Goal: Task Accomplishment & Management: Manage account settings

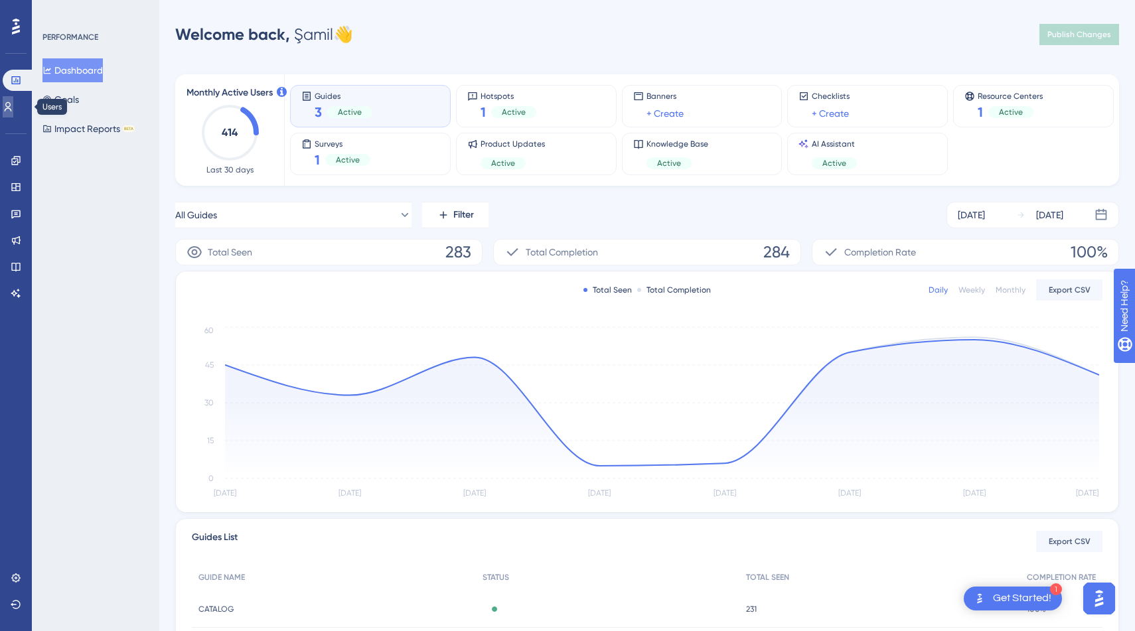
click at [13, 105] on icon at bounding box center [8, 107] width 11 height 11
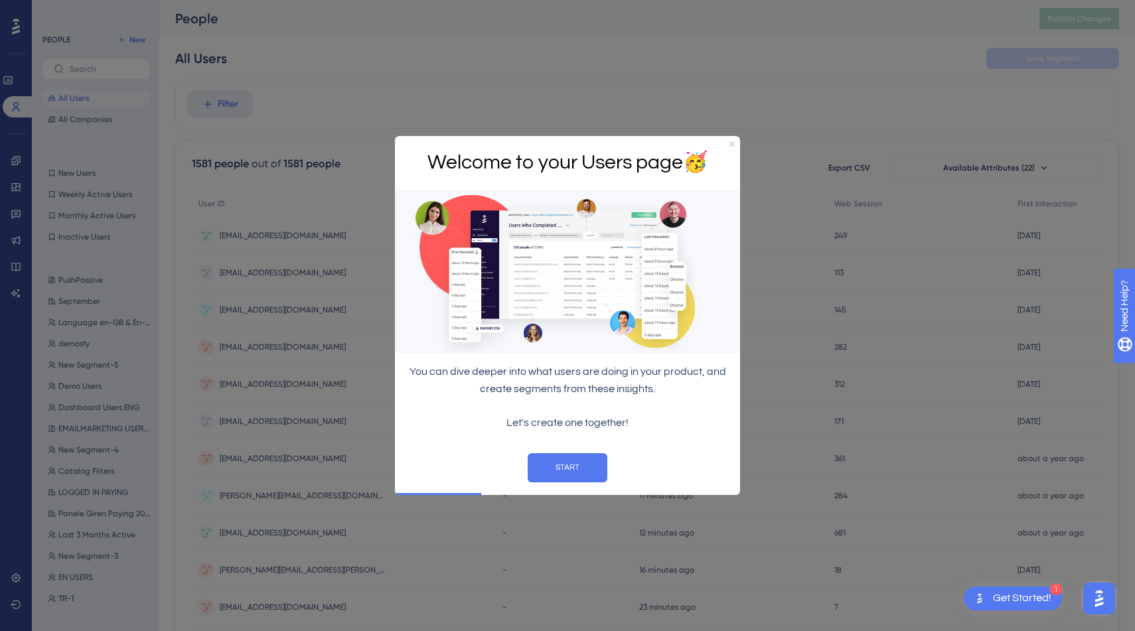
click at [732, 144] on icon "Close Preview" at bounding box center [731, 143] width 5 height 5
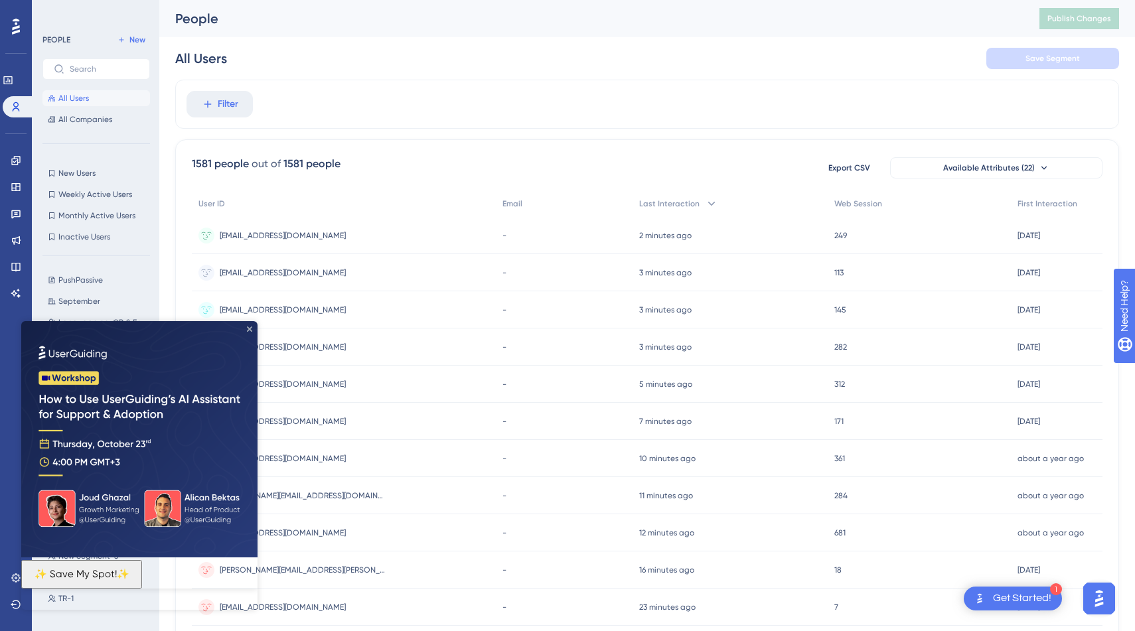
click at [250, 330] on icon "Close Preview" at bounding box center [249, 328] width 5 height 5
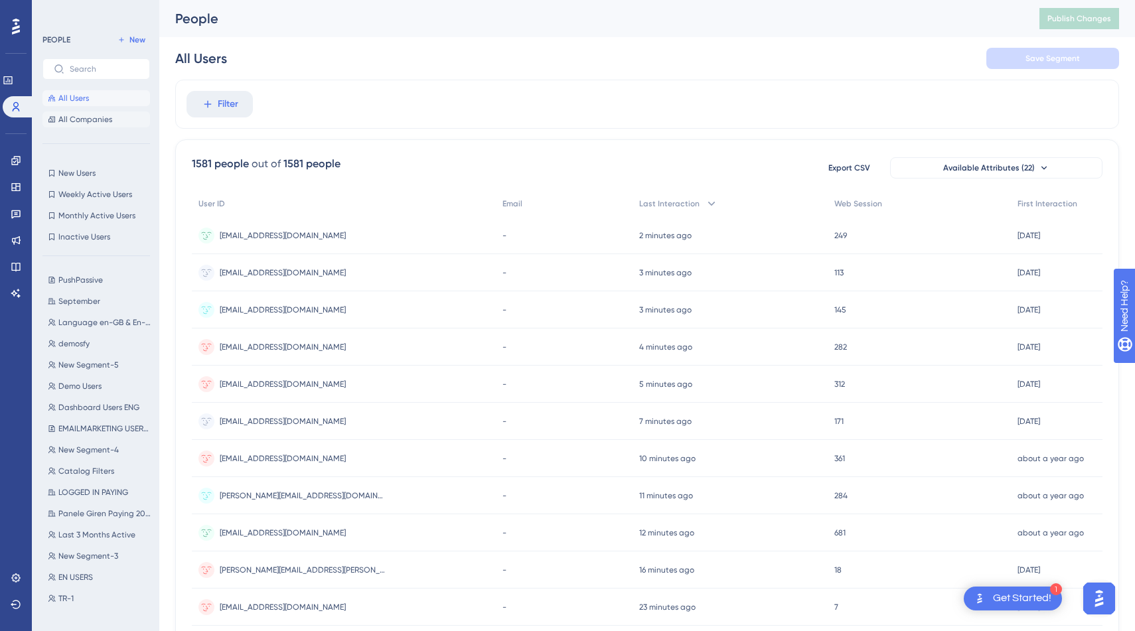
click at [98, 119] on span "All Companies" at bounding box center [85, 119] width 54 height 11
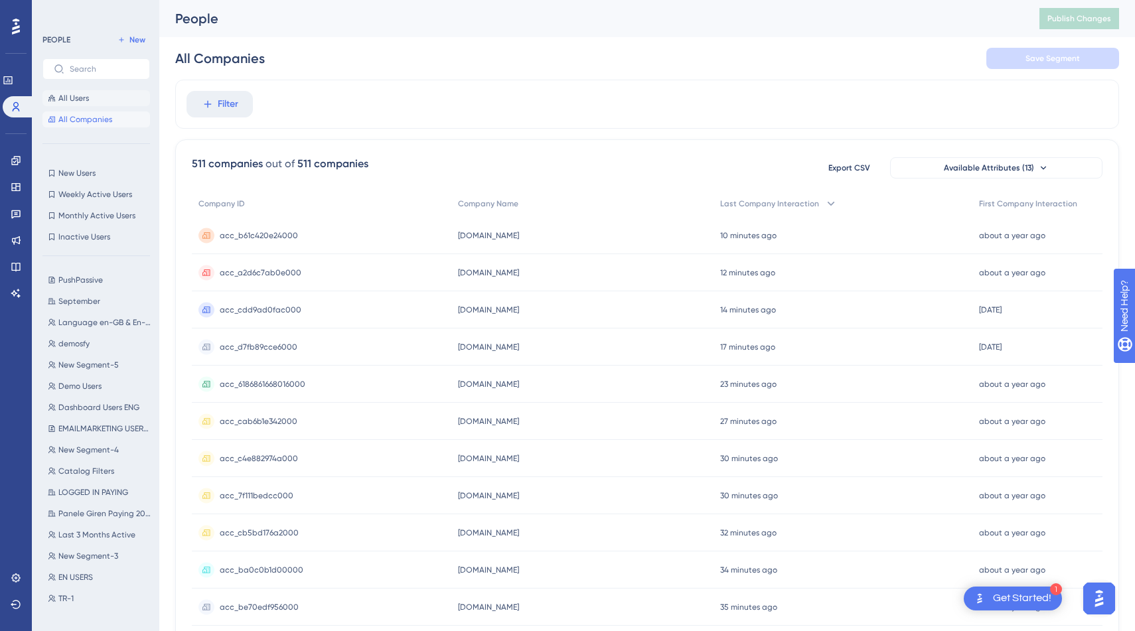
click at [107, 94] on button "All Users" at bounding box center [95, 98] width 107 height 16
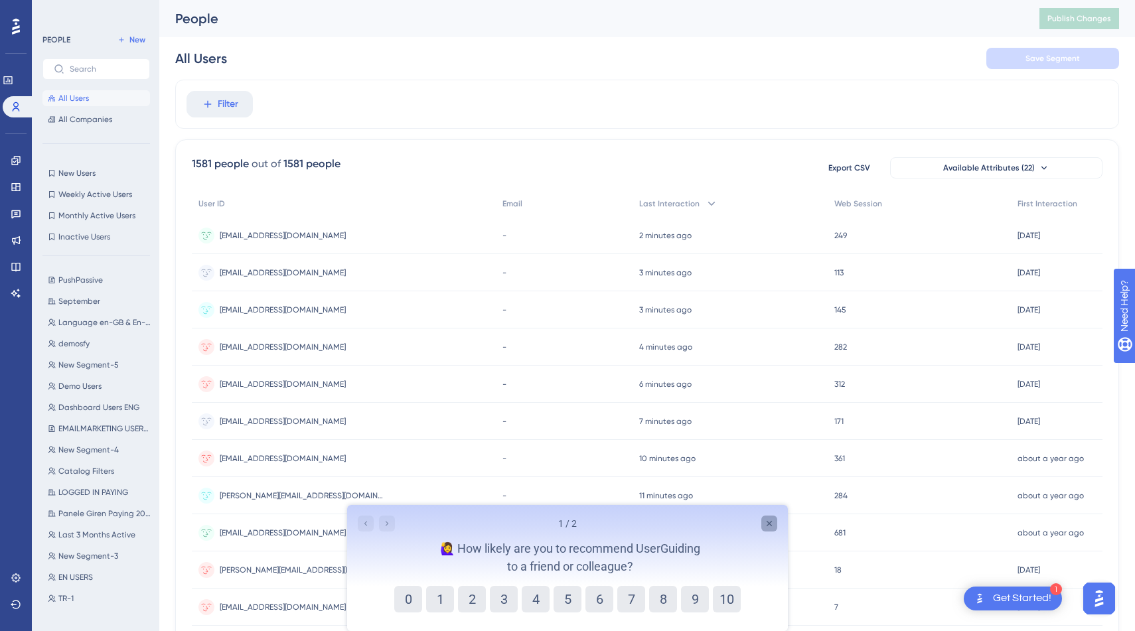
click at [768, 523] on icon "Close survey" at bounding box center [768, 523] width 5 height 5
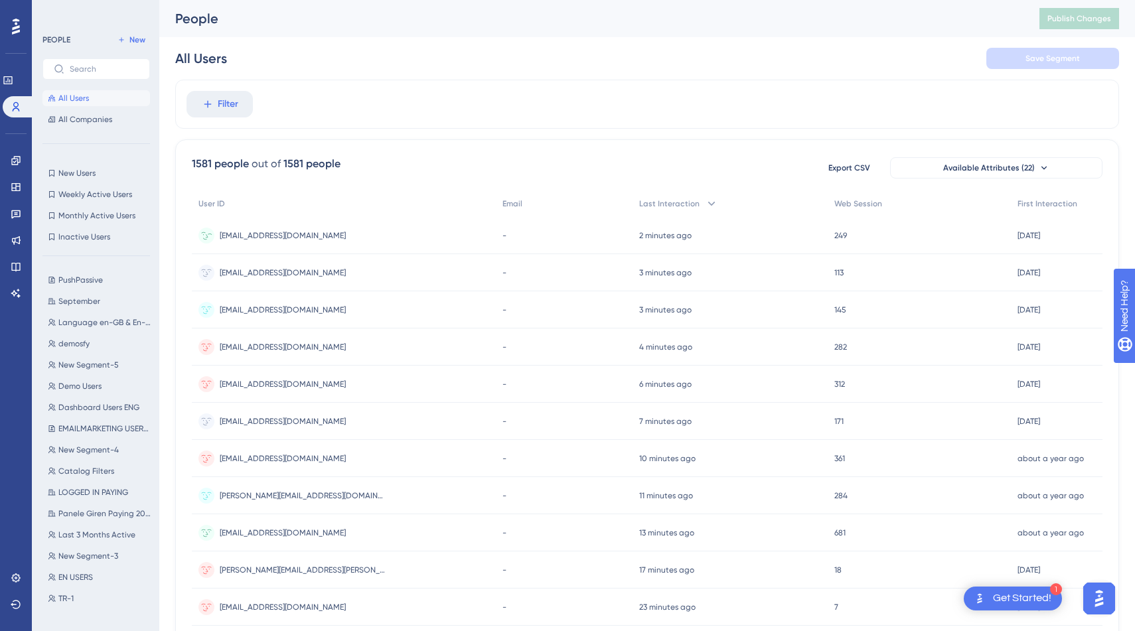
click at [248, 234] on span "pamunoz@movivisual.com" at bounding box center [283, 235] width 126 height 11
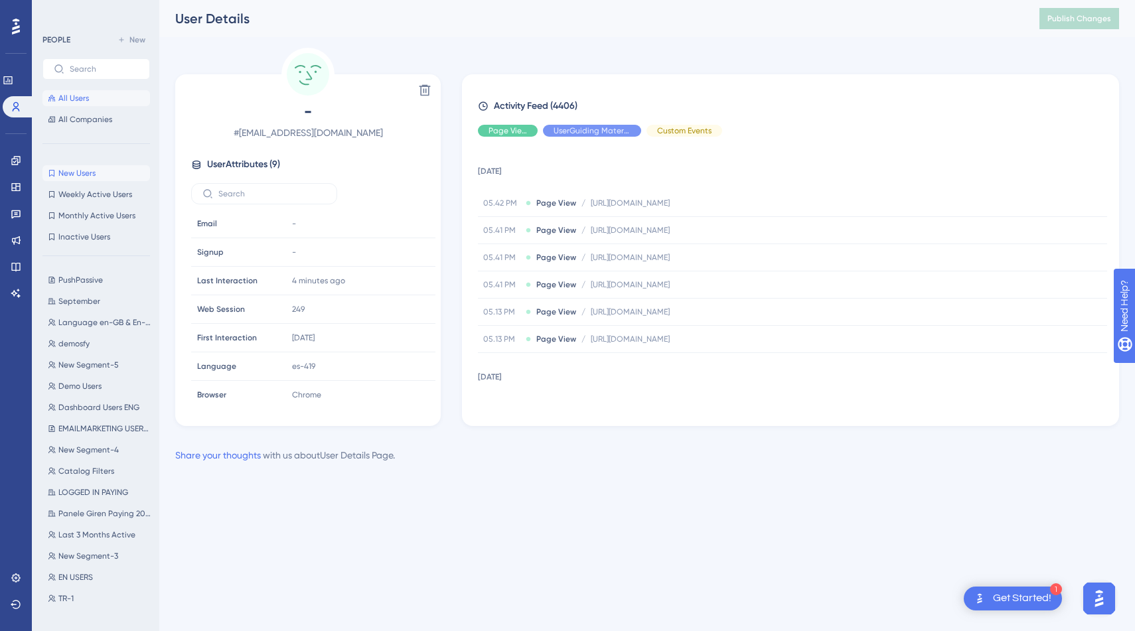
click at [105, 174] on button "New Users New Users" at bounding box center [95, 173] width 107 height 16
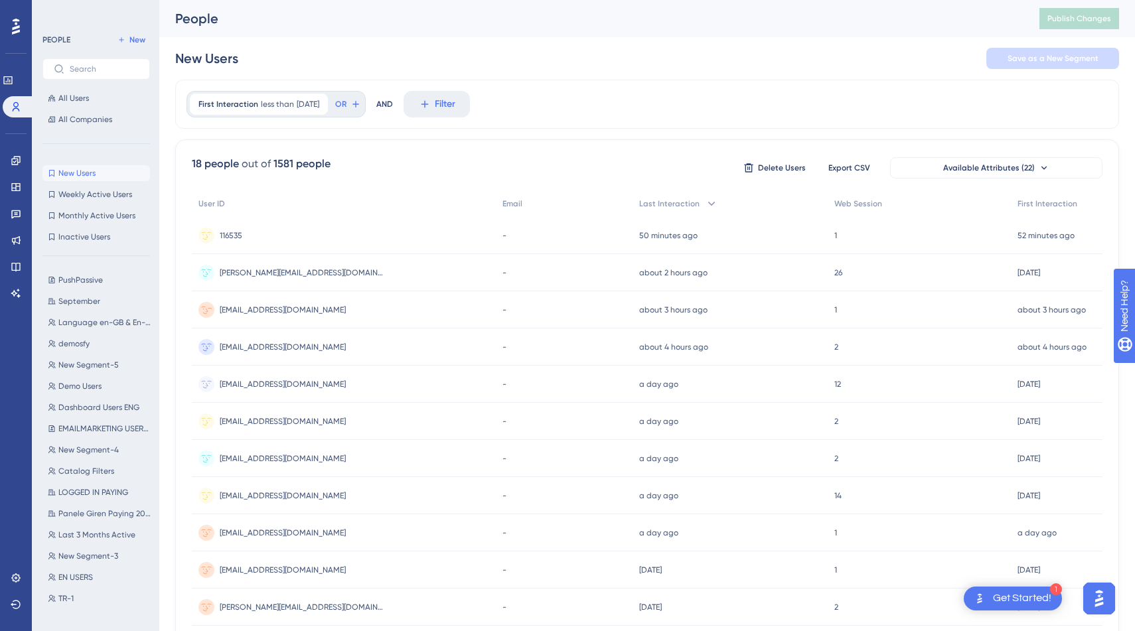
click at [362, 314] on div "fatih.dengesik+miss1@segmentify.com fatih.dengesik+miss1@segmentify.com" at bounding box center [344, 309] width 304 height 37
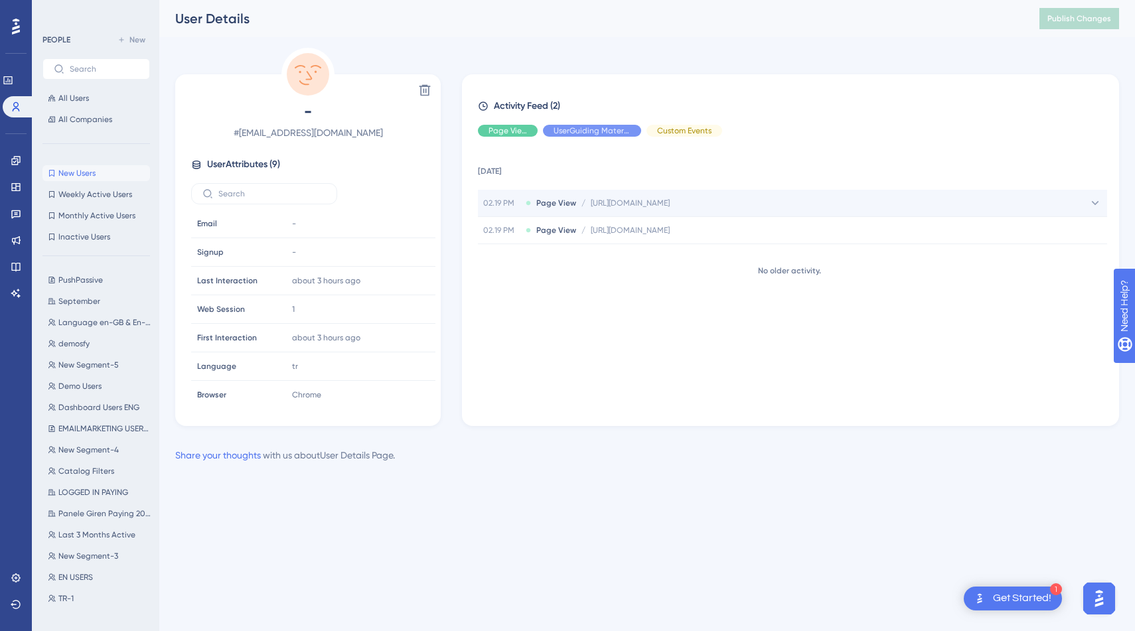
click at [669, 202] on span "https://panel-qa.segmentify.com/trendify/insights" at bounding box center [629, 203] width 79 height 11
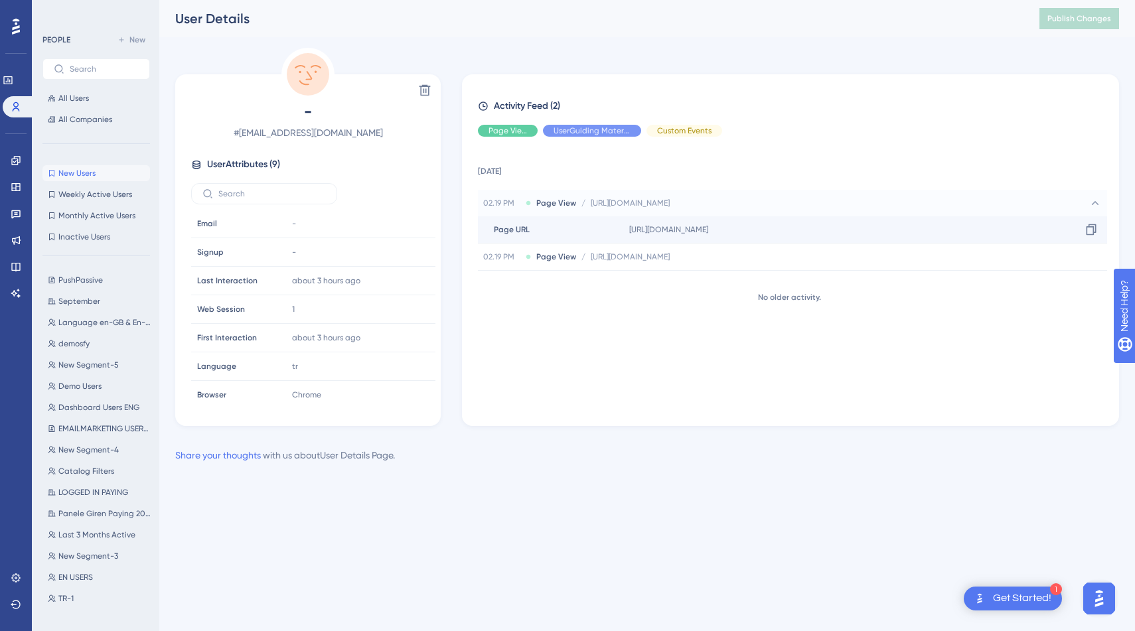
click at [686, 239] on div "https://panel-qa.segmentify.com/trendify/insights Copy https://panel-qa.segment…" at bounding box center [865, 229] width 483 height 27
click at [108, 70] on input "text" at bounding box center [104, 68] width 69 height 9
click at [98, 96] on button "All Users" at bounding box center [95, 98] width 107 height 16
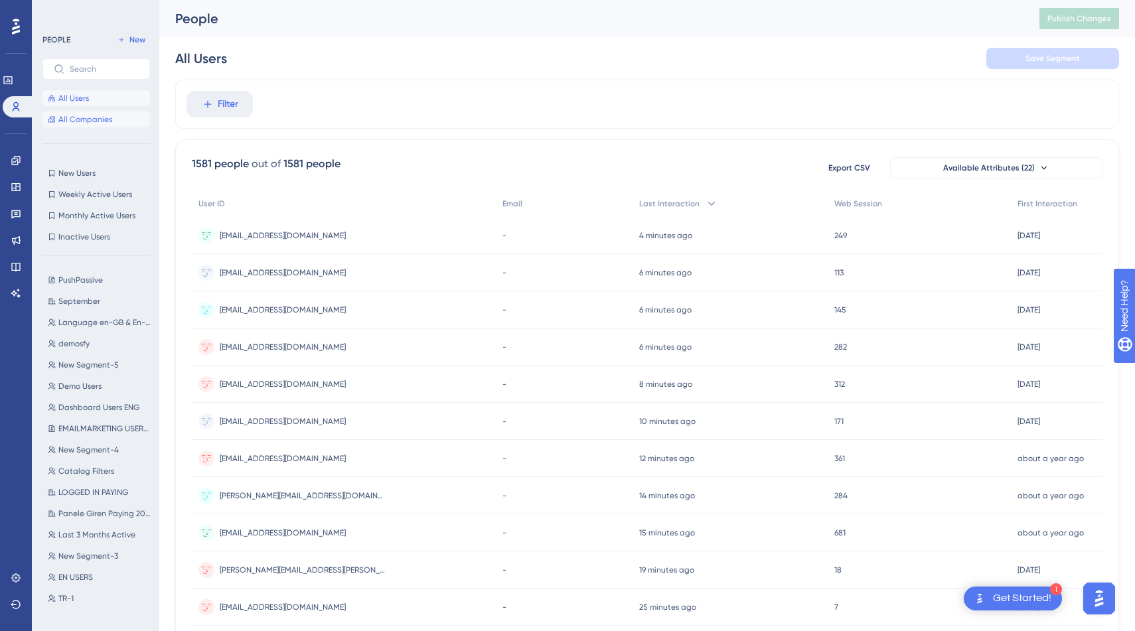
click at [104, 121] on span "All Companies" at bounding box center [85, 119] width 54 height 11
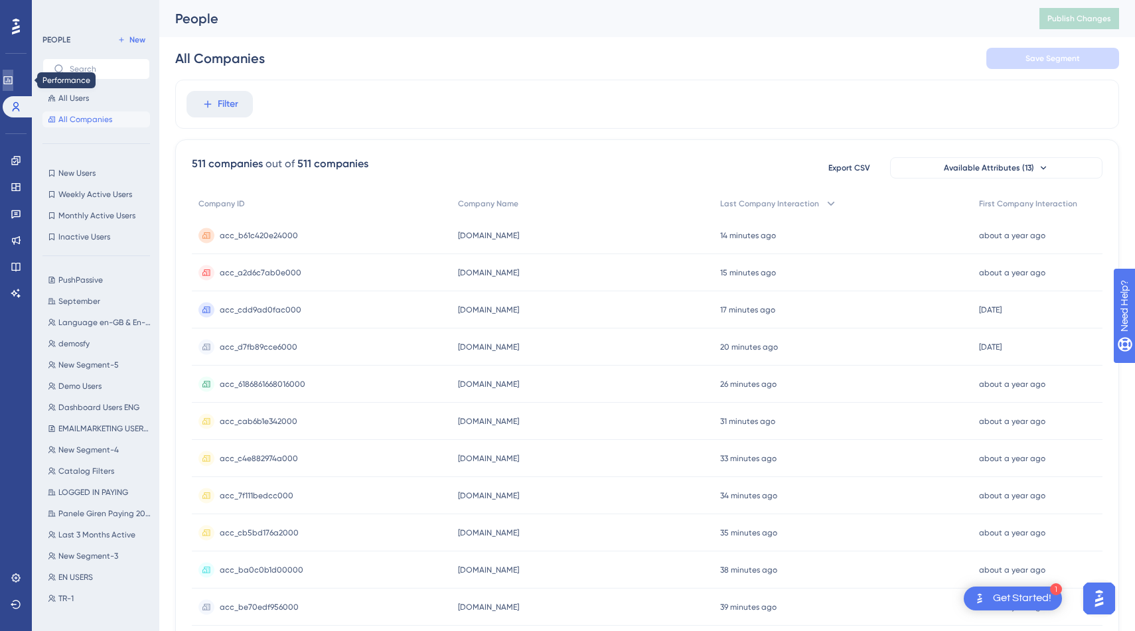
click at [13, 86] on link at bounding box center [8, 80] width 11 height 21
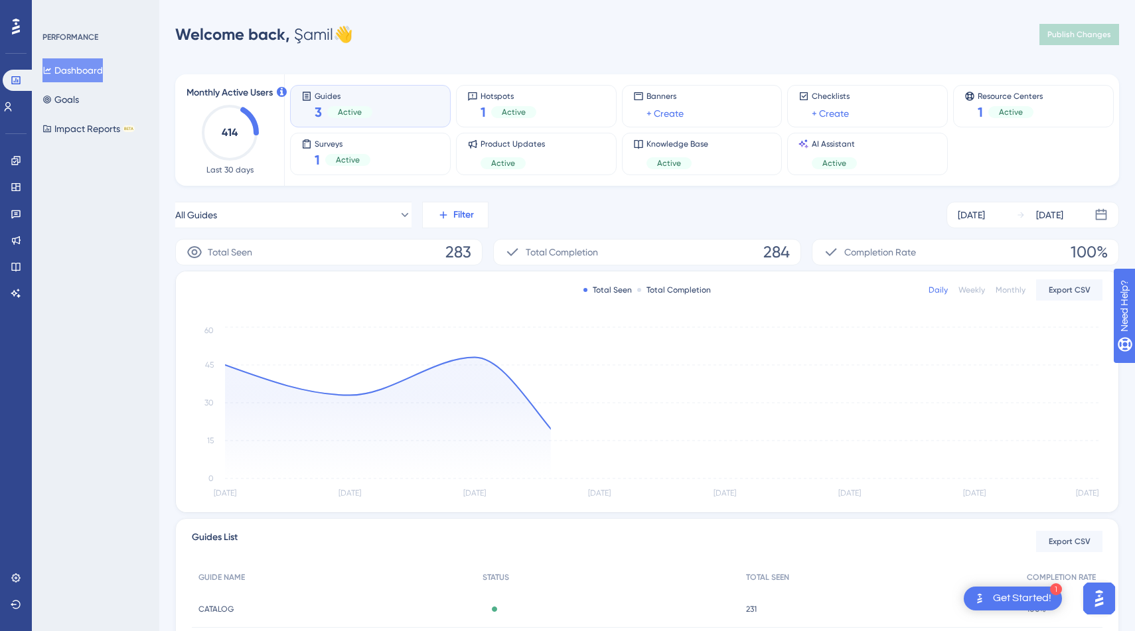
click at [462, 219] on span "Filter" at bounding box center [463, 215] width 21 height 16
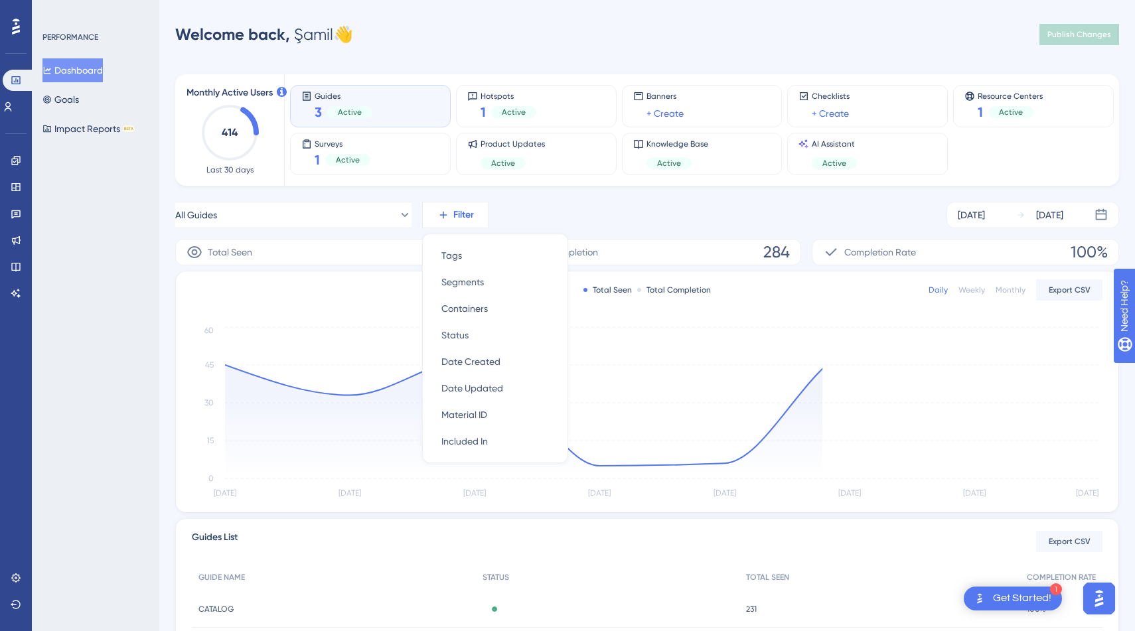
scroll to position [33, 0]
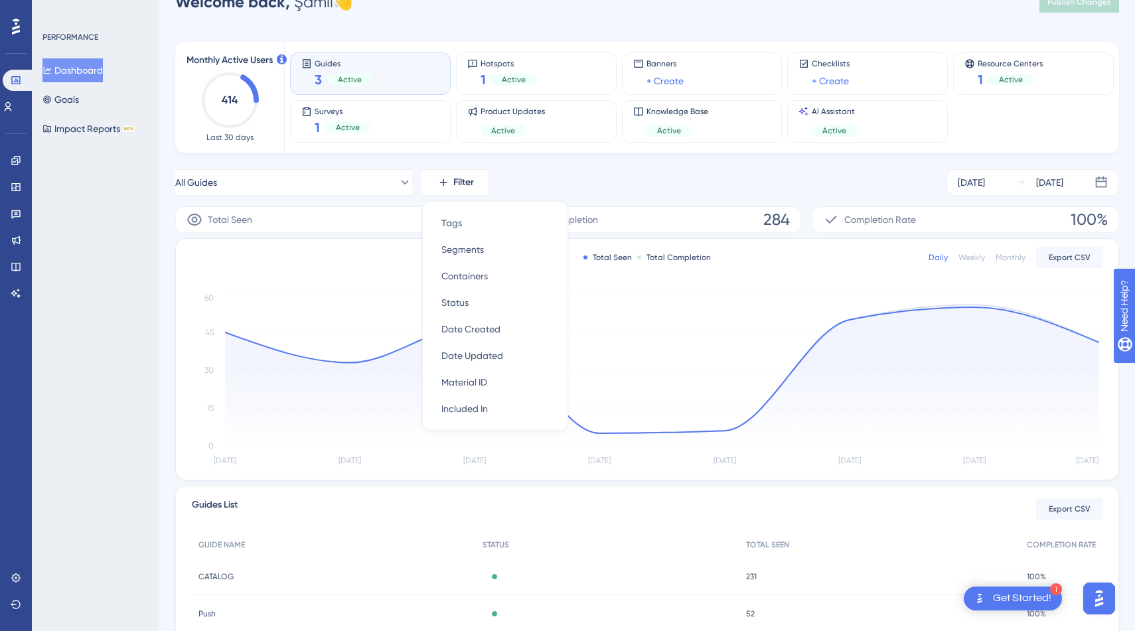
click at [555, 176] on div "All Guides Filter Tags Tags Segments Segments Containers Containers Status Stat…" at bounding box center [646, 182] width 943 height 27
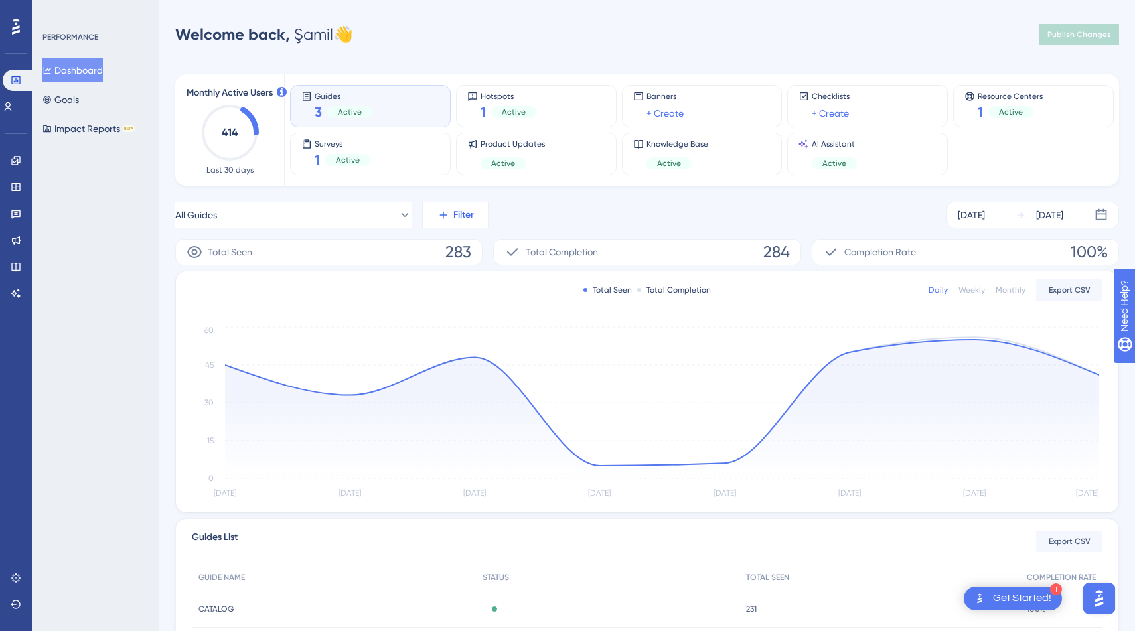
click at [468, 208] on span "Filter" at bounding box center [463, 215] width 21 height 16
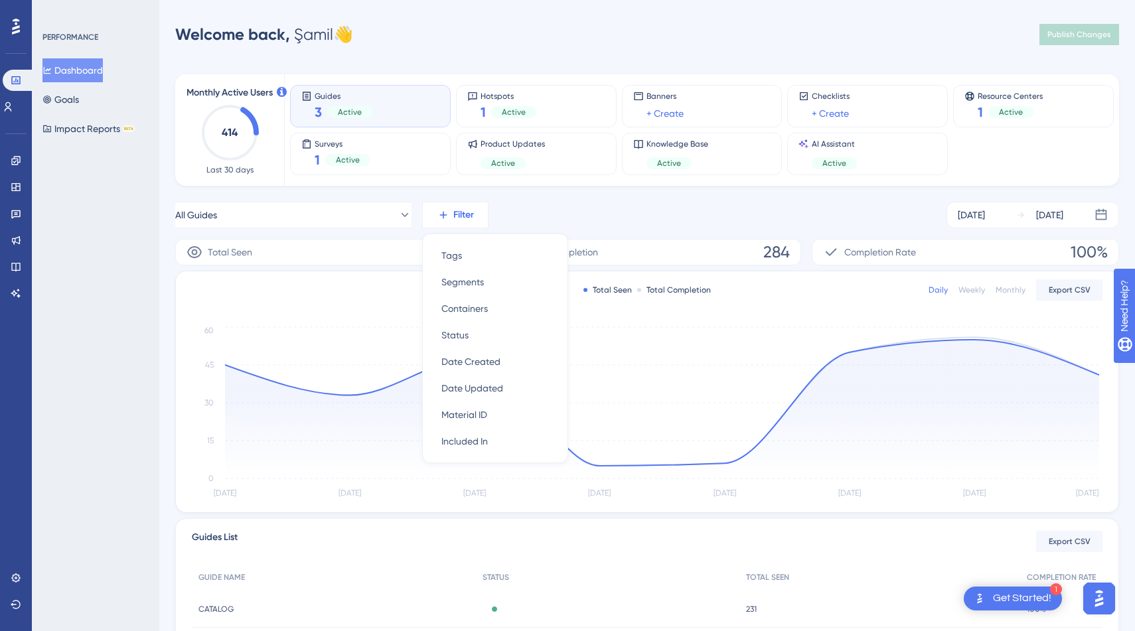
scroll to position [33, 0]
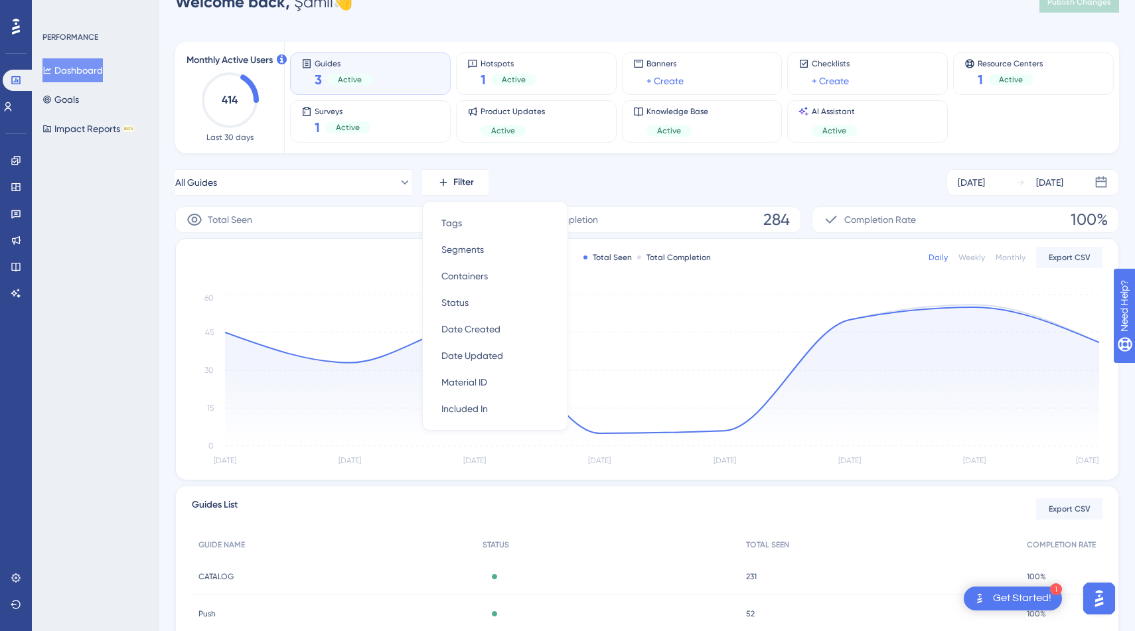
click at [547, 176] on div "All Guides Filter Tags Tags Segments Segments Containers Containers Status Stat…" at bounding box center [646, 182] width 943 height 27
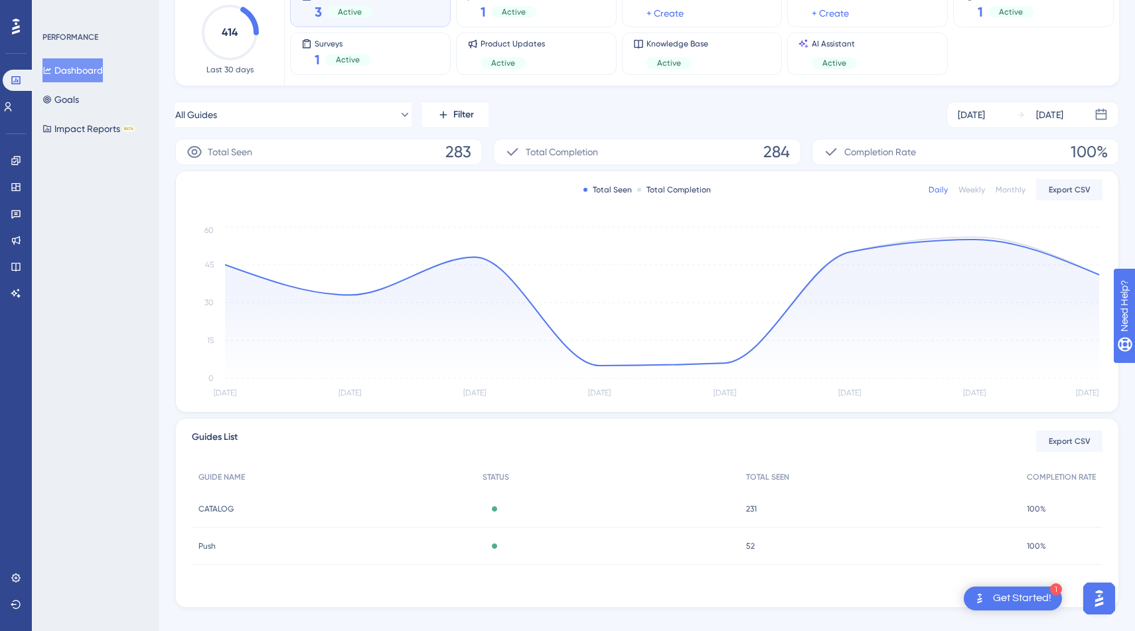
scroll to position [119, 0]
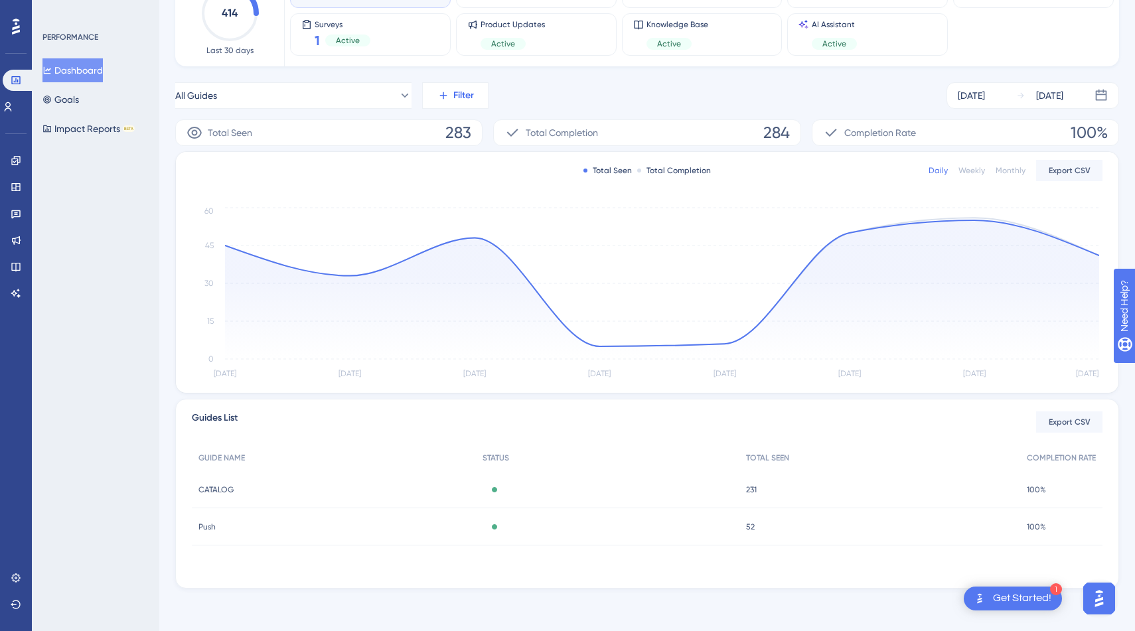
click at [477, 102] on button "Filter" at bounding box center [455, 95] width 66 height 27
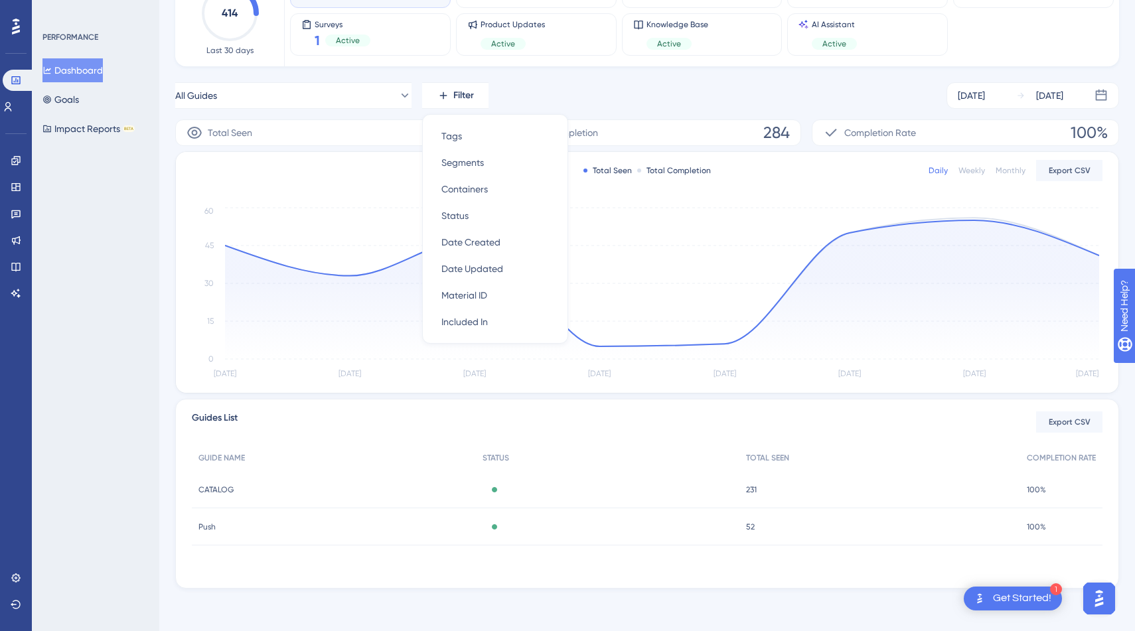
click at [551, 91] on div "All Guides Filter Tags Tags Segments Segments Containers Containers Status Stat…" at bounding box center [646, 95] width 943 height 27
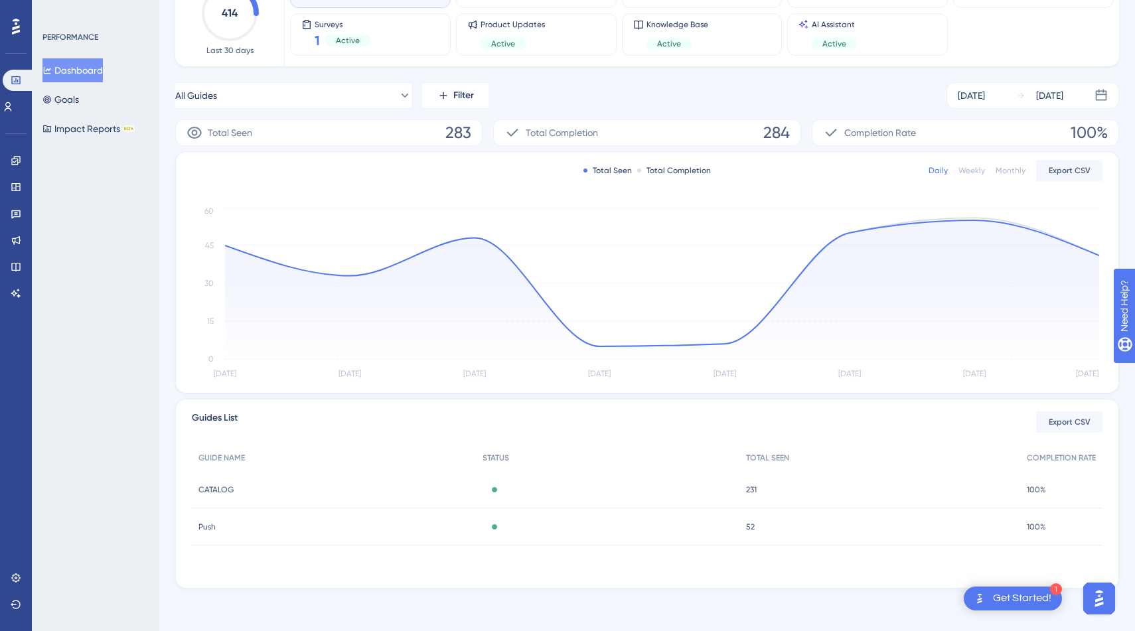
click at [422, 485] on div "CATALOG CATALOG" at bounding box center [334, 489] width 284 height 37
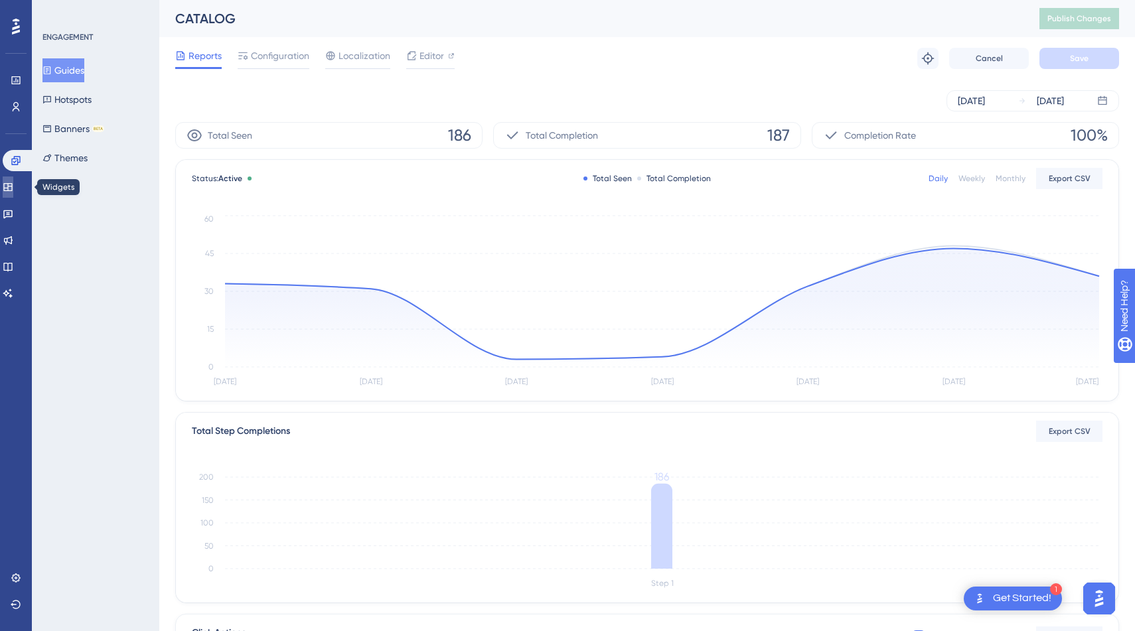
click at [13, 188] on icon at bounding box center [8, 187] width 11 height 11
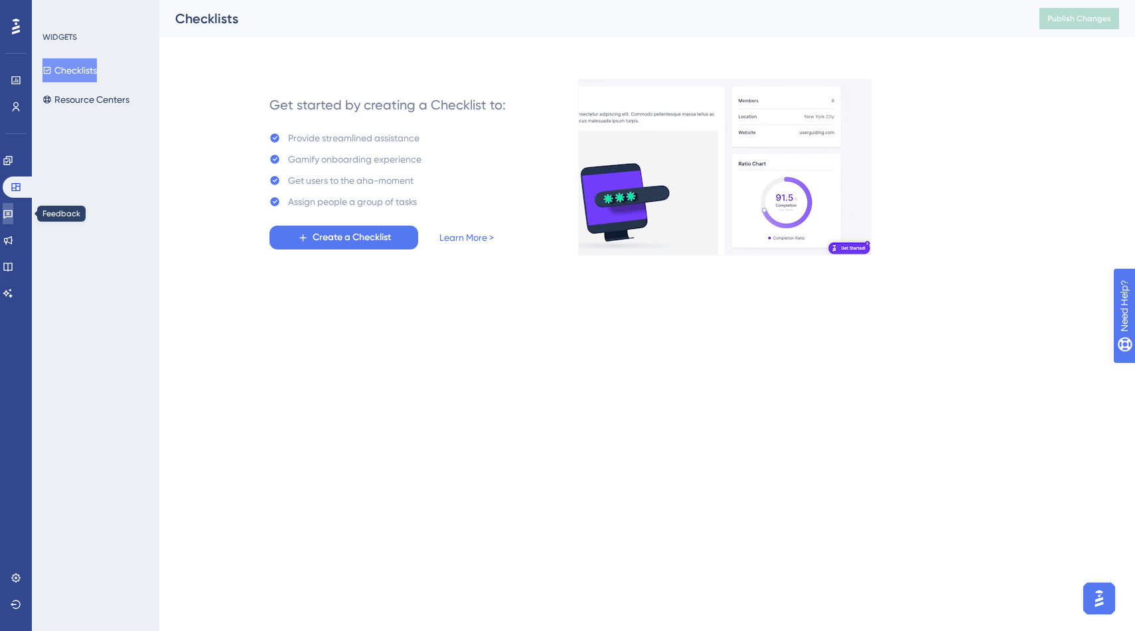
click at [13, 212] on link at bounding box center [8, 213] width 11 height 21
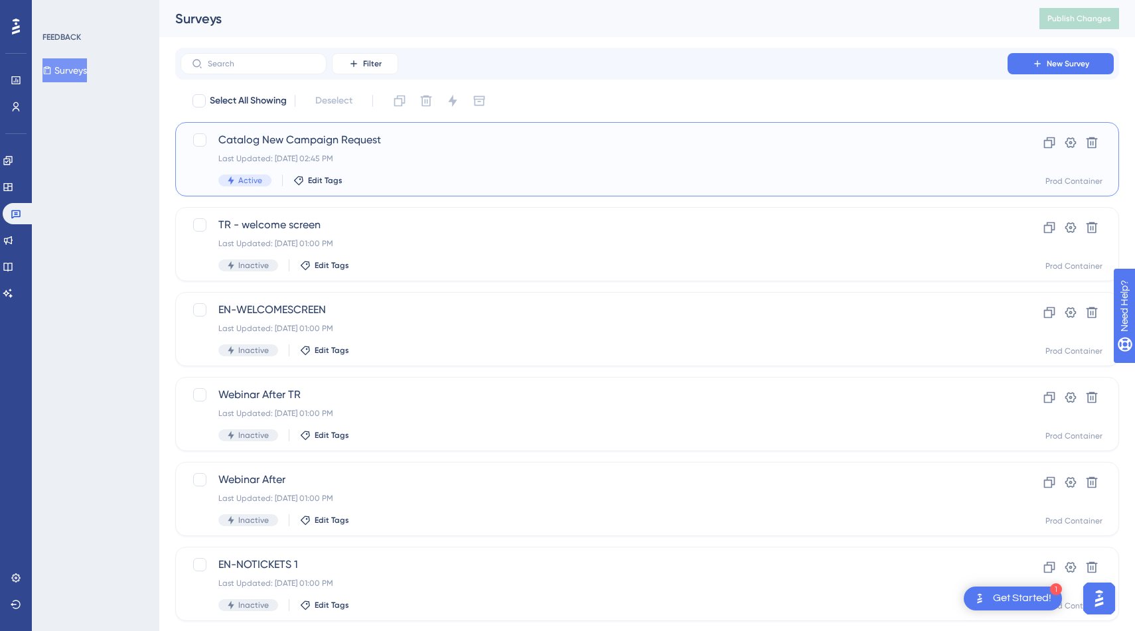
click at [326, 141] on span "Catalog New Campaign Request" at bounding box center [593, 140] width 751 height 16
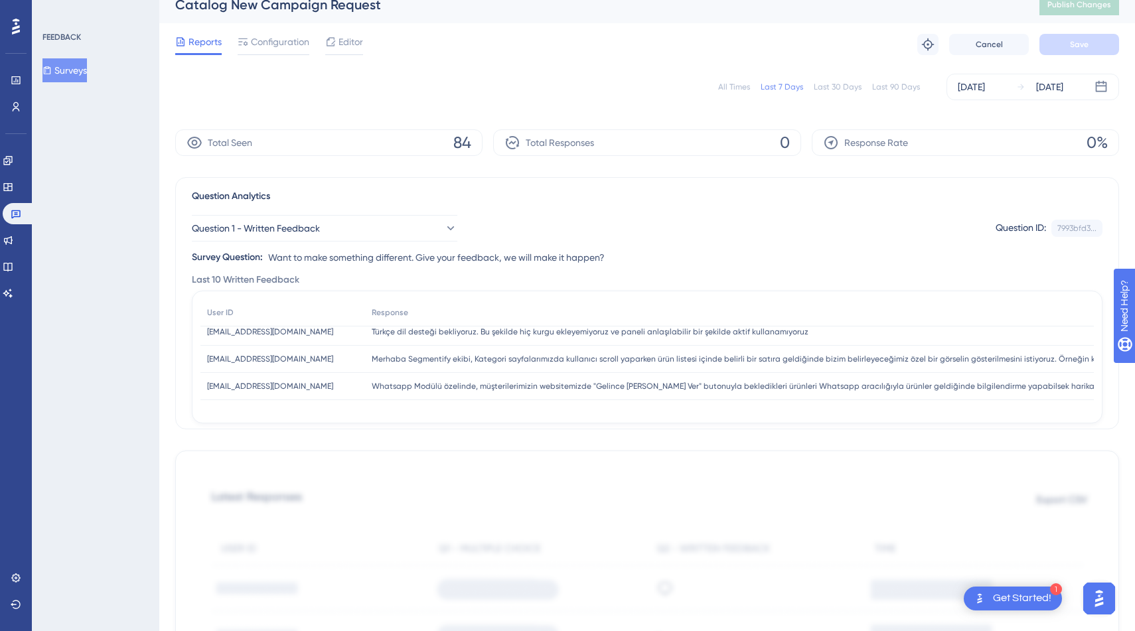
scroll to position [35, 0]
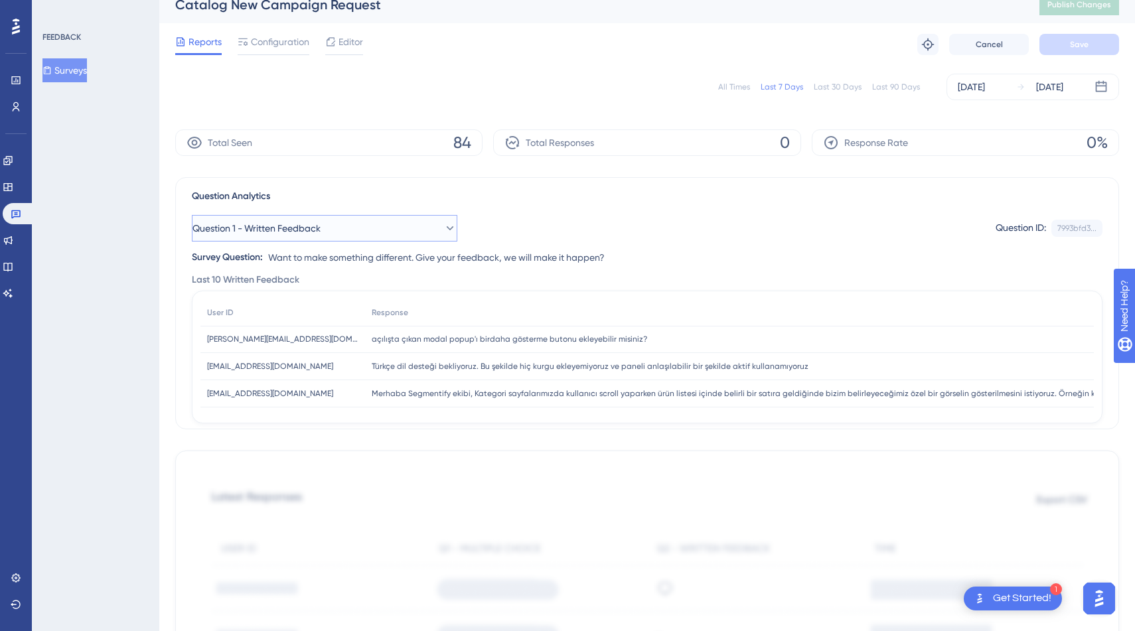
click at [354, 233] on button "Question 1 - Written Feedback" at bounding box center [324, 228] width 265 height 27
click at [505, 204] on div "Question 1 - Written Feedback Question 1 - Written Feedback Question 1 - Writte…" at bounding box center [647, 234] width 910 height 61
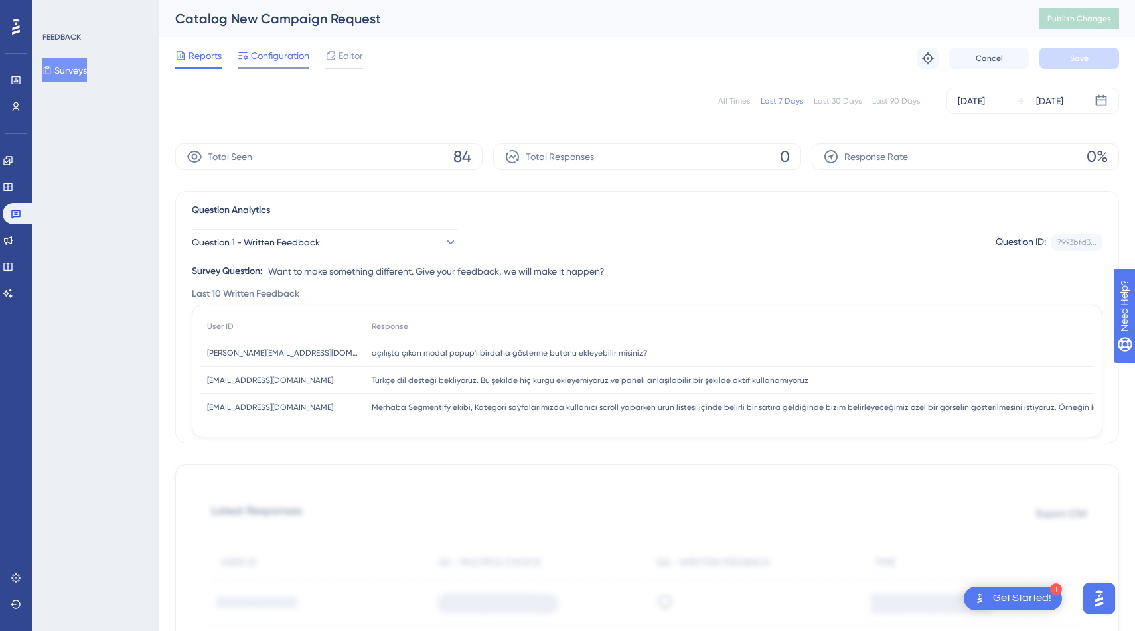
click at [274, 60] on span "Configuration" at bounding box center [280, 56] width 58 height 16
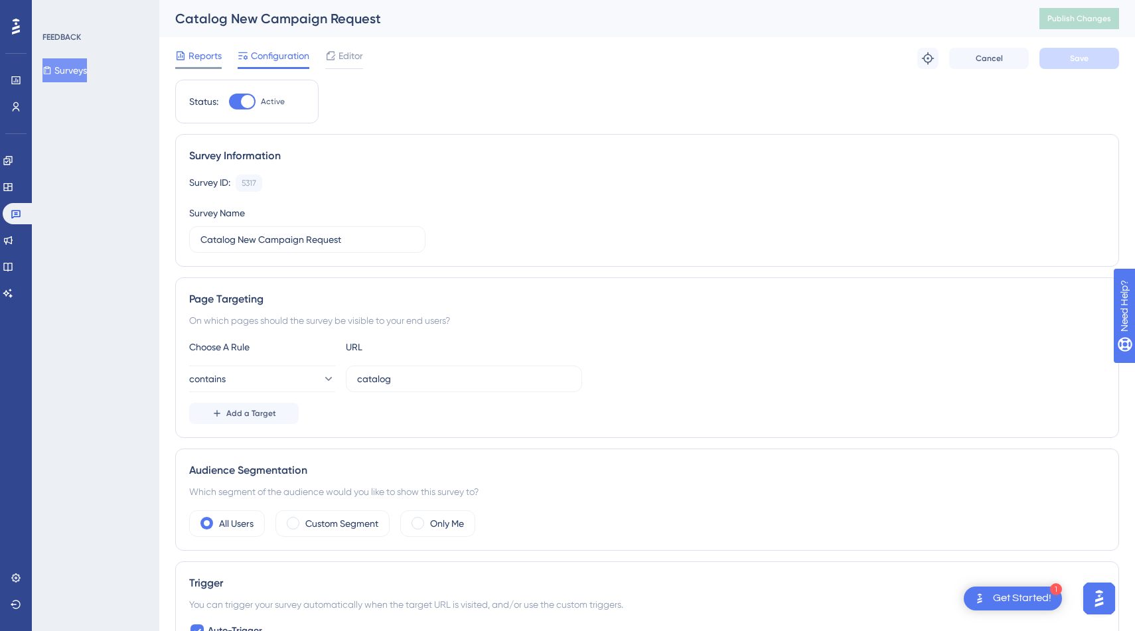
click at [203, 50] on span "Reports" at bounding box center [204, 56] width 33 height 16
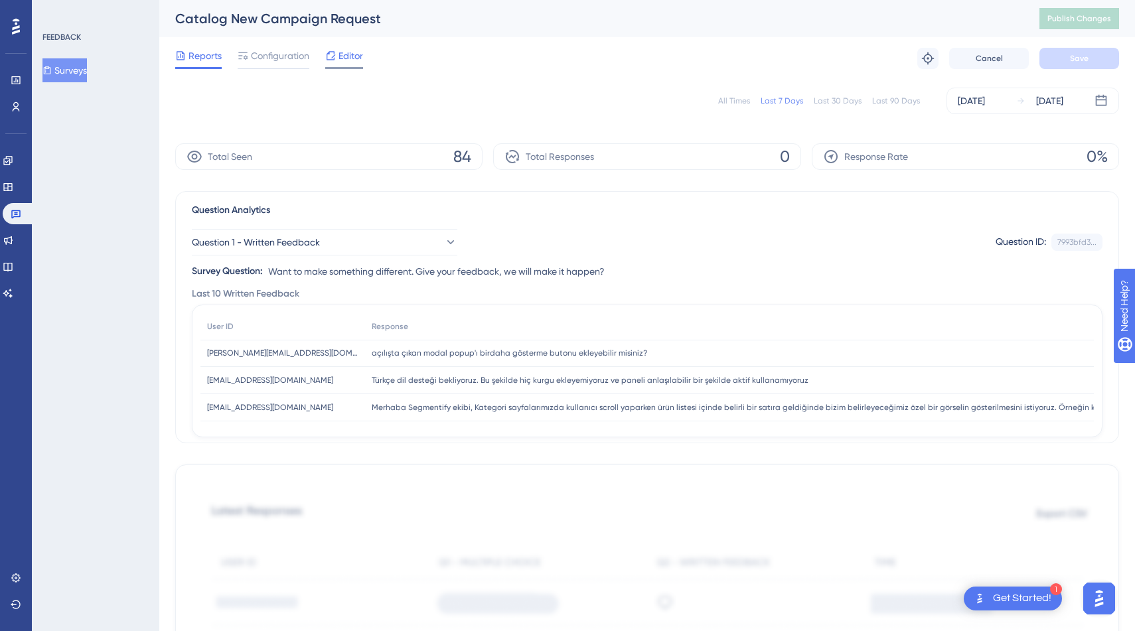
click at [352, 57] on span "Editor" at bounding box center [350, 56] width 25 height 16
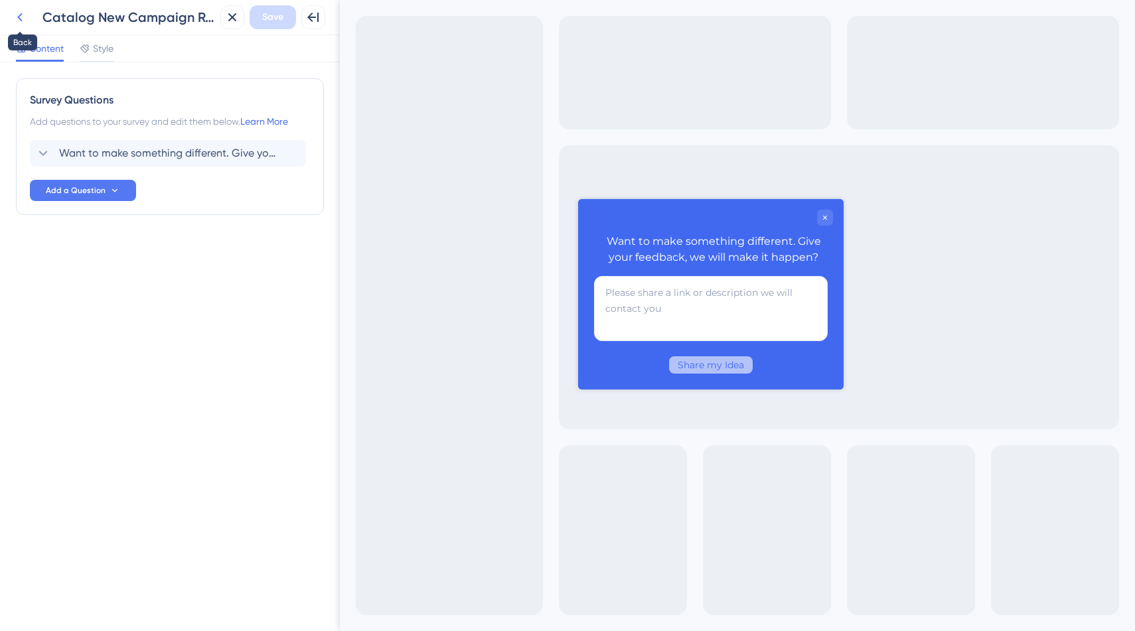
click at [25, 19] on icon at bounding box center [20, 17] width 16 height 16
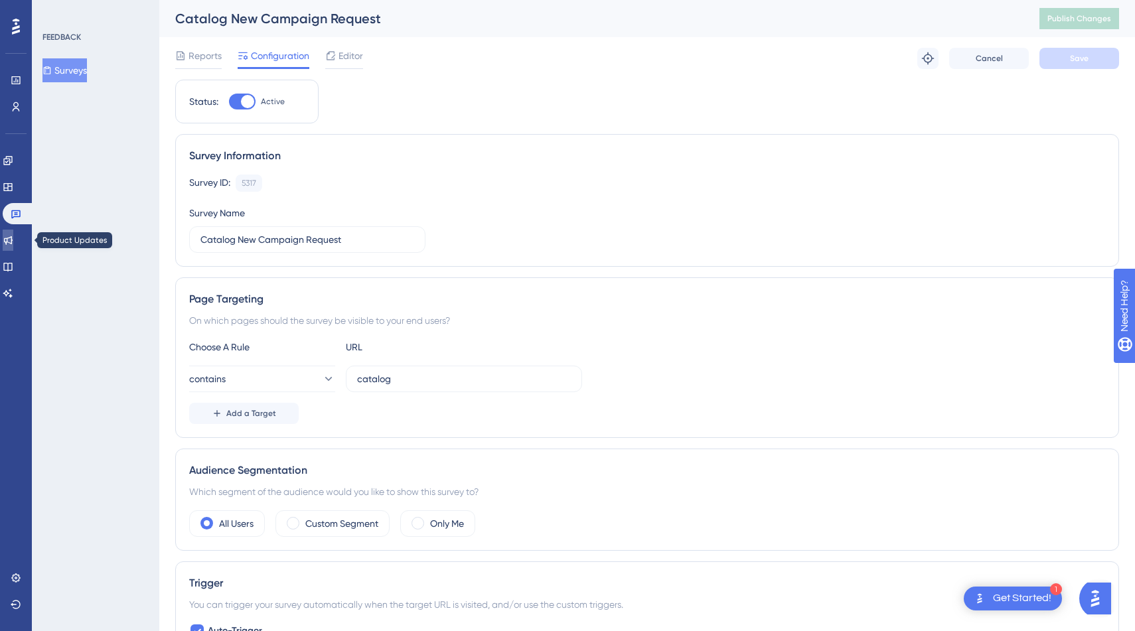
click at [13, 246] on link at bounding box center [8, 240] width 11 height 21
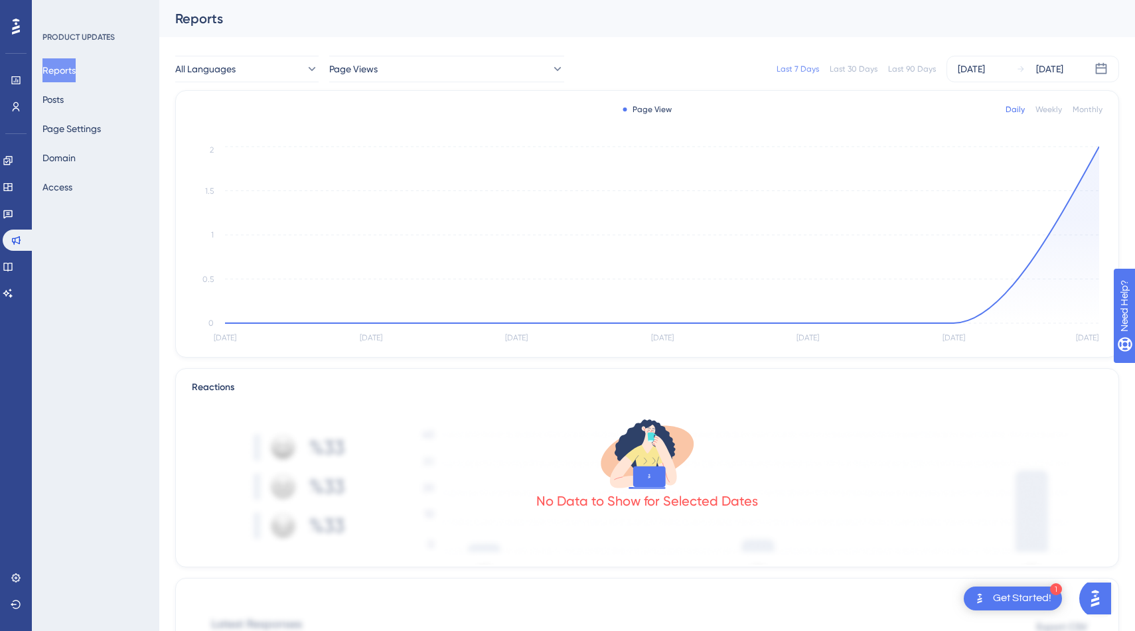
click at [85, 97] on div "Reports Posts Page Settings Domain Access" at bounding box center [95, 128] width 107 height 141
click at [64, 98] on button "Posts" at bounding box center [52, 100] width 21 height 24
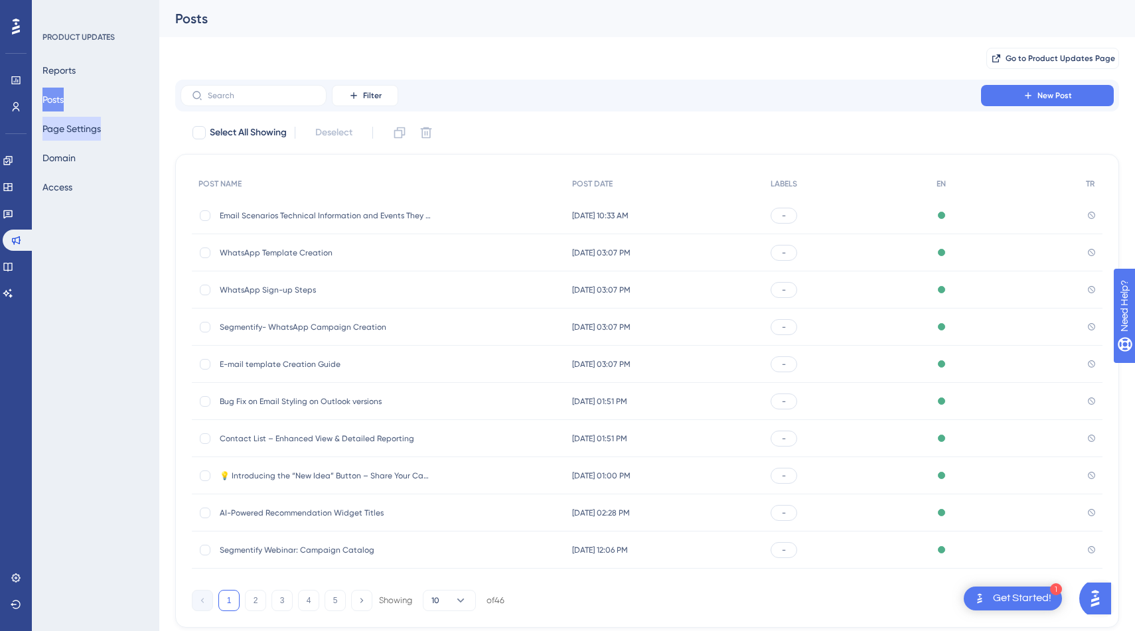
drag, startPoint x: 82, startPoint y: 132, endPoint x: 90, endPoint y: 216, distance: 84.0
click at [90, 216] on div "PRODUCT UPDATES Reports Posts Page Settings Domain Access" at bounding box center [95, 315] width 127 height 631
click at [113, 239] on div "PRODUCT UPDATES Reports Posts Page Settings Domain Access" at bounding box center [95, 315] width 127 height 631
click at [83, 129] on button "Page Settings" at bounding box center [71, 129] width 58 height 24
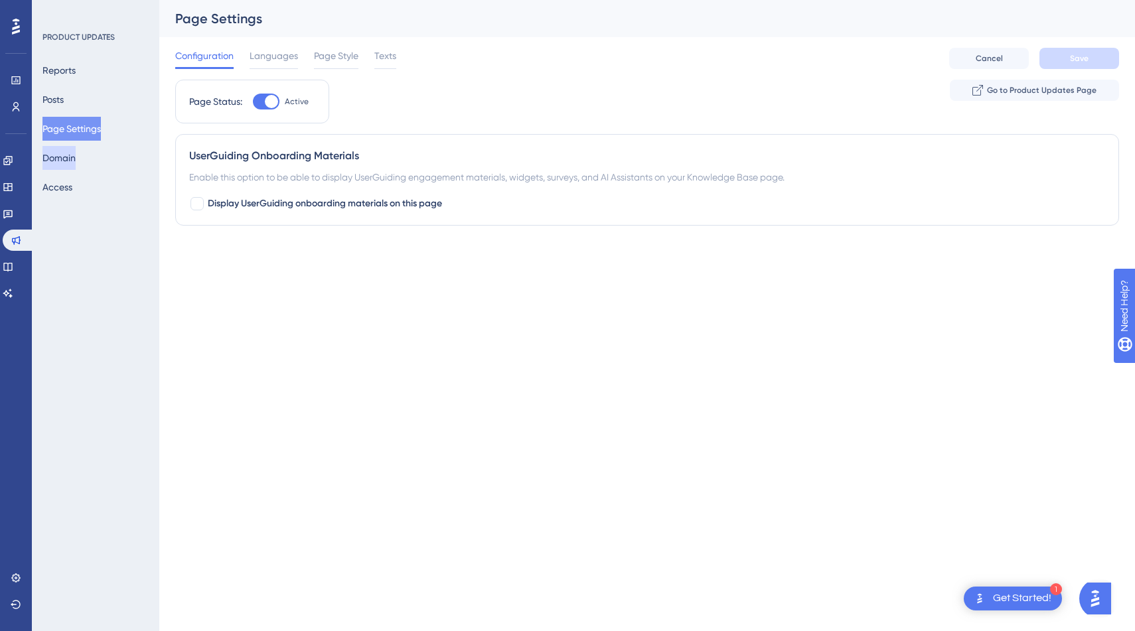
click at [72, 157] on button "Domain" at bounding box center [58, 158] width 33 height 24
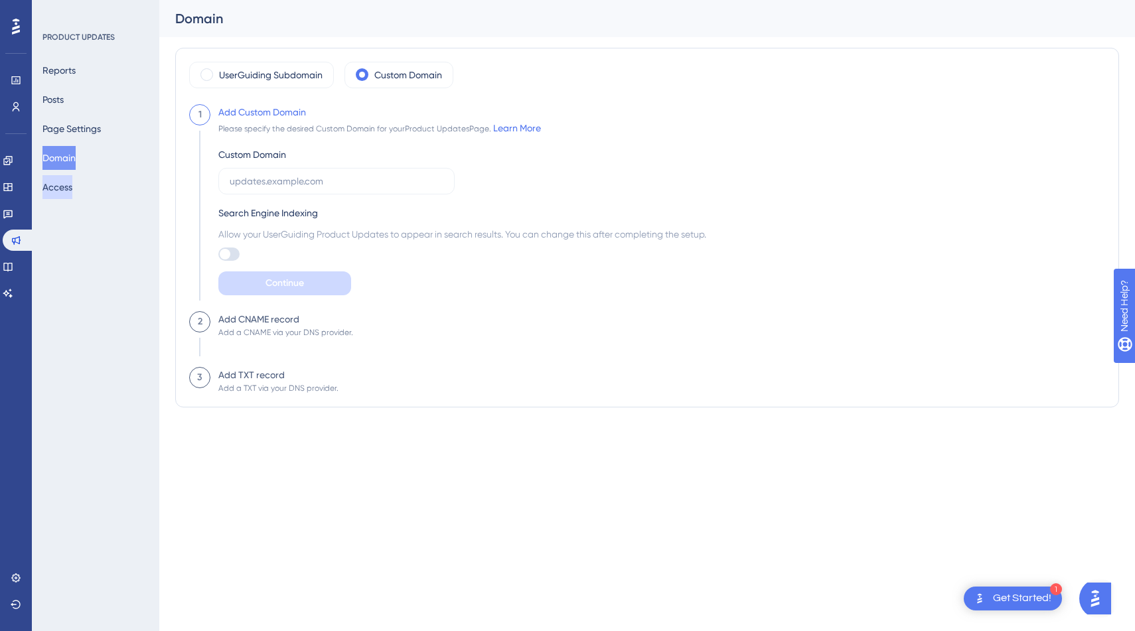
click at [71, 193] on button "Access" at bounding box center [57, 187] width 30 height 24
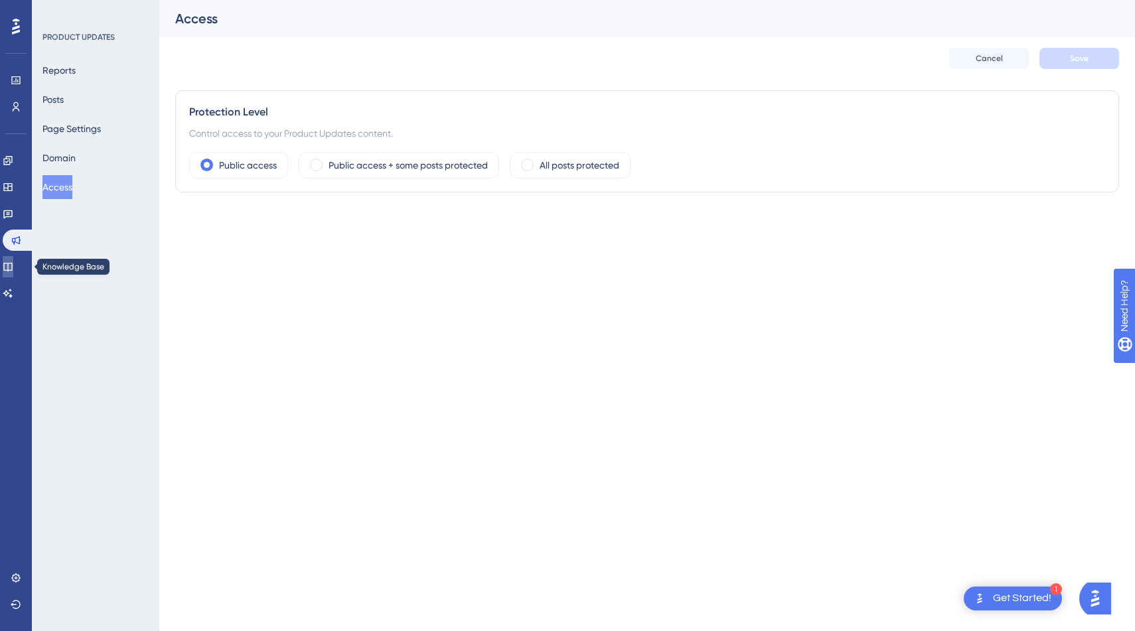
click at [13, 269] on link at bounding box center [8, 266] width 11 height 21
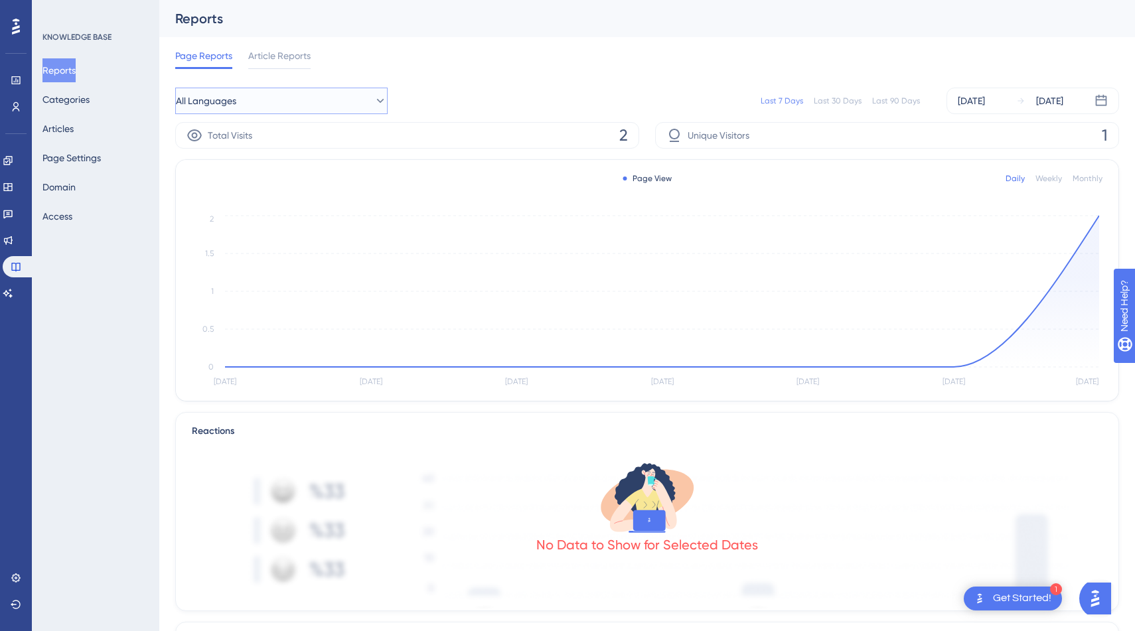
click at [295, 103] on button "All Languages" at bounding box center [281, 101] width 212 height 27
click at [304, 101] on button "All Languages" at bounding box center [281, 101] width 212 height 27
click at [306, 102] on button "All Languages" at bounding box center [281, 101] width 212 height 27
click at [303, 102] on button "All Languages" at bounding box center [281, 101] width 212 height 27
click at [13, 292] on icon at bounding box center [7, 293] width 9 height 9
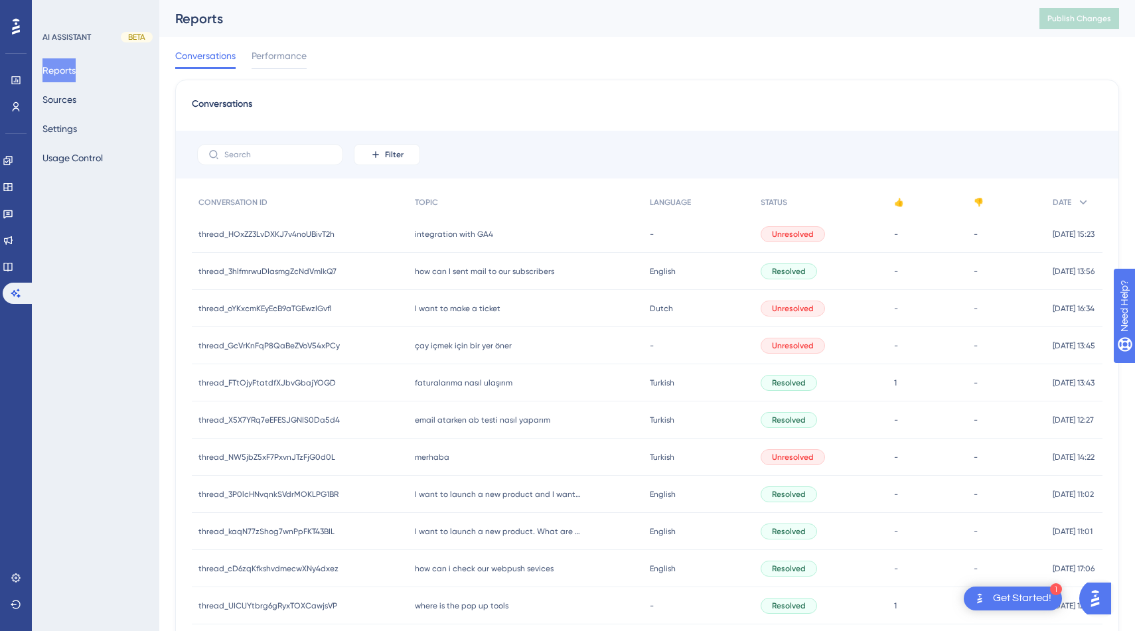
click at [450, 237] on span "integration with GA4" at bounding box center [454, 234] width 78 height 11
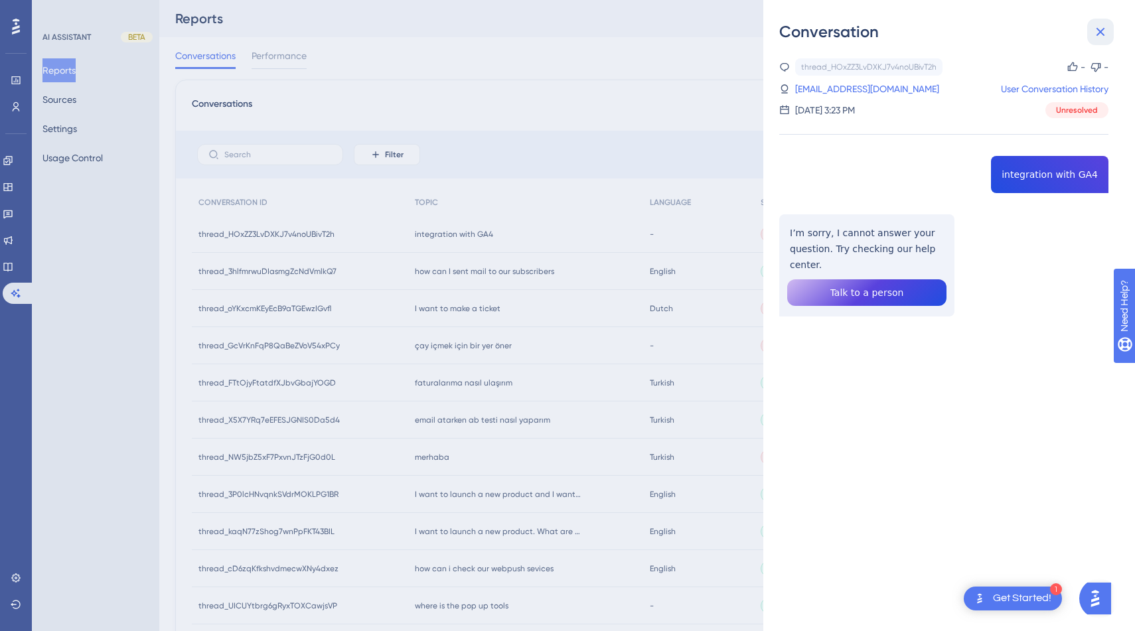
click at [1101, 33] on icon at bounding box center [1100, 32] width 9 height 9
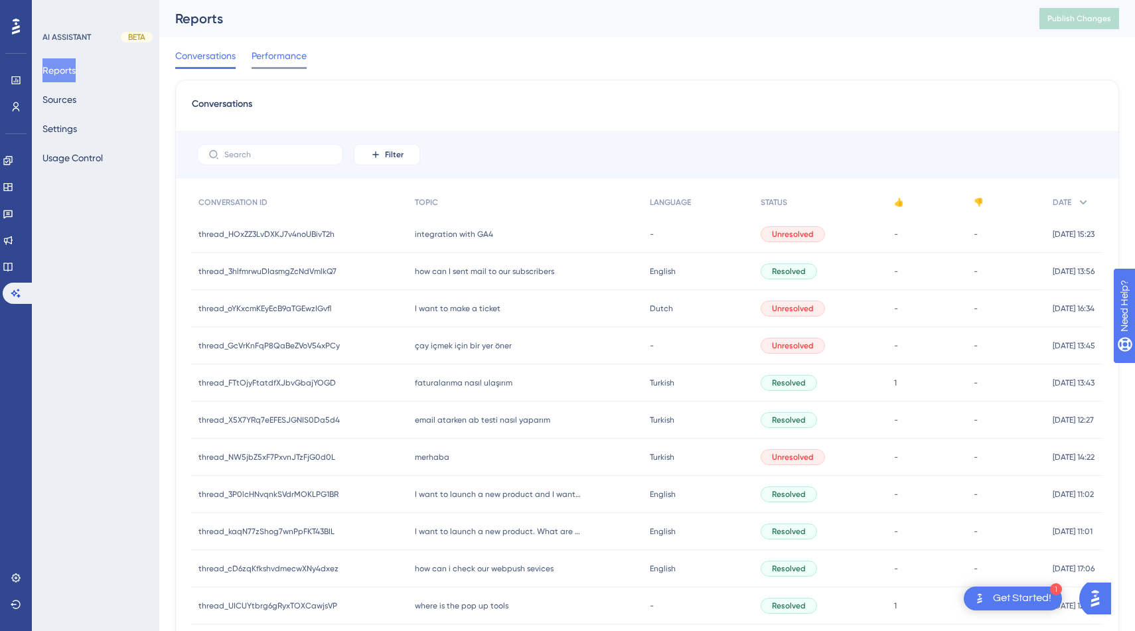
click at [262, 52] on span "Performance" at bounding box center [278, 56] width 55 height 16
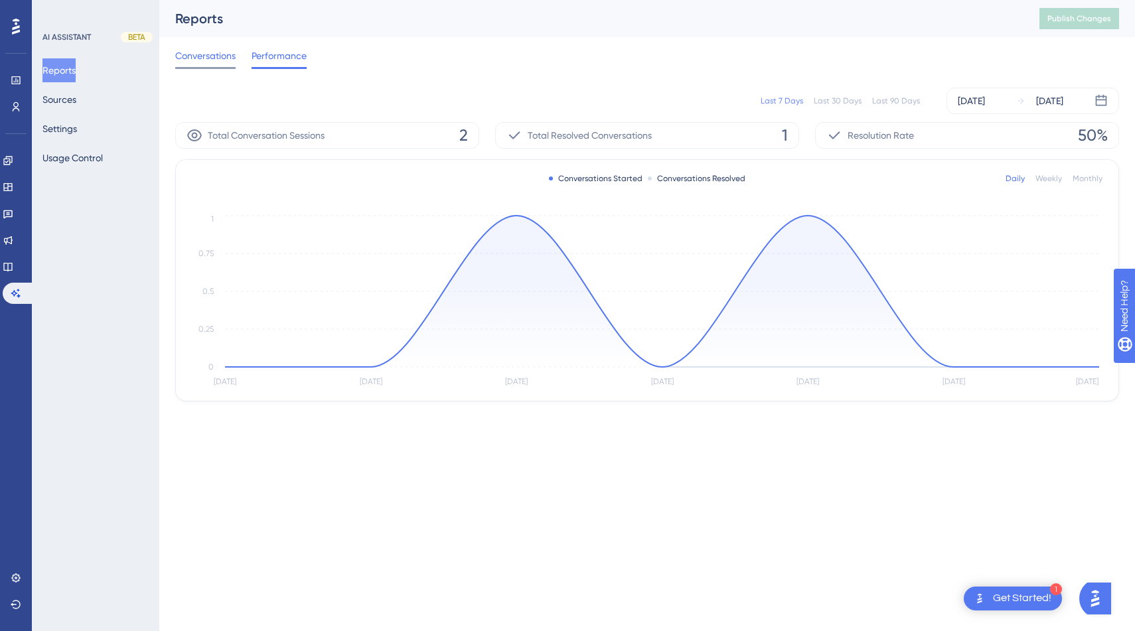
click at [201, 62] on span "Conversations" at bounding box center [205, 56] width 60 height 16
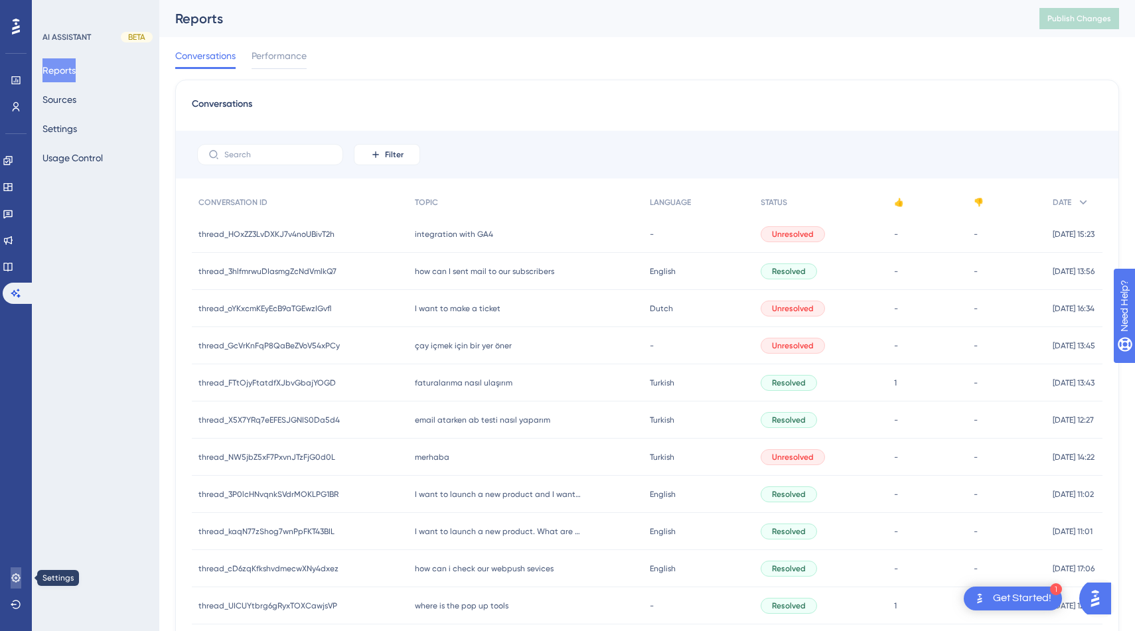
click at [19, 580] on icon at bounding box center [15, 577] width 9 height 9
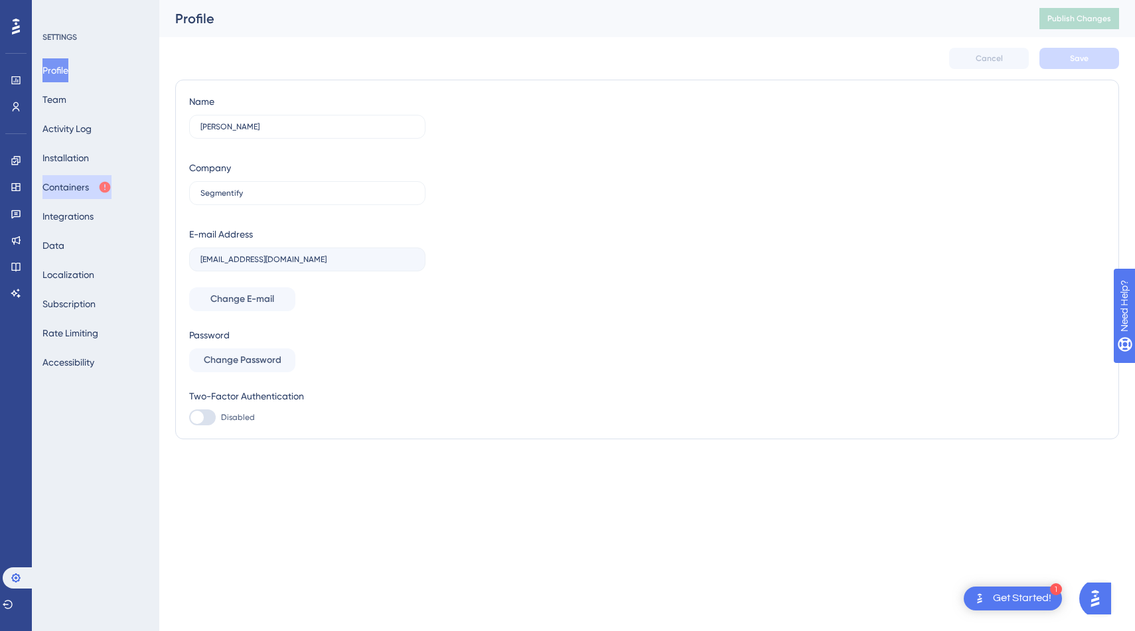
click at [97, 186] on button "Containers" at bounding box center [76, 187] width 69 height 24
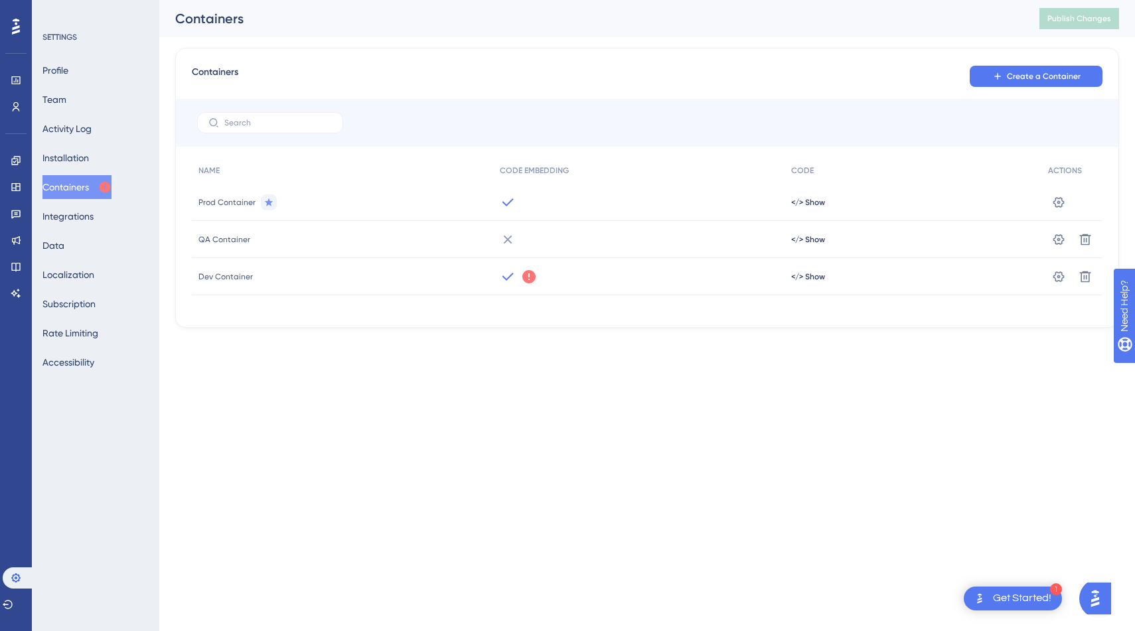
click at [528, 279] on icon at bounding box center [528, 276] width 13 height 13
click at [484, 340] on div "Performance Users Engagement Widgets Feedback Product Updates Knowledge Base AI…" at bounding box center [646, 174] width 975 height 349
click at [68, 157] on button "Installation" at bounding box center [65, 158] width 46 height 24
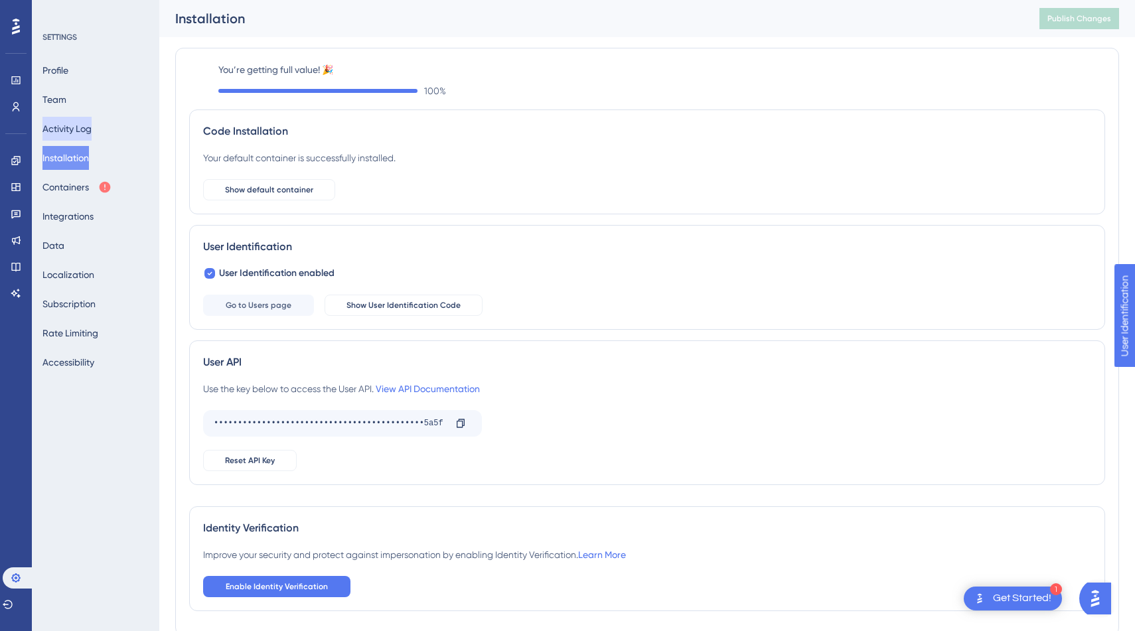
drag, startPoint x: 97, startPoint y: 133, endPoint x: 137, endPoint y: 133, distance: 40.5
click at [137, 133] on div "Profile Team Activity Log Installation Containers Integrations Data Localizatio…" at bounding box center [95, 216] width 107 height 316
drag, startPoint x: 128, startPoint y: 129, endPoint x: 58, endPoint y: 135, distance: 70.6
click at [57, 135] on div "Profile Team Activity Log Installation Containers Integrations Data Localizatio…" at bounding box center [95, 216] width 107 height 316
click at [89, 188] on button "Containers" at bounding box center [76, 187] width 69 height 24
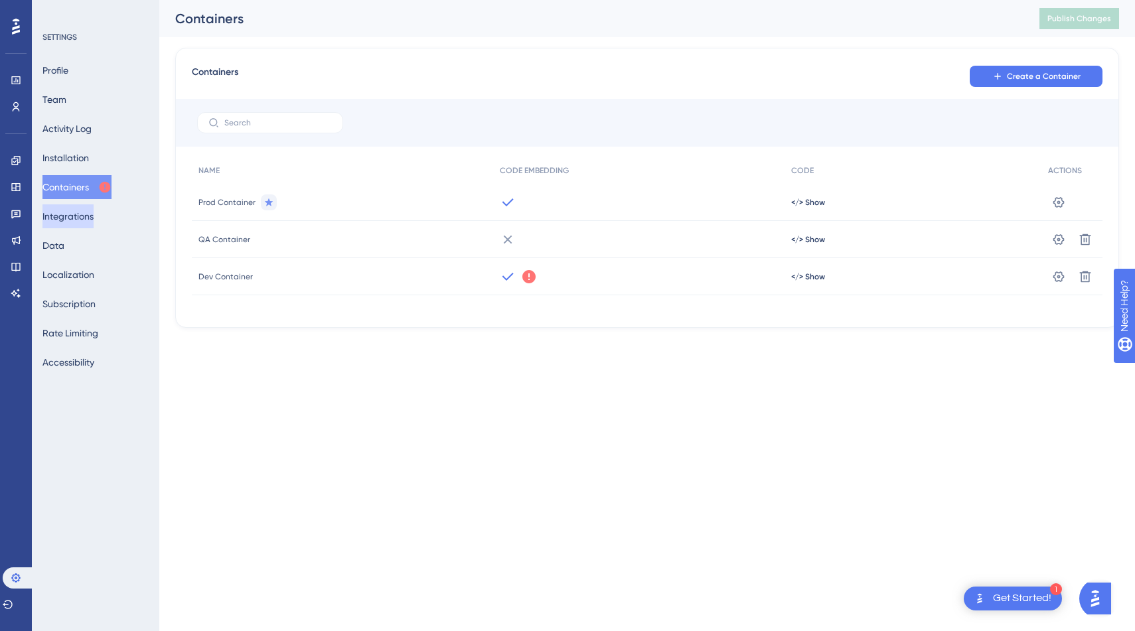
click at [94, 210] on button "Integrations" at bounding box center [67, 216] width 51 height 24
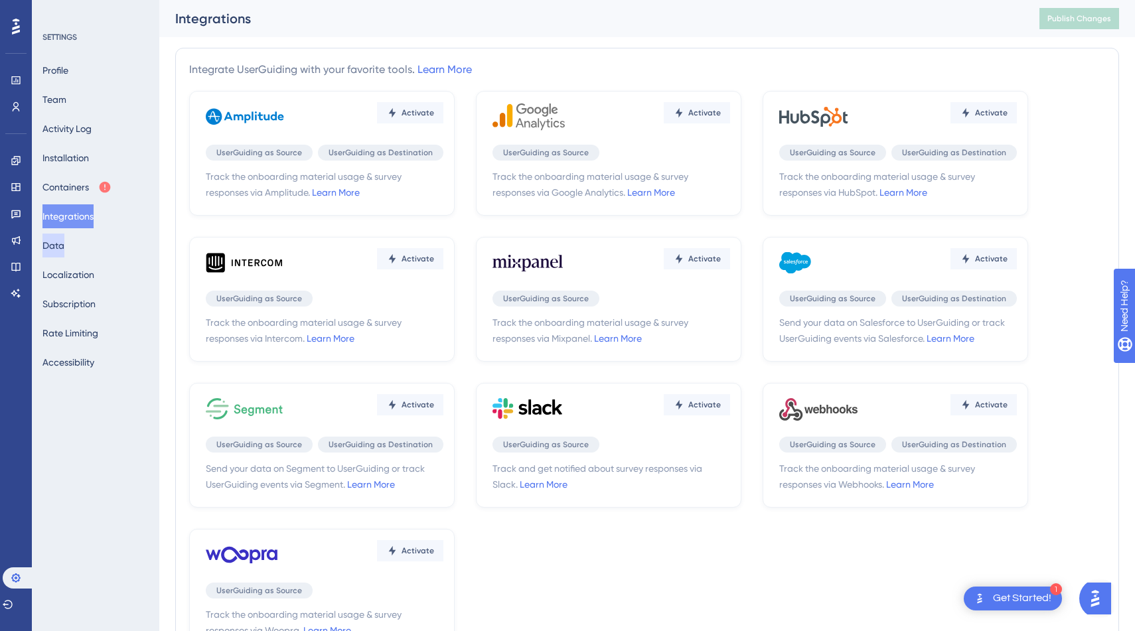
click at [64, 253] on button "Data" at bounding box center [53, 246] width 22 height 24
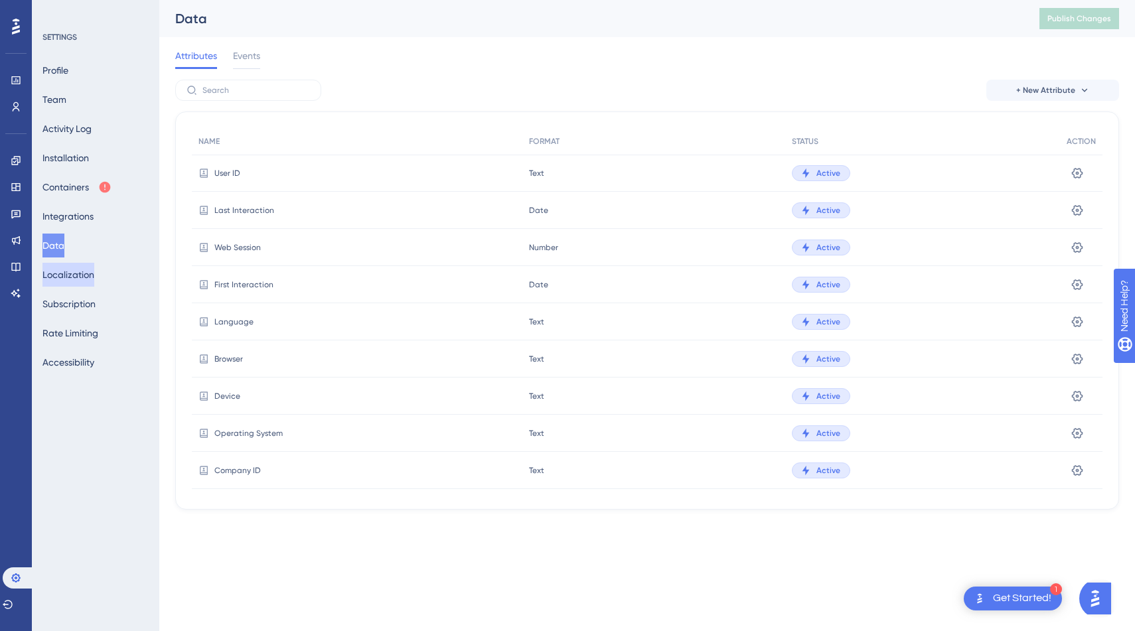
click at [82, 267] on button "Localization" at bounding box center [68, 275] width 52 height 24
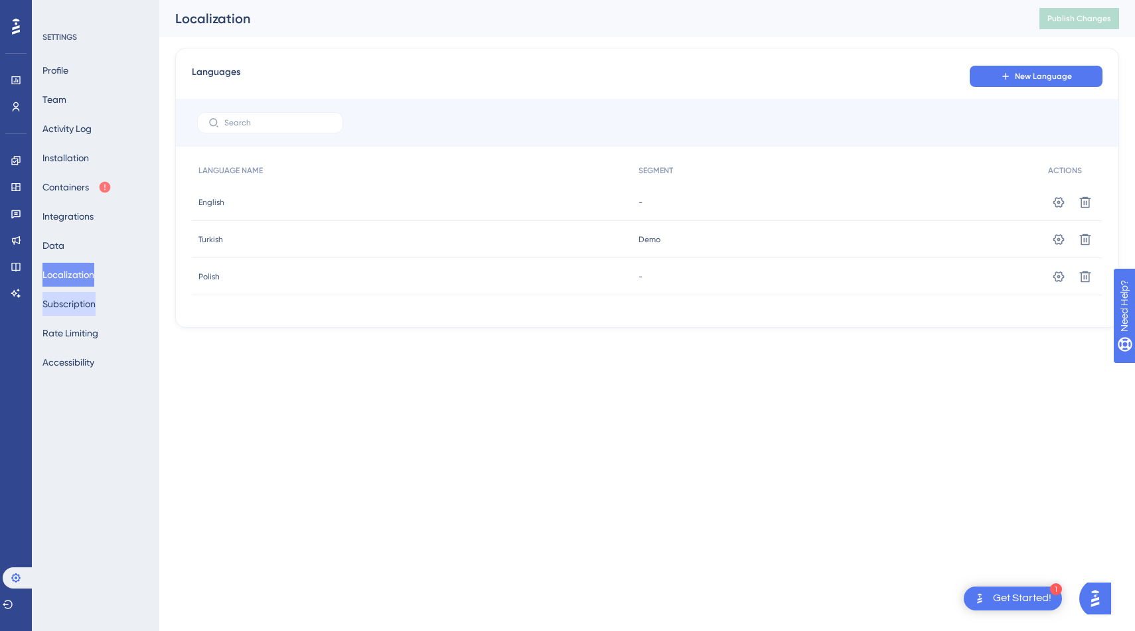
click at [84, 306] on button "Subscription" at bounding box center [68, 304] width 53 height 24
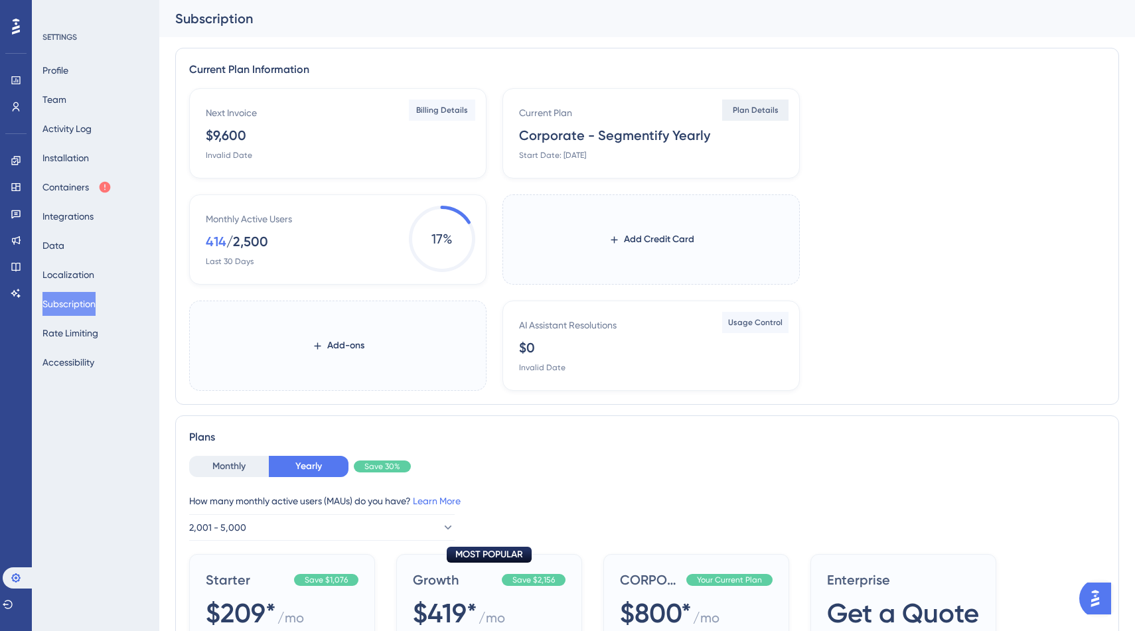
click at [755, 110] on span "Plan Details" at bounding box center [755, 110] width 46 height 11
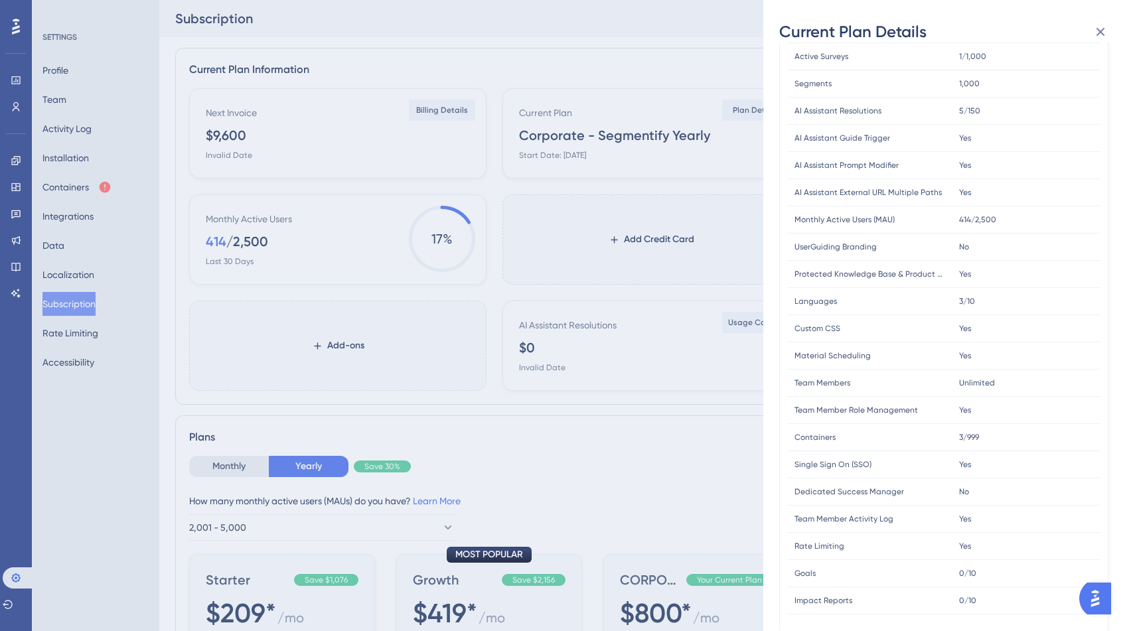
scroll to position [240, 0]
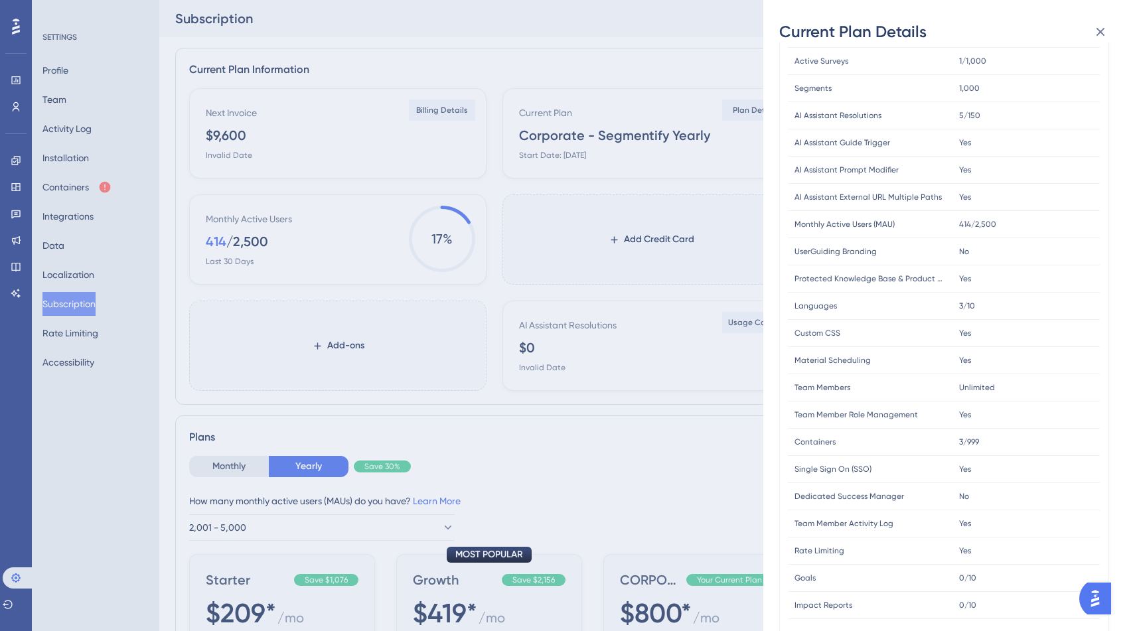
click at [1097, 594] on img "Open AI Assistant Launcher" at bounding box center [1095, 599] width 24 height 24
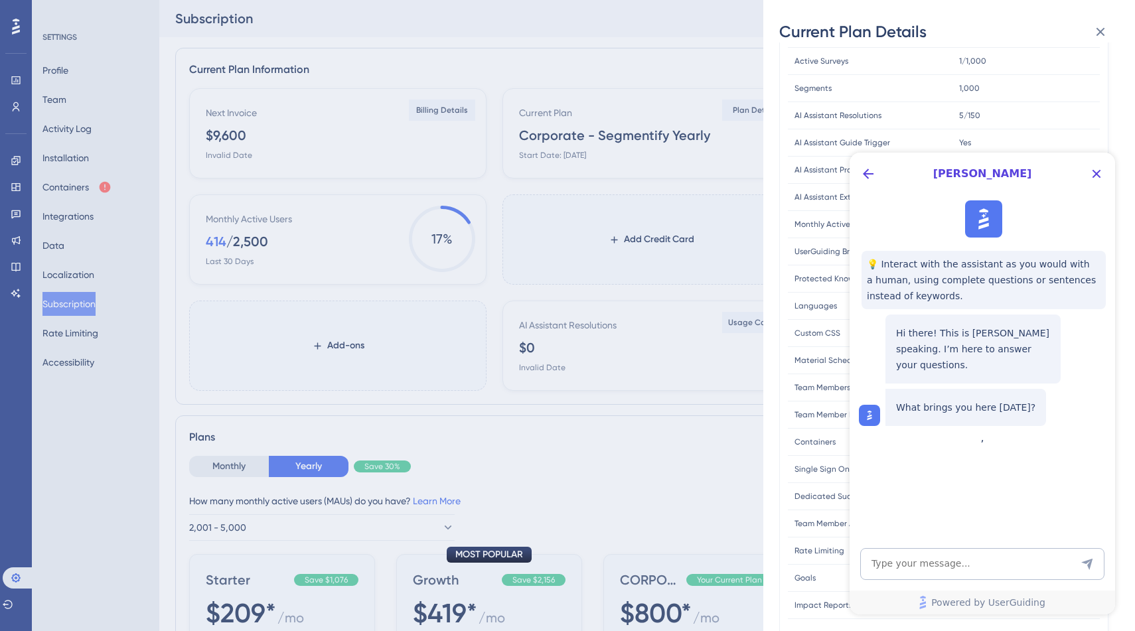
scroll to position [0, 0]
click at [864, 180] on icon "Back Button" at bounding box center [868, 174] width 16 height 16
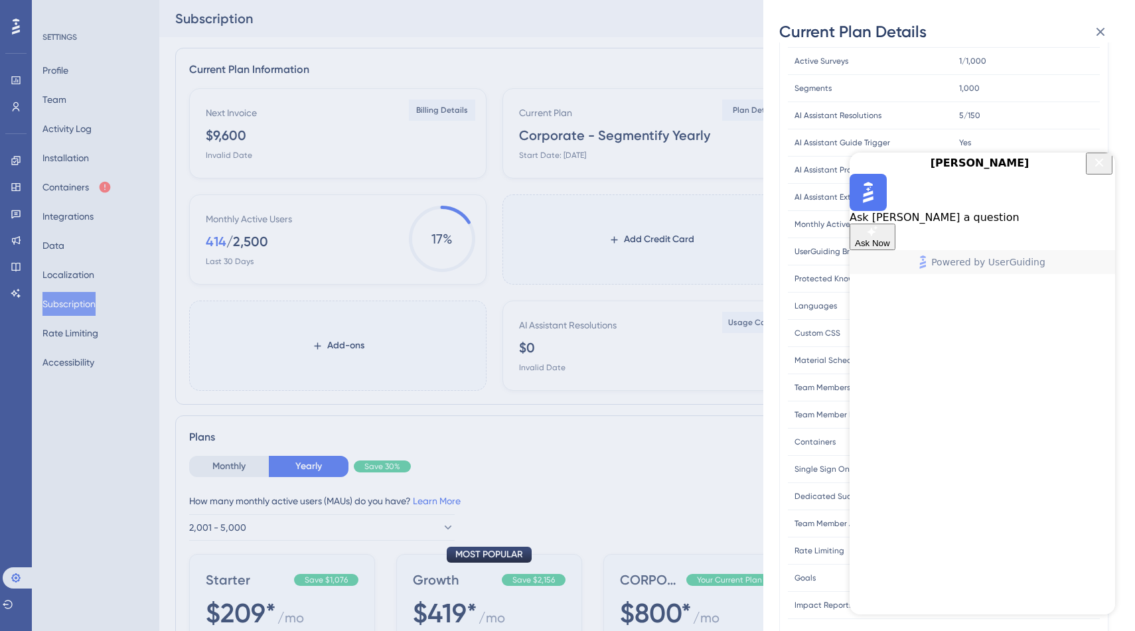
click at [1097, 167] on icon "Close Button" at bounding box center [1099, 162] width 9 height 9
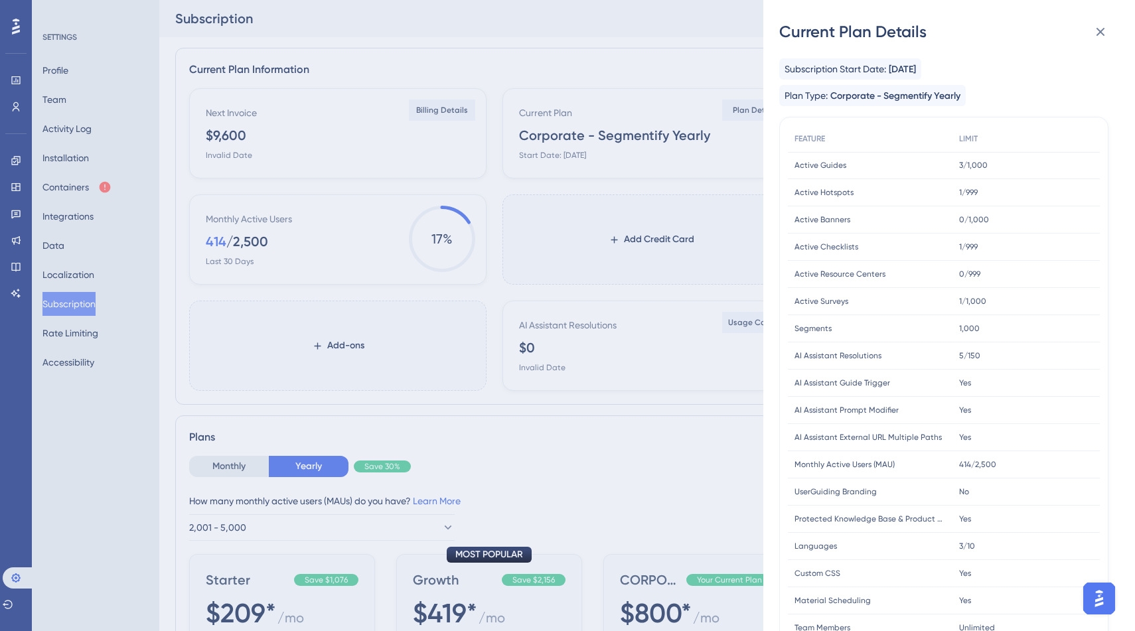
click at [980, 220] on span "0/1,000" at bounding box center [974, 219] width 30 height 11
click at [982, 220] on span "0/1,000" at bounding box center [974, 219] width 30 height 11
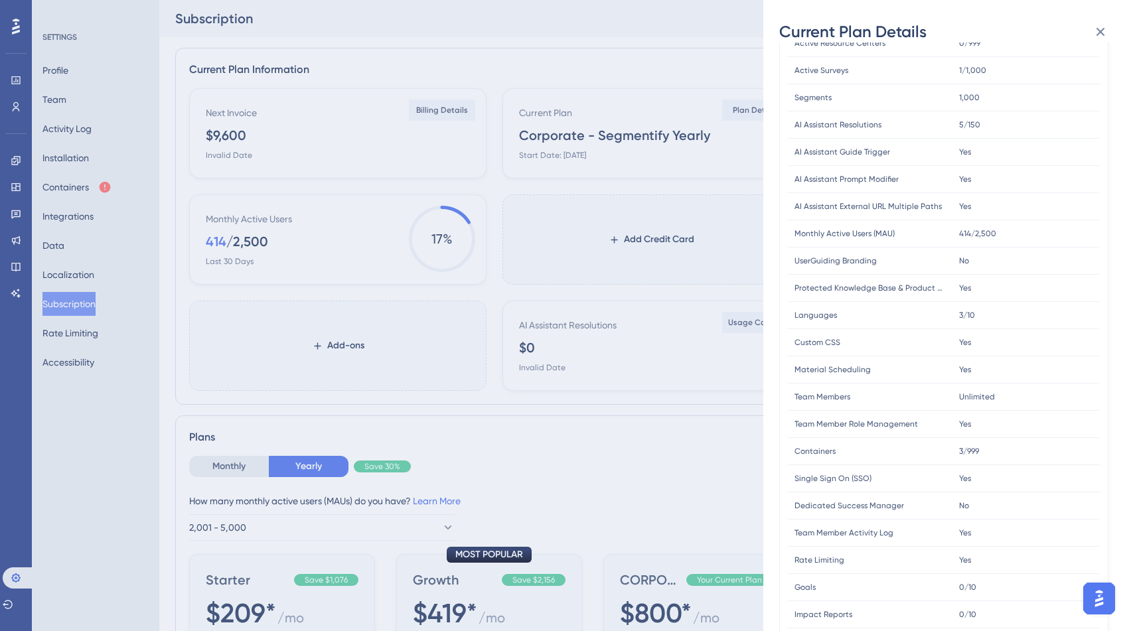
scroll to position [253, 0]
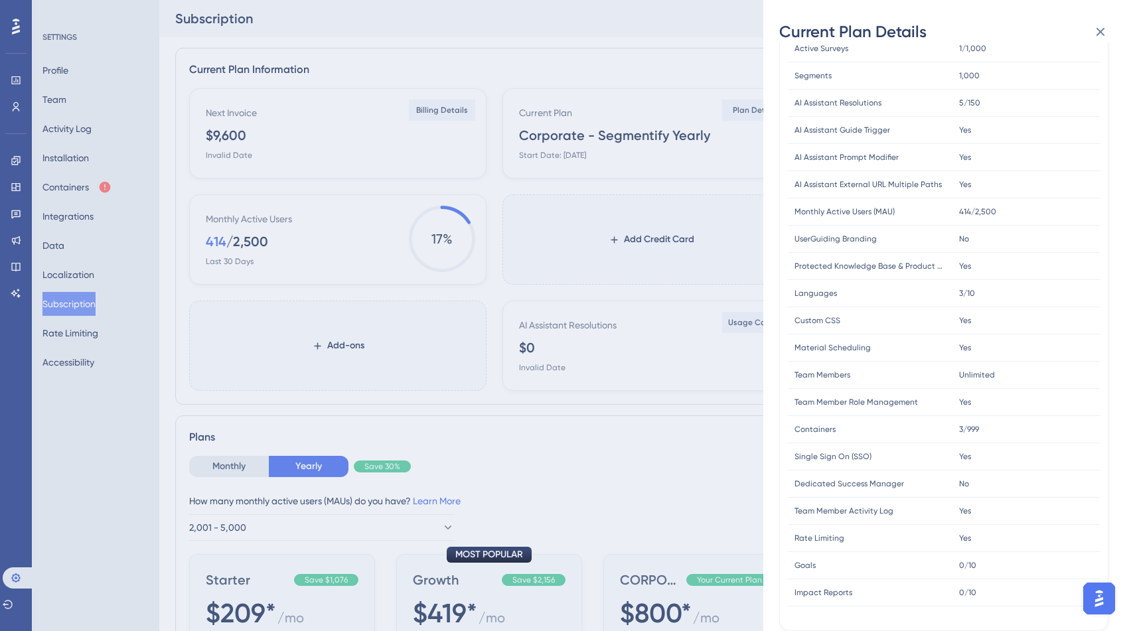
click at [730, 380] on div "Current Plan Details Subscription Start Date: September 5, 2024 Plan Type: Corp…" at bounding box center [567, 315] width 1135 height 631
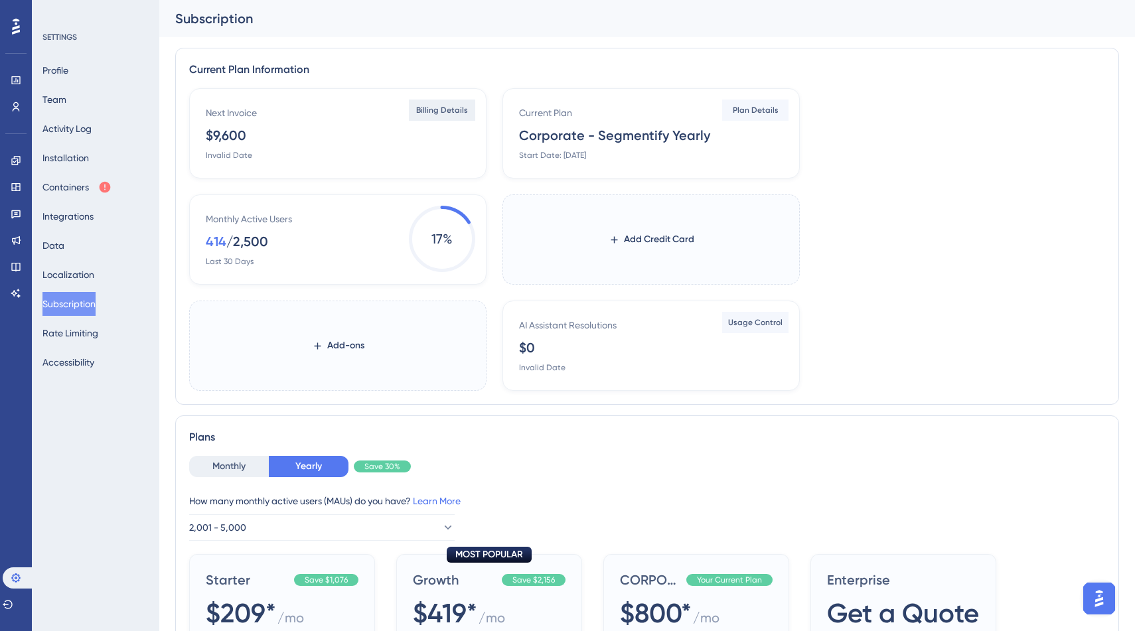
click at [449, 116] on button "Billing Details" at bounding box center [442, 110] width 66 height 21
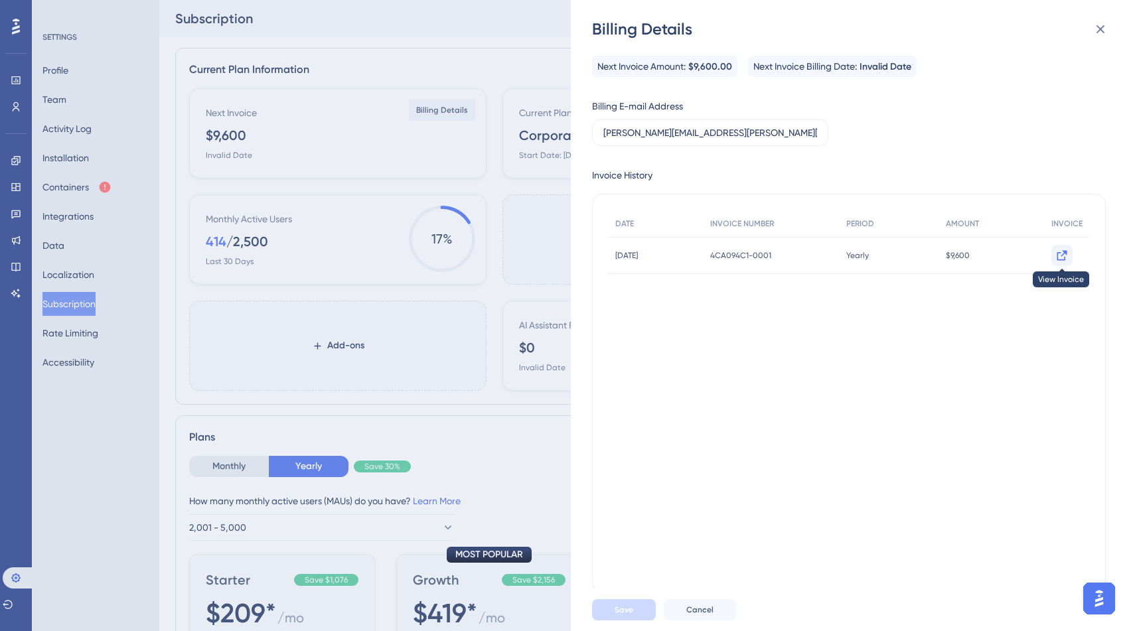
click at [1055, 257] on icon at bounding box center [1061, 255] width 13 height 13
click at [709, 133] on input "melisa.cakir@segmentify.com" at bounding box center [710, 132] width 214 height 15
click at [723, 135] on input "melisa.cakir@segmentify.com" at bounding box center [710, 132] width 214 height 15
click at [1103, 31] on icon at bounding box center [1100, 29] width 16 height 16
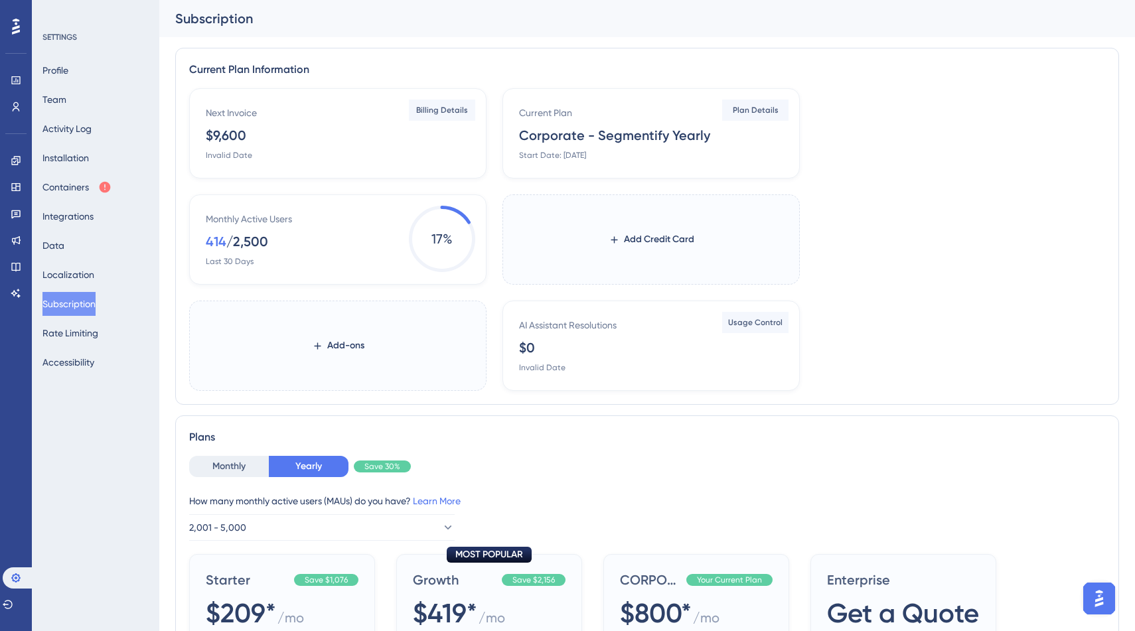
click at [385, 338] on label "Add-ons" at bounding box center [337, 346] width 297 height 90
click at [385, 338] on button "Add-ons" at bounding box center [338, 346] width 95 height 24
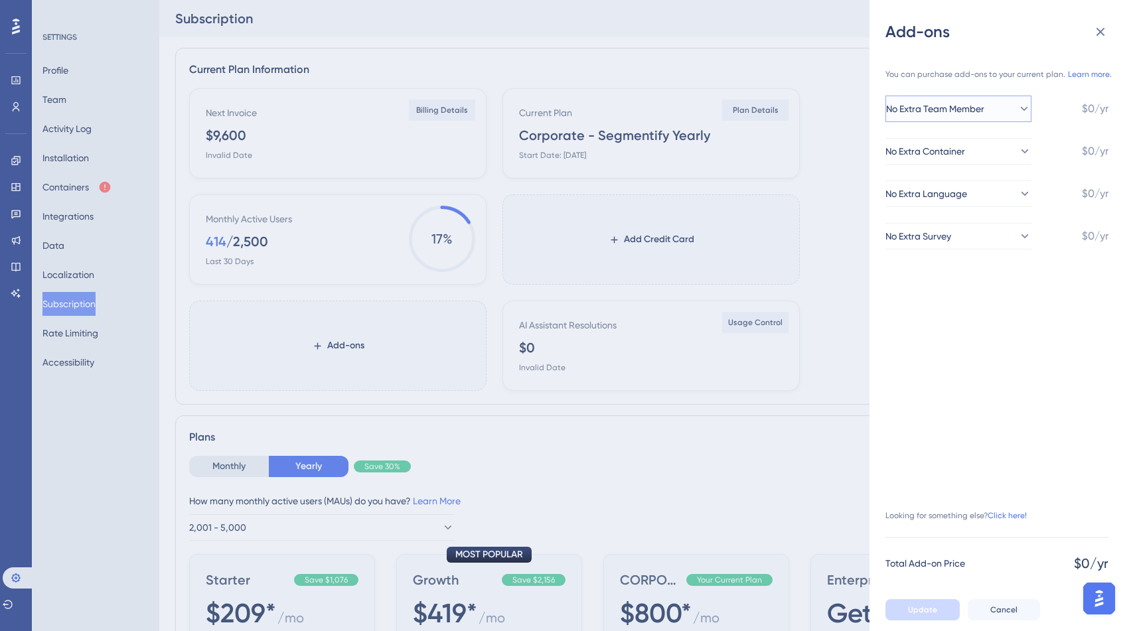
click at [1017, 111] on icon at bounding box center [1023, 108] width 13 height 13
click at [963, 207] on span "+2 Team Members" at bounding box center [942, 202] width 77 height 16
click at [993, 99] on button "+2 Team Members" at bounding box center [958, 109] width 146 height 27
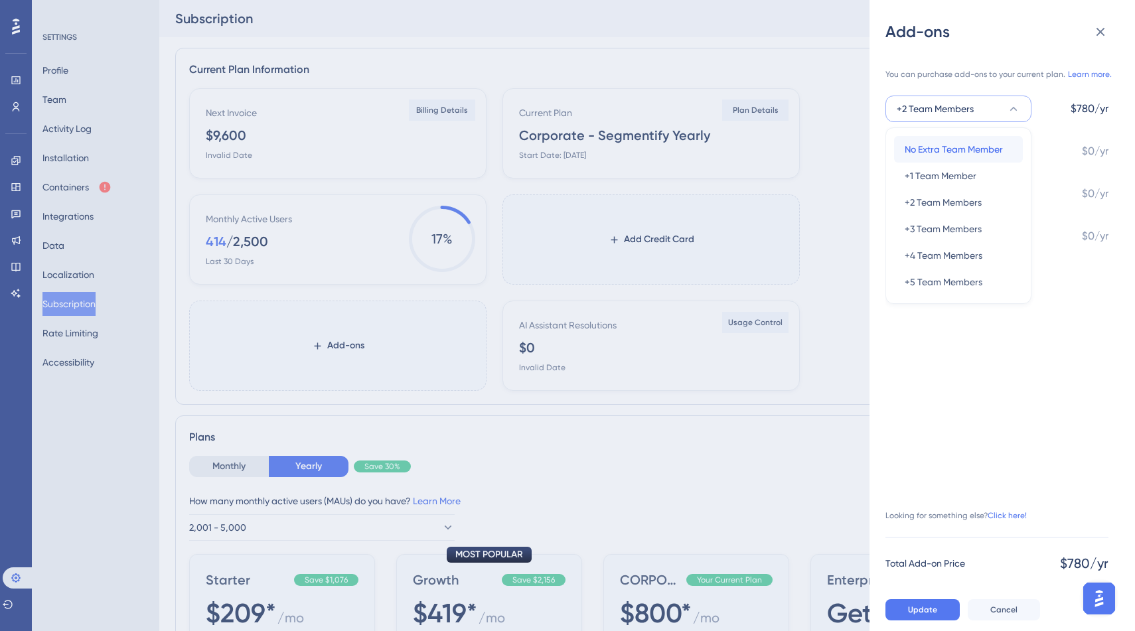
click at [971, 153] on span "No Extra Team Member" at bounding box center [953, 149] width 98 height 16
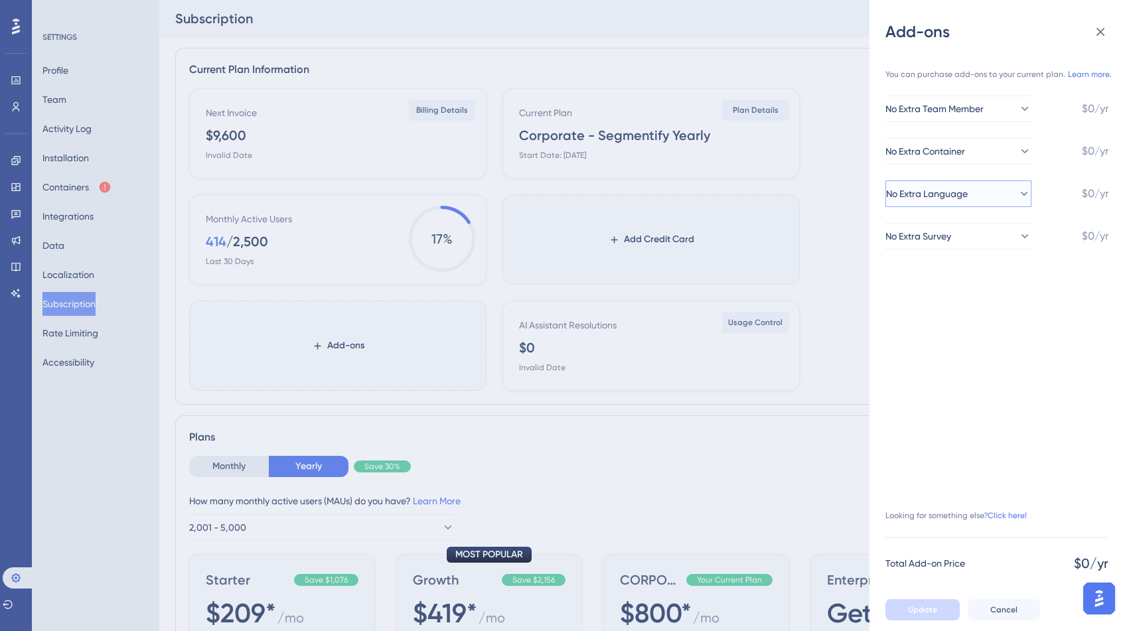
click at [967, 197] on span "No Extra Language" at bounding box center [927, 194] width 82 height 16
click at [979, 193] on button "No Extra Language" at bounding box center [958, 193] width 146 height 27
click at [964, 240] on button "No Extra Survey" at bounding box center [958, 236] width 146 height 27
click at [955, 307] on div "+1 Survey +1 Survey" at bounding box center [957, 303] width 107 height 27
click at [976, 242] on button "+1 Survey" at bounding box center [958, 236] width 146 height 27
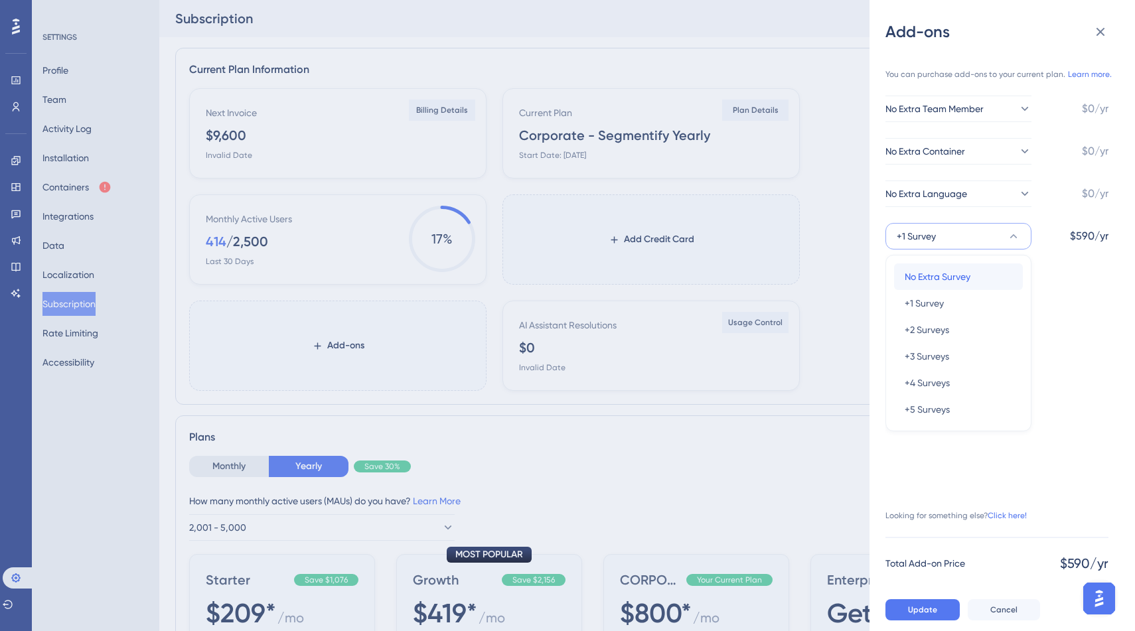
click at [957, 277] on span "No Extra Survey" at bounding box center [937, 277] width 66 height 16
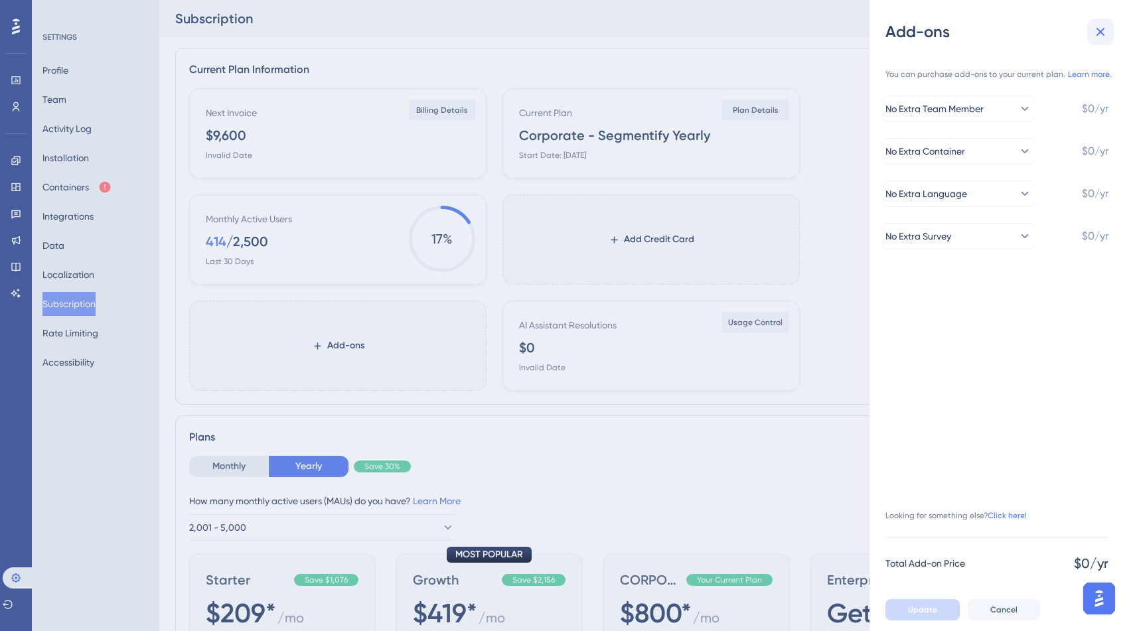
click at [1104, 22] on button at bounding box center [1100, 32] width 27 height 27
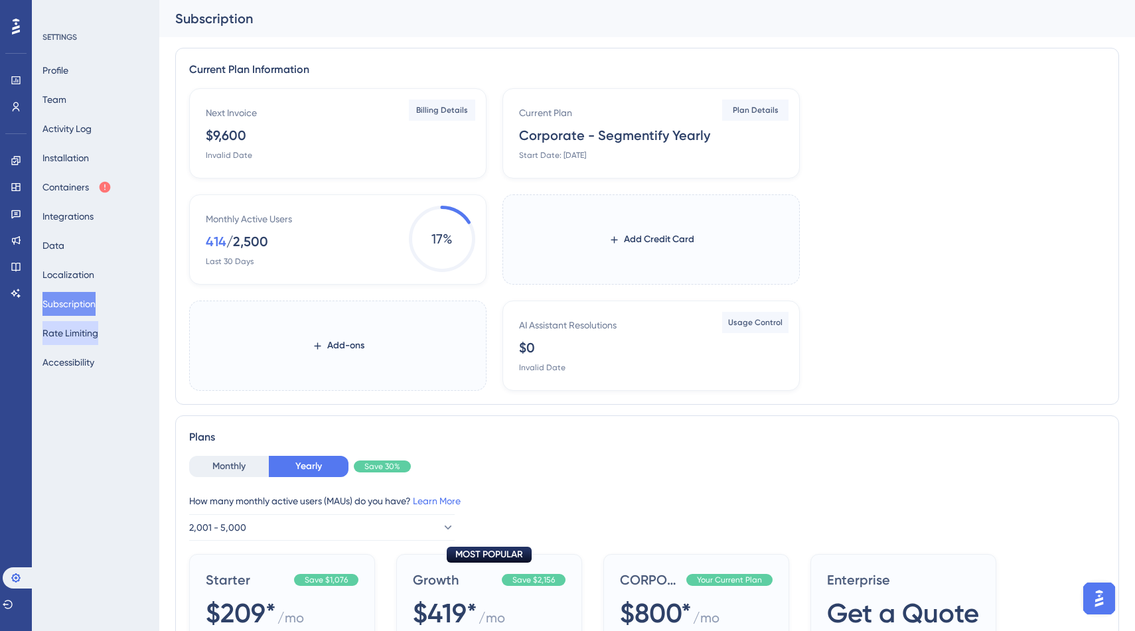
click at [98, 334] on button "Rate Limiting" at bounding box center [70, 333] width 56 height 24
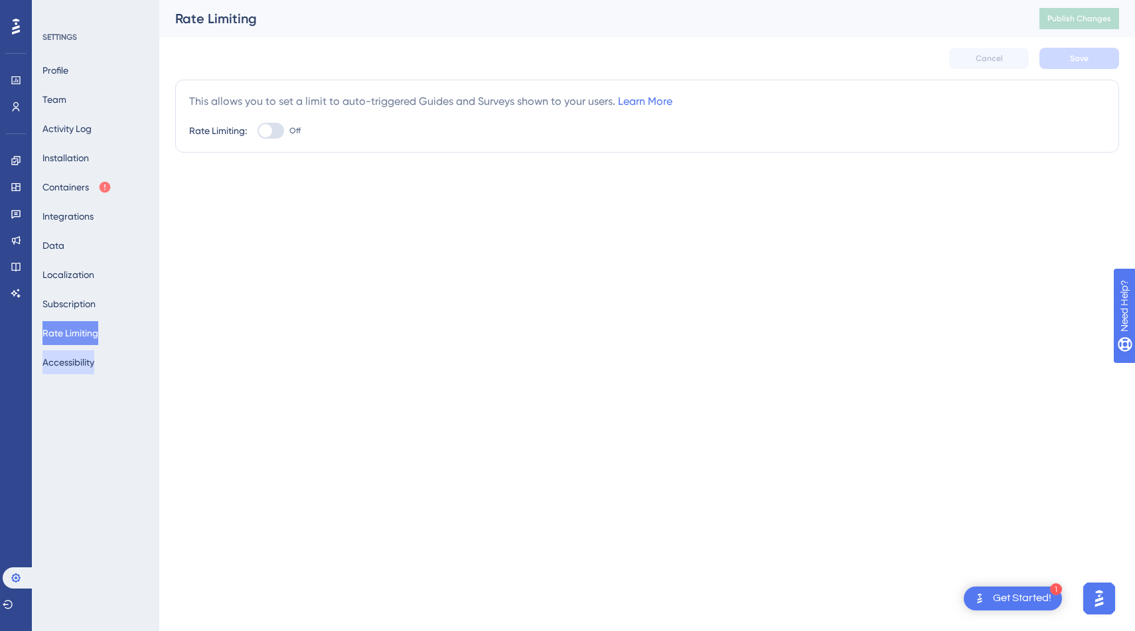
click at [93, 358] on button "Accessibility" at bounding box center [68, 362] width 52 height 24
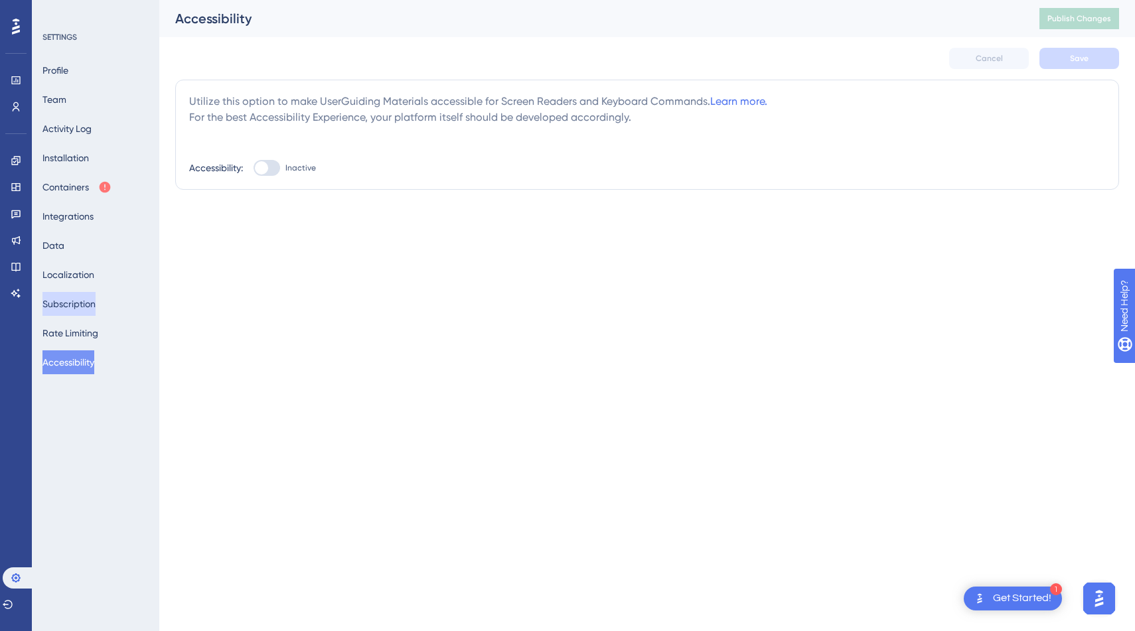
click at [86, 301] on button "Subscription" at bounding box center [68, 304] width 53 height 24
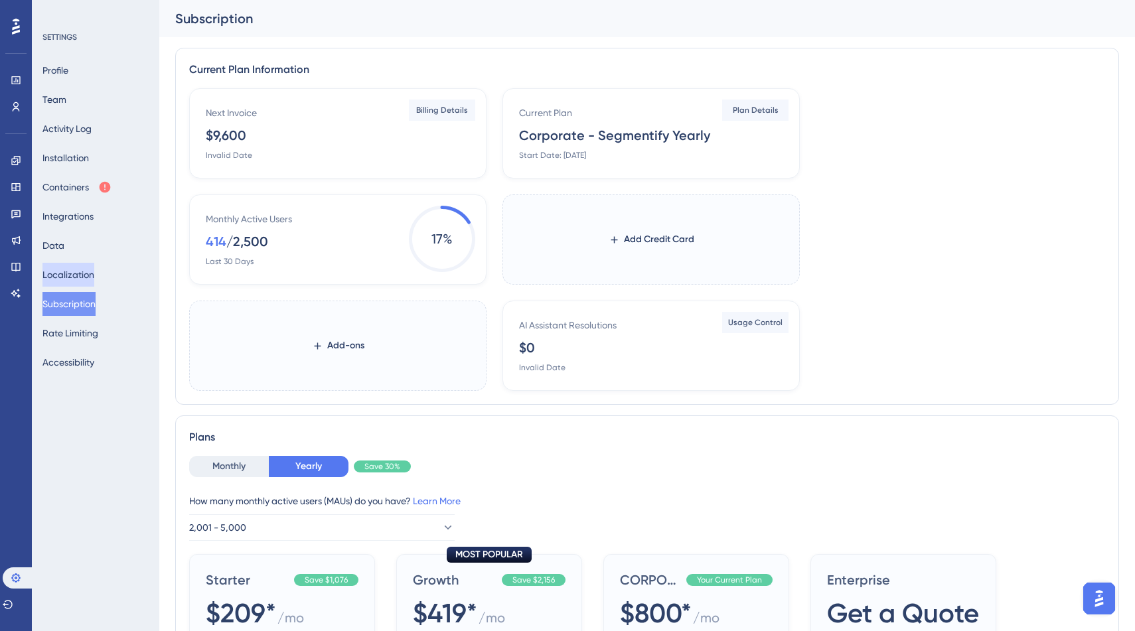
click at [83, 268] on button "Localization" at bounding box center [68, 275] width 52 height 24
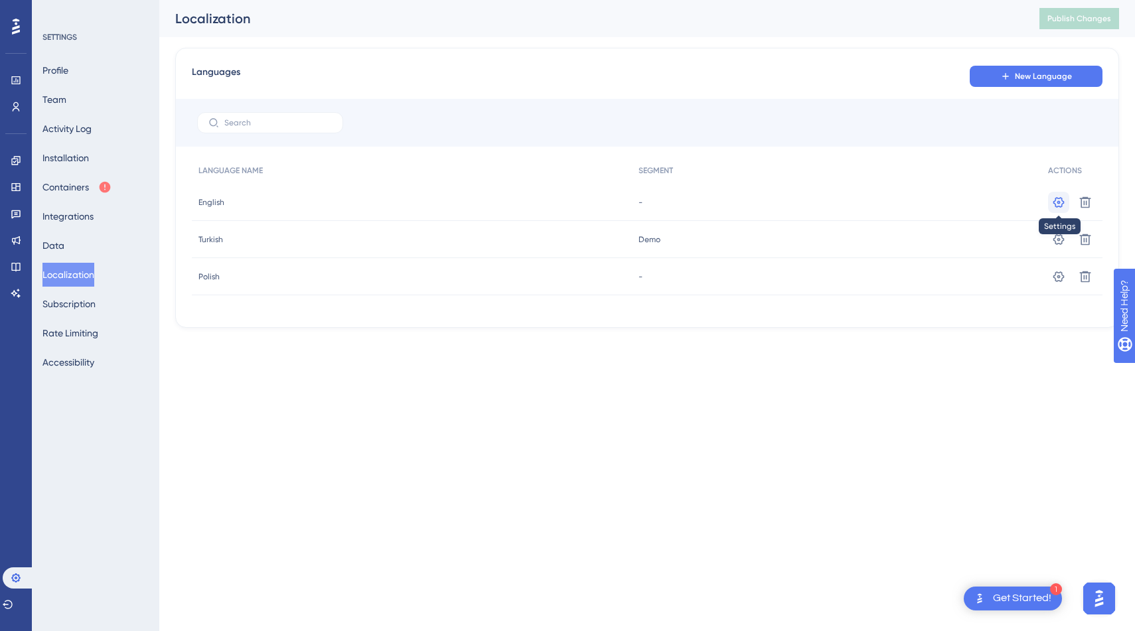
click at [1056, 204] on icon at bounding box center [1058, 202] width 13 height 13
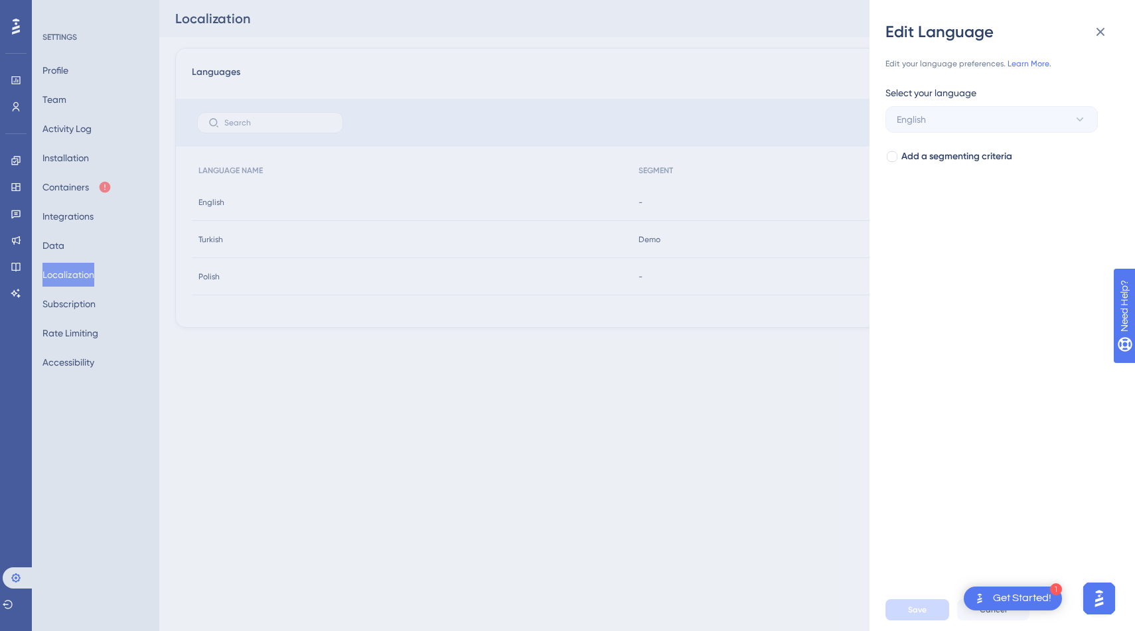
click at [788, 287] on div "Edit Language Edit your language preferences. Learn More. Select your language …" at bounding box center [567, 315] width 1135 height 631
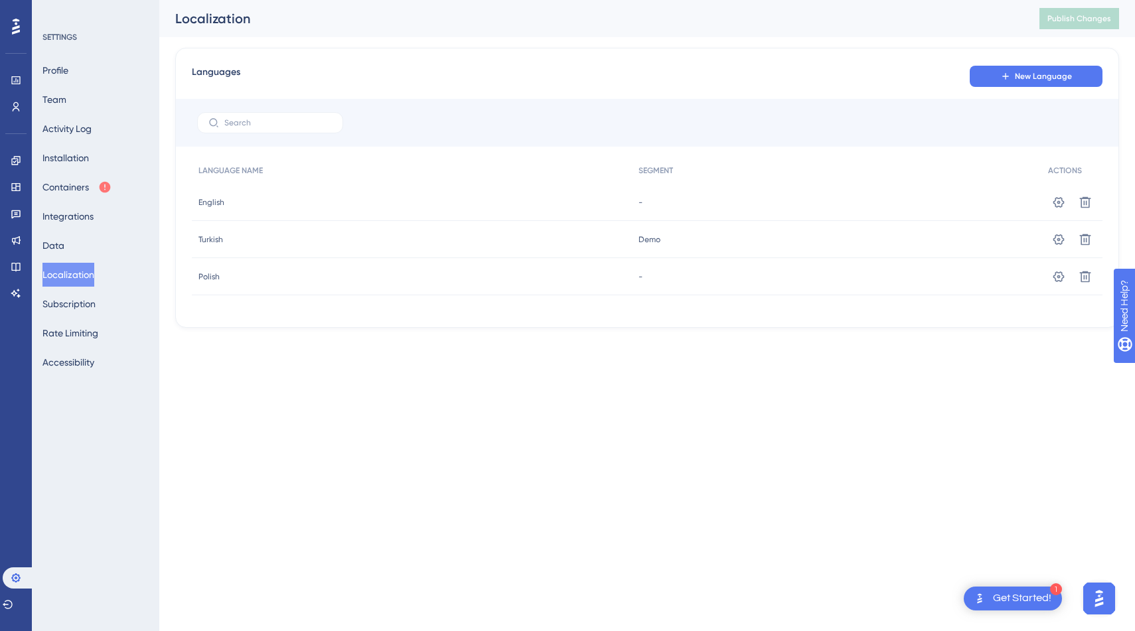
click at [88, 243] on div "Profile Team Activity Log Installation Containers Integrations Data Localizatio…" at bounding box center [95, 216] width 107 height 316
click at [64, 240] on button "Data" at bounding box center [53, 246] width 22 height 24
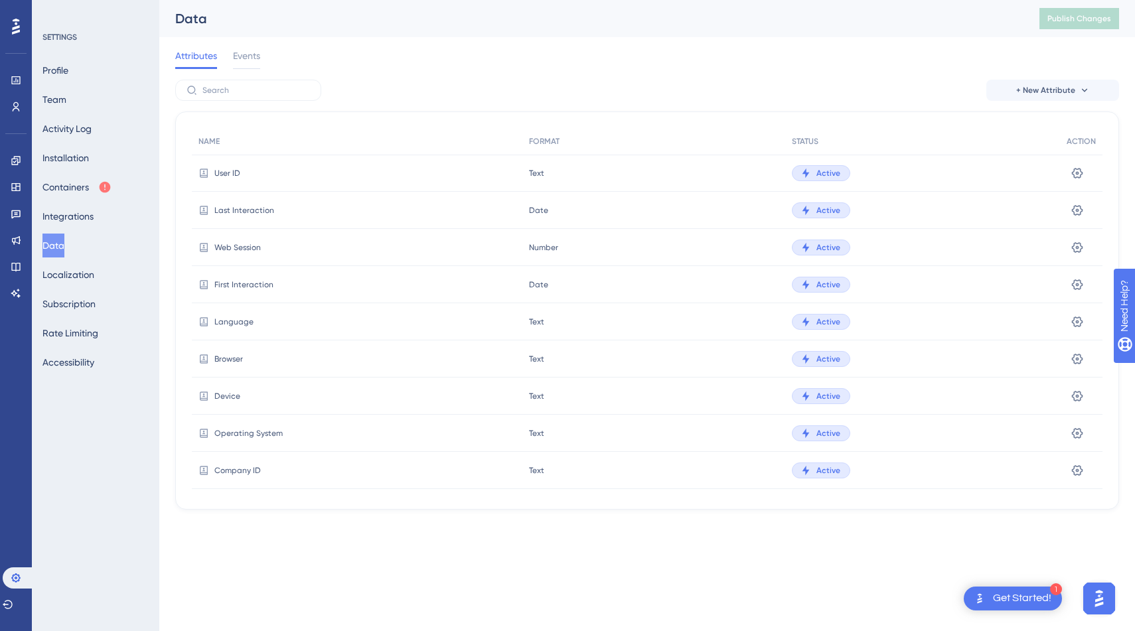
click at [1008, 599] on div "Get Started!" at bounding box center [1022, 598] width 58 height 15
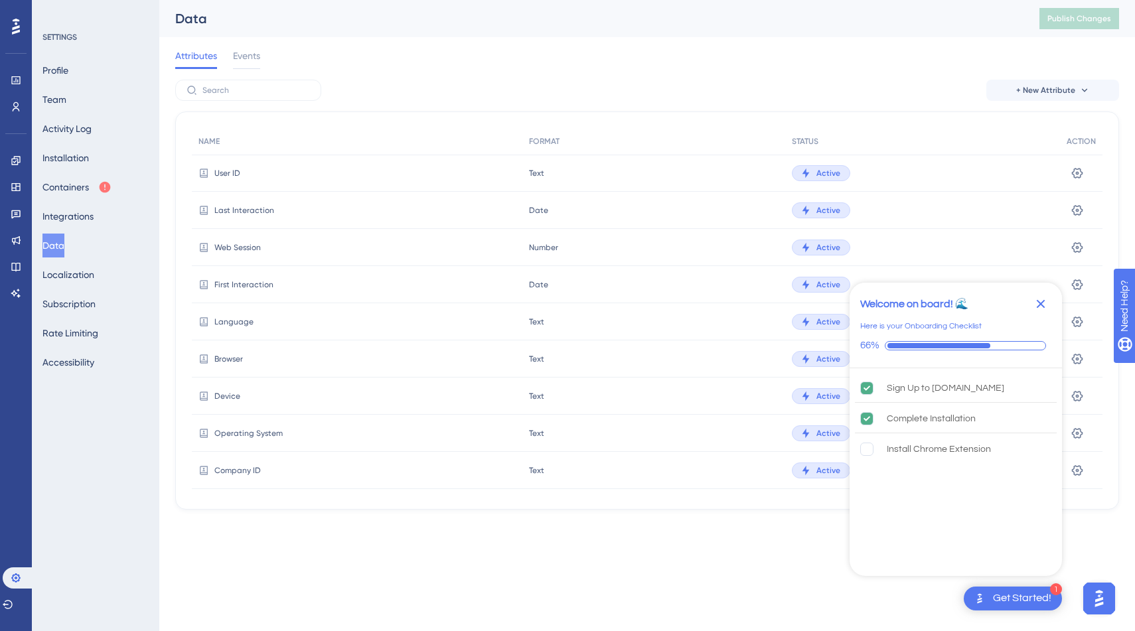
click at [1043, 301] on icon "Close Checklist" at bounding box center [1040, 304] width 9 height 9
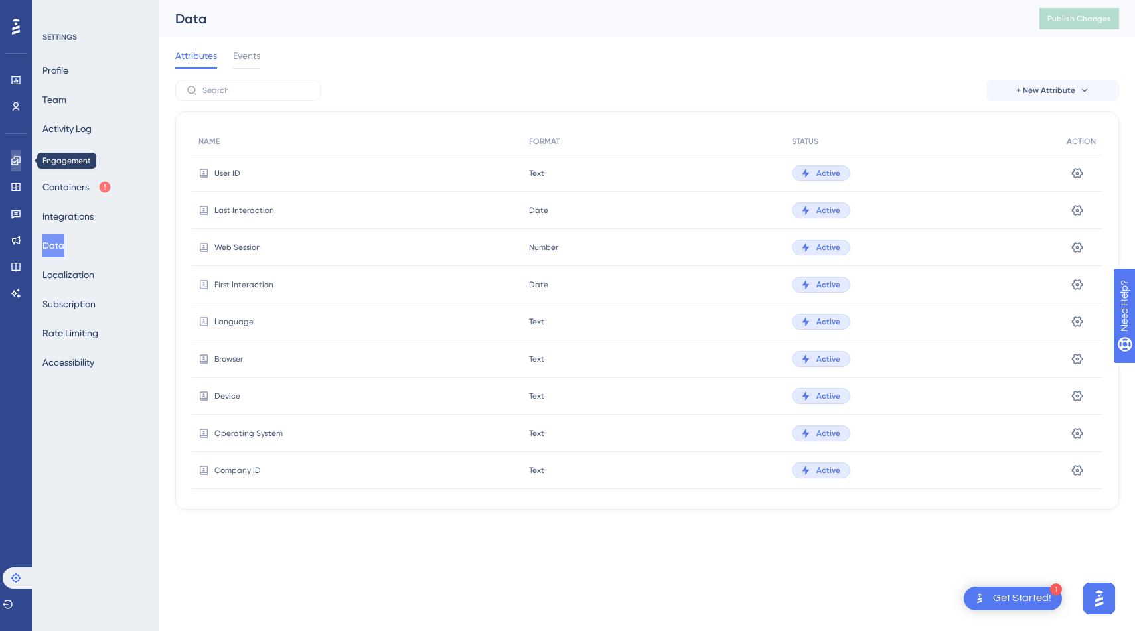
click at [19, 158] on icon at bounding box center [16, 160] width 11 height 11
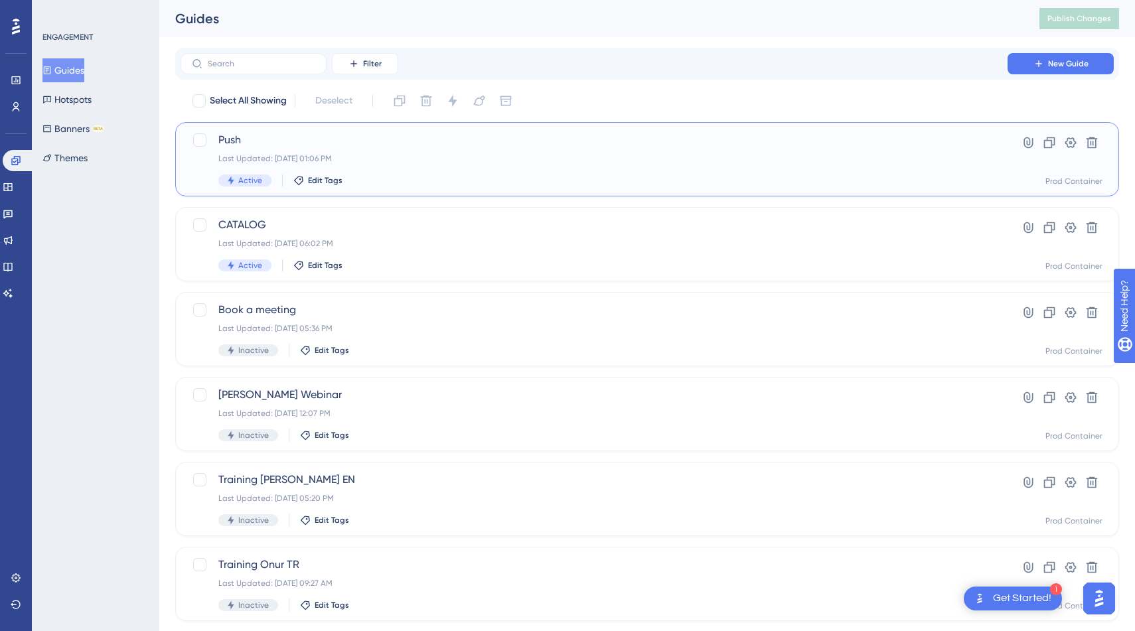
click at [354, 137] on span "Push" at bounding box center [593, 140] width 751 height 16
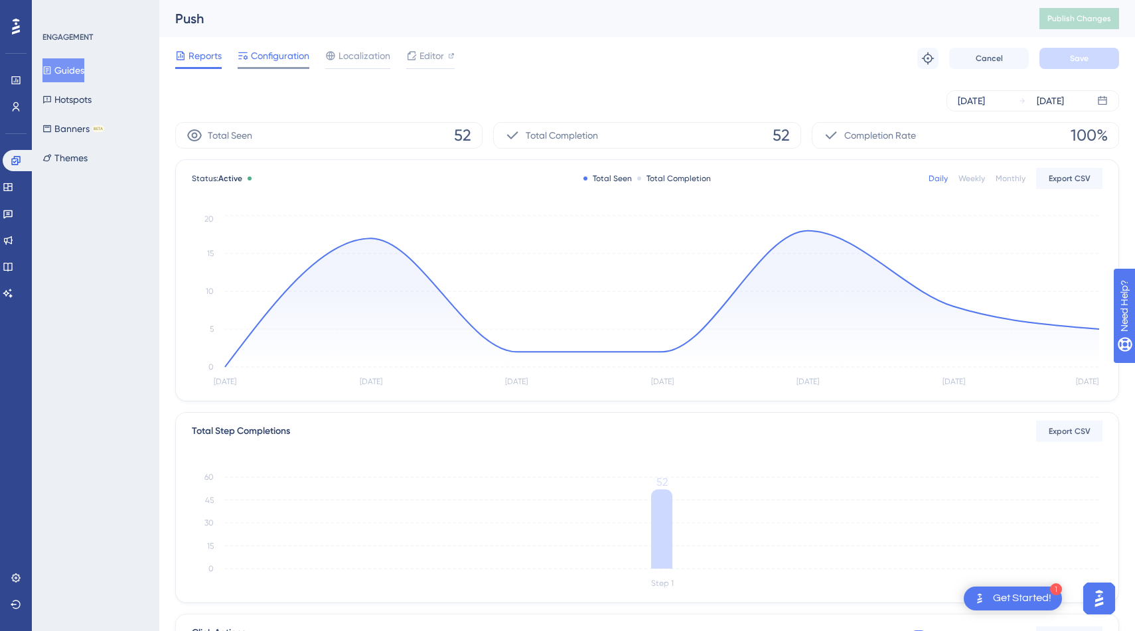
click at [287, 58] on span "Configuration" at bounding box center [280, 56] width 58 height 16
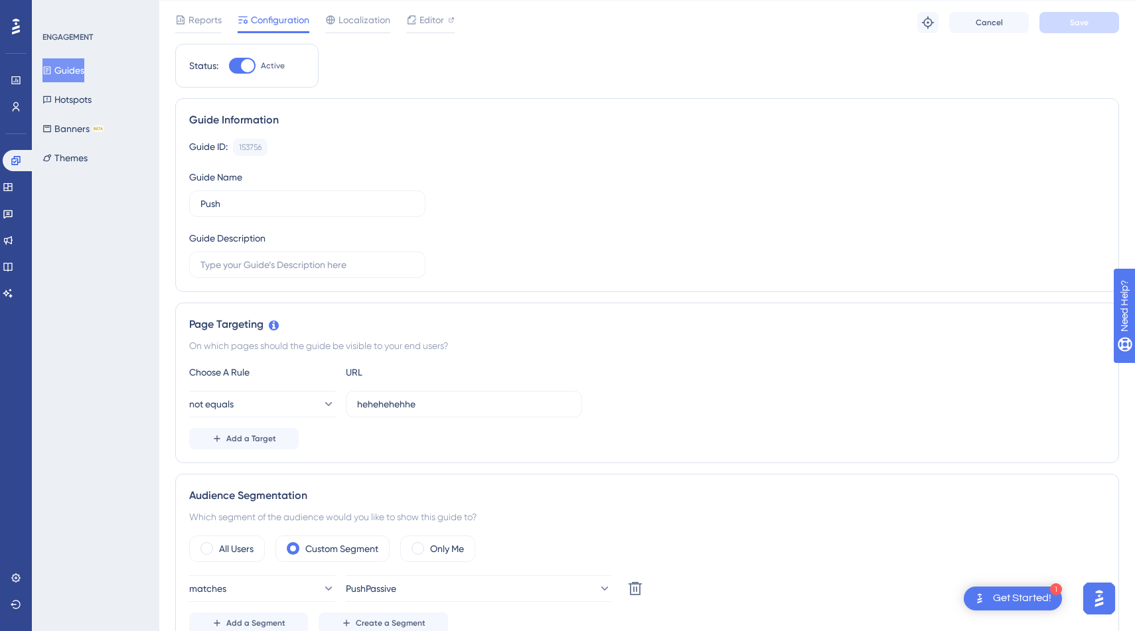
scroll to position [37, 0]
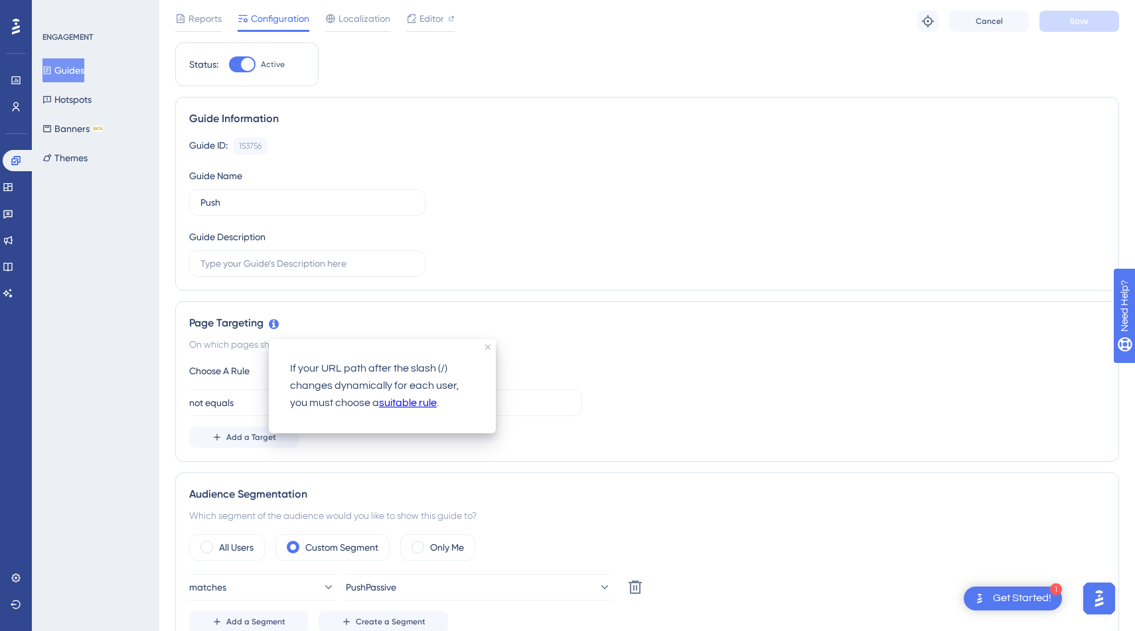
click at [404, 403] on link "suitable rule" at bounding box center [408, 403] width 58 height 17
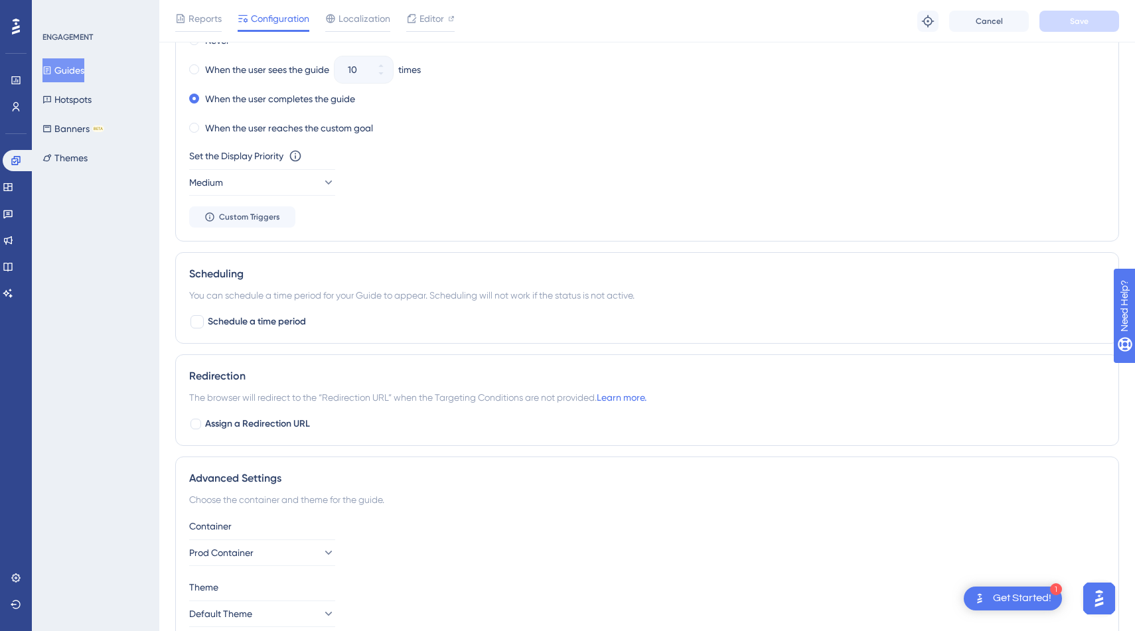
scroll to position [902, 0]
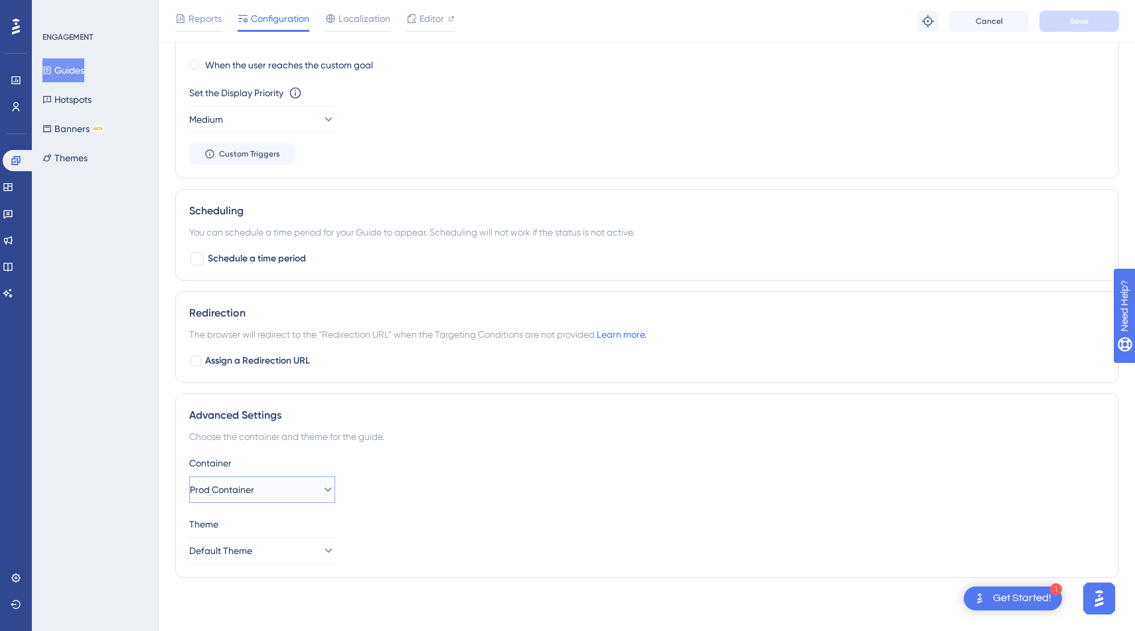
click at [321, 487] on icon at bounding box center [327, 489] width 13 height 13
click at [450, 473] on div "Container Prod Container Prod Container Prod Container QA Container QA Containe…" at bounding box center [647, 479] width 916 height 48
click at [307, 546] on button "Default Theme" at bounding box center [262, 550] width 146 height 27
click at [441, 494] on div "Container Prod Container" at bounding box center [647, 479] width 916 height 48
click at [316, 543] on button "Default Theme" at bounding box center [262, 550] width 146 height 27
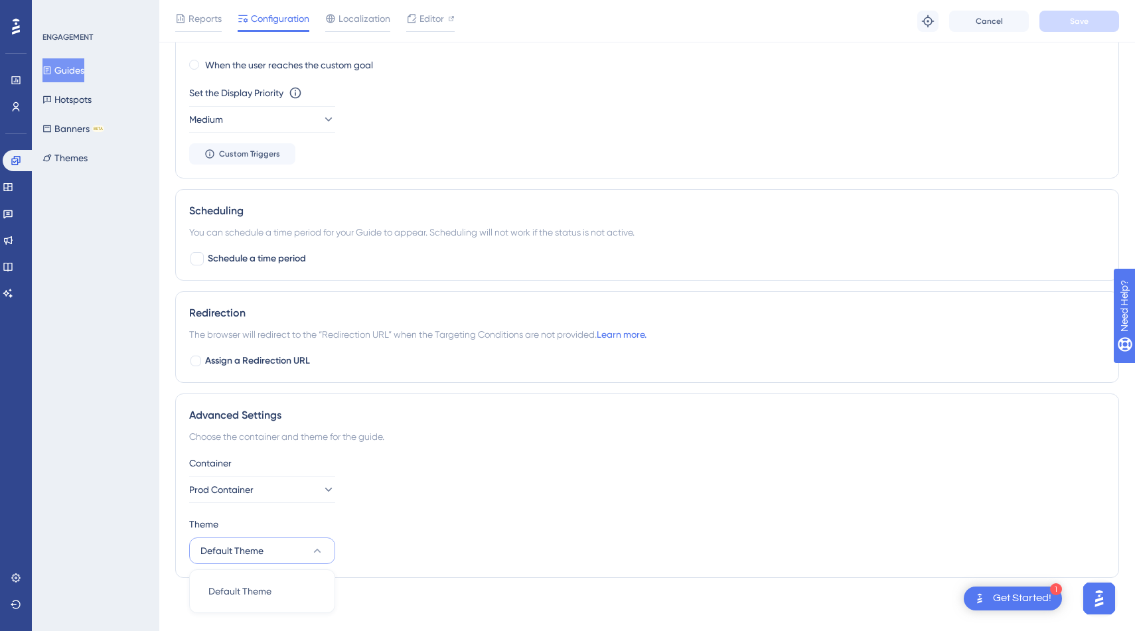
click at [451, 464] on div "Container" at bounding box center [647, 463] width 916 height 16
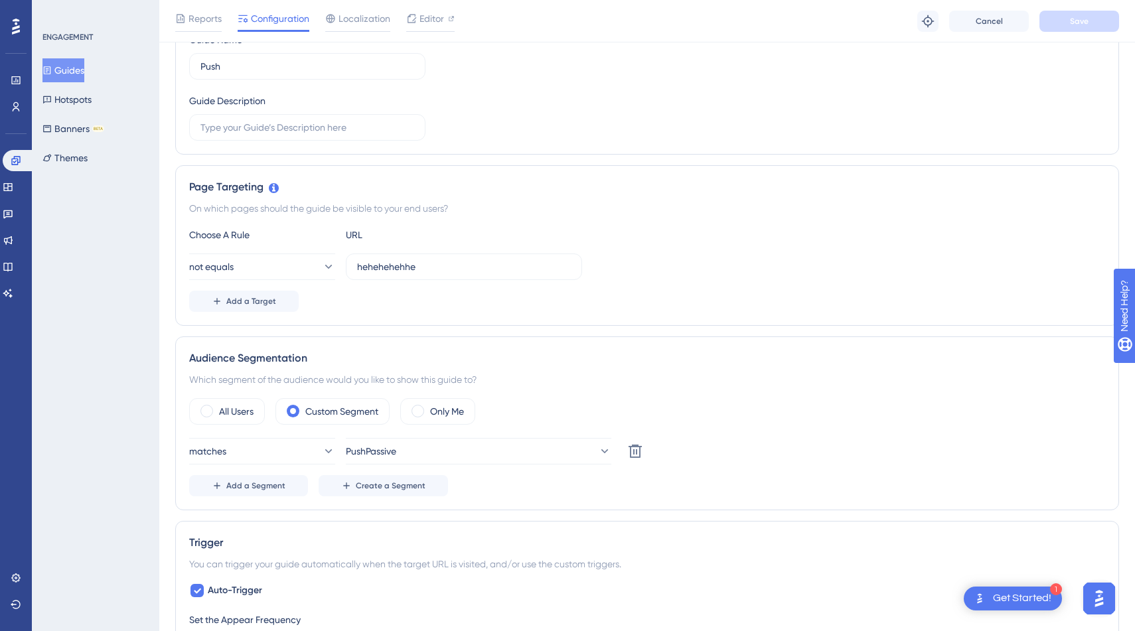
scroll to position [176, 0]
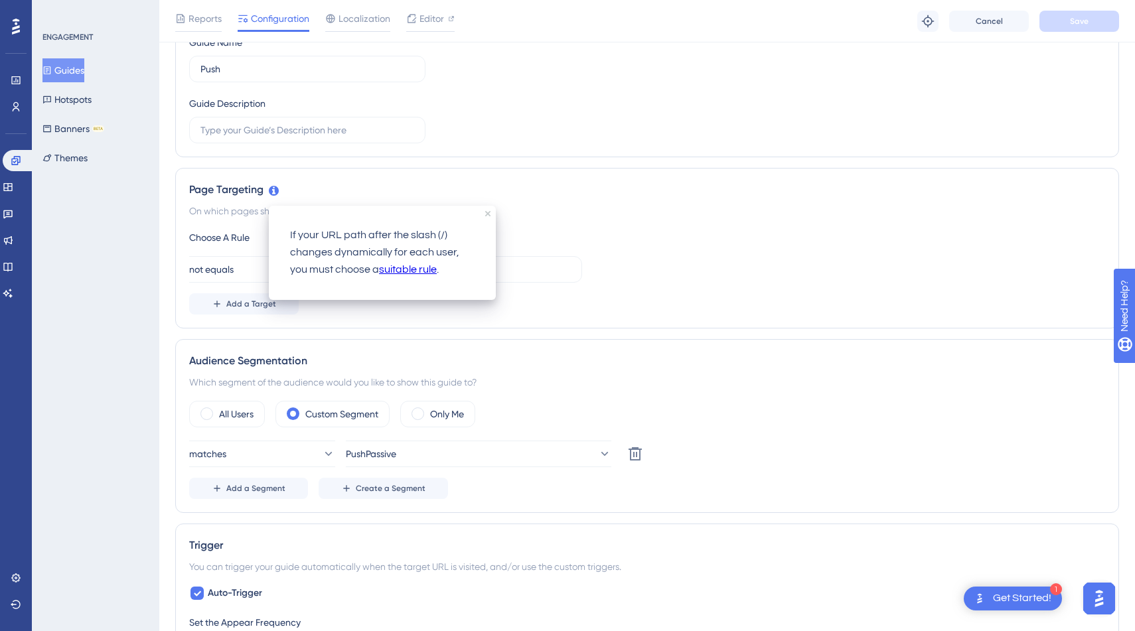
click at [275, 192] on icon at bounding box center [274, 191] width 10 height 10
click at [488, 214] on icon "close tooltip" at bounding box center [487, 213] width 5 height 5
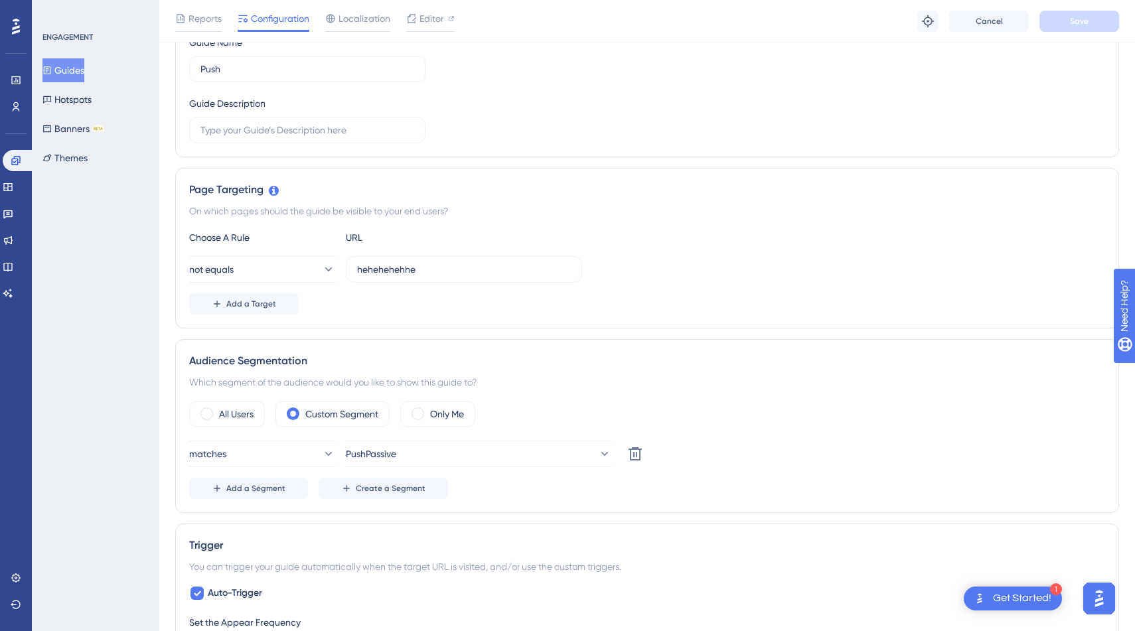
click at [399, 208] on div "On which pages should the guide be visible to your end users?" at bounding box center [647, 211] width 916 height 16
click at [864, 237] on div "Choose A Rule URL" at bounding box center [647, 238] width 916 height 16
click at [401, 213] on div "On which pages should the guide be visible to your end users?" at bounding box center [647, 211] width 916 height 16
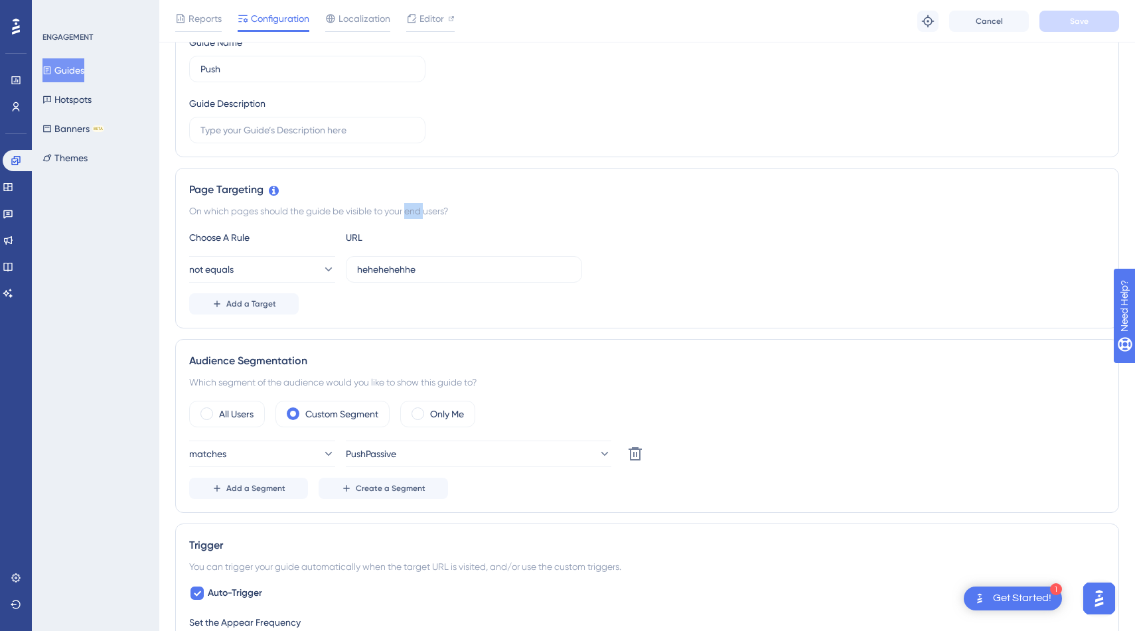
click at [401, 213] on div "On which pages should the guide be visible to your end users?" at bounding box center [647, 211] width 916 height 16
click at [189, 216] on div at bounding box center [189, 216] width 0 height 0
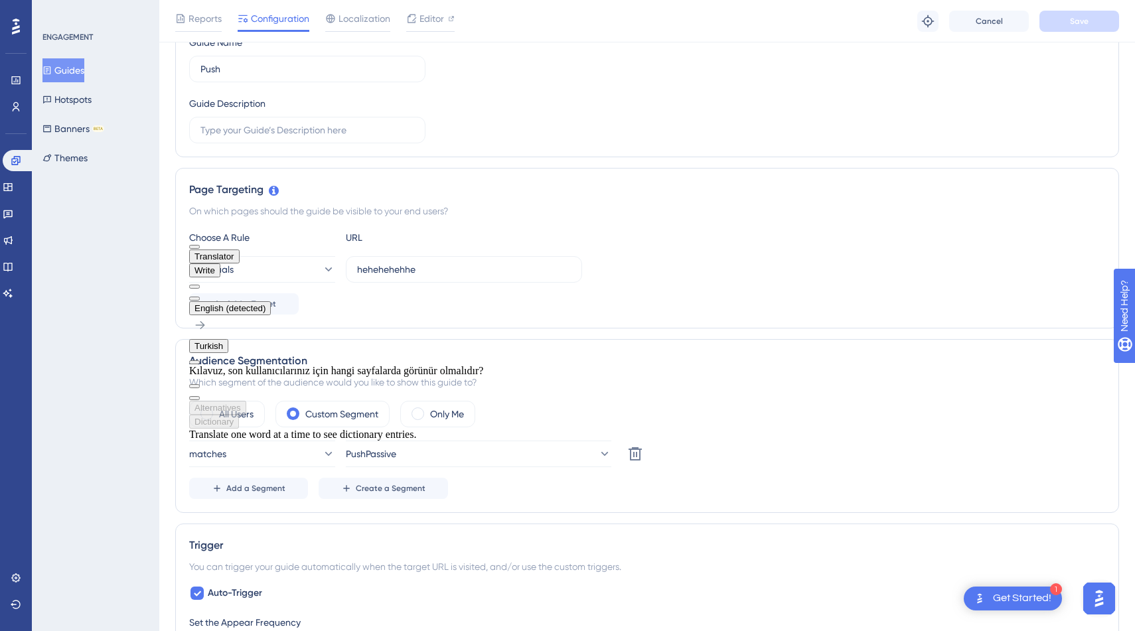
click at [638, 194] on div "Page Targeting" at bounding box center [647, 190] width 916 height 16
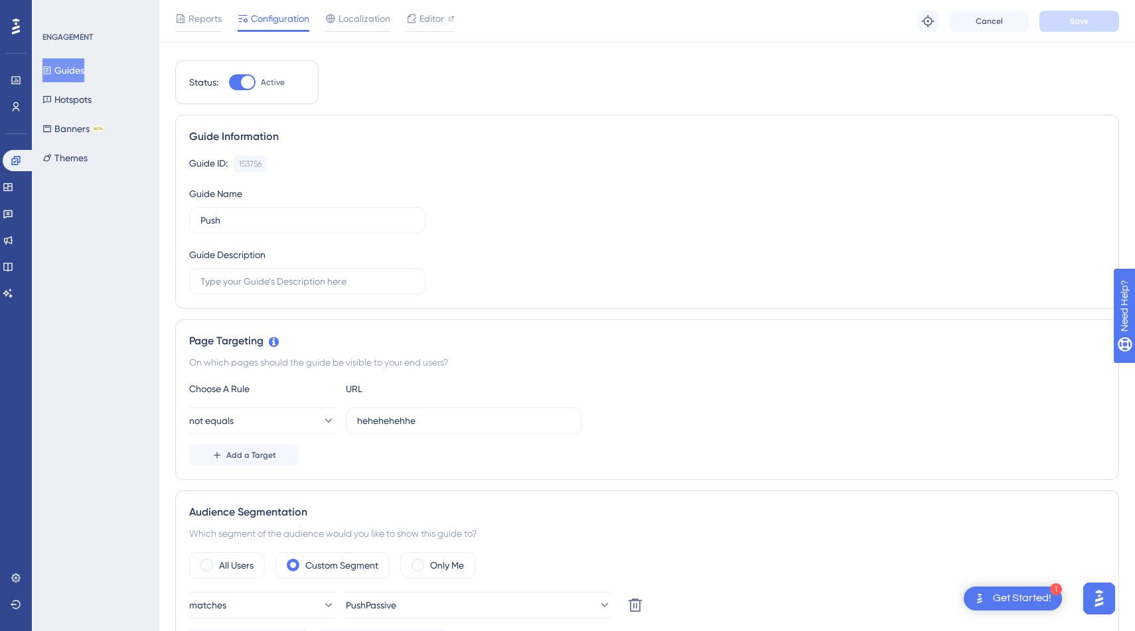
scroll to position [0, 0]
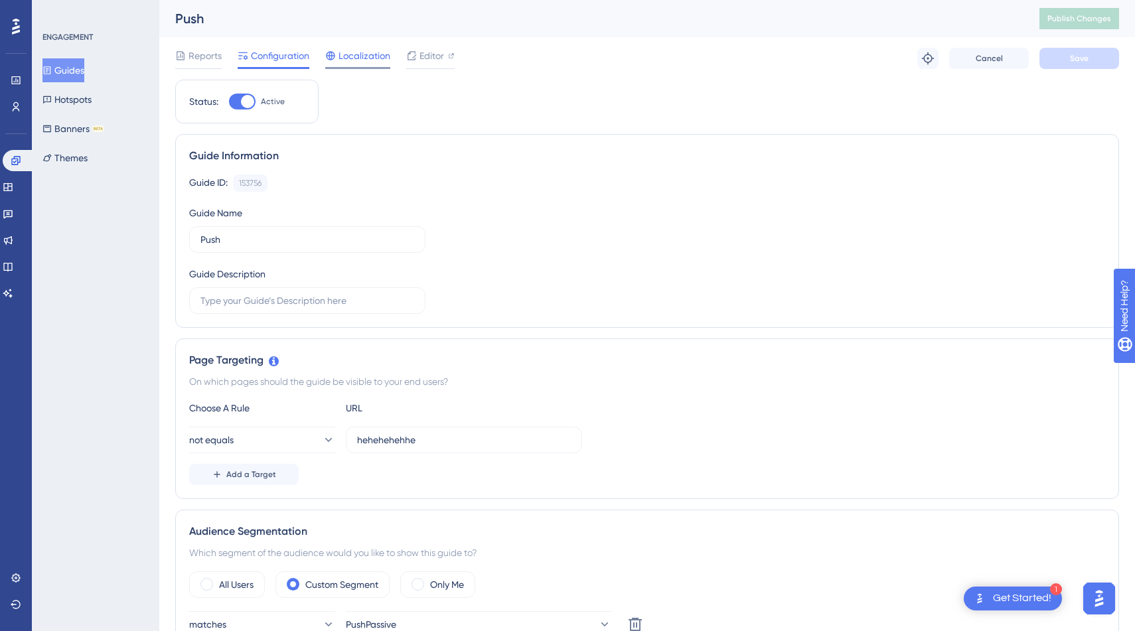
click at [367, 64] on div "Localization" at bounding box center [357, 58] width 65 height 21
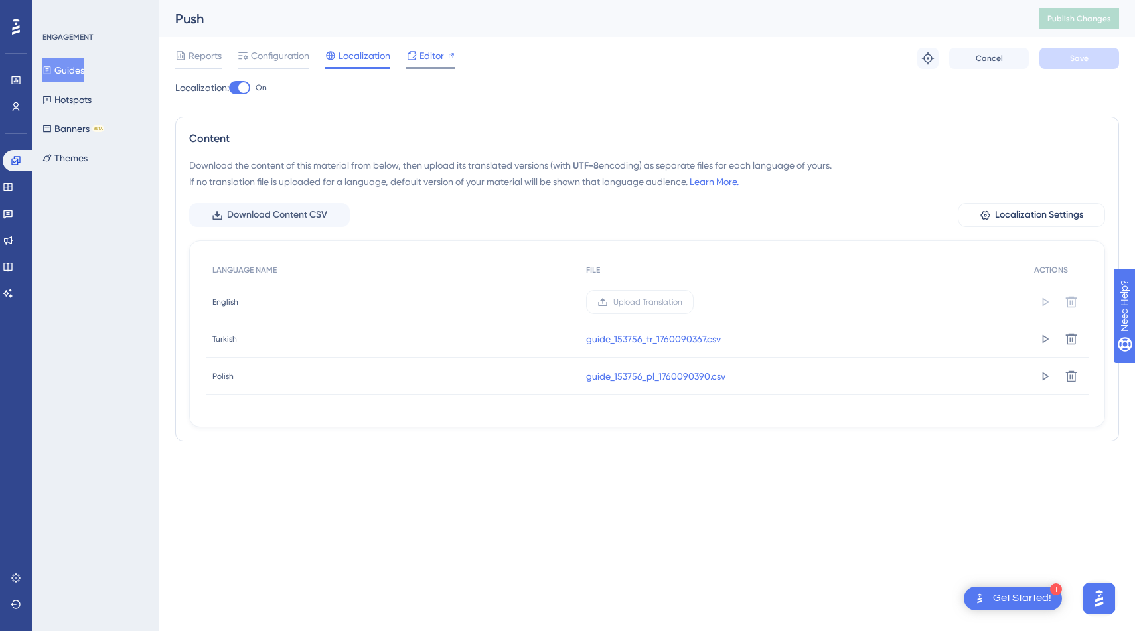
click at [437, 60] on span "Editor" at bounding box center [431, 56] width 25 height 16
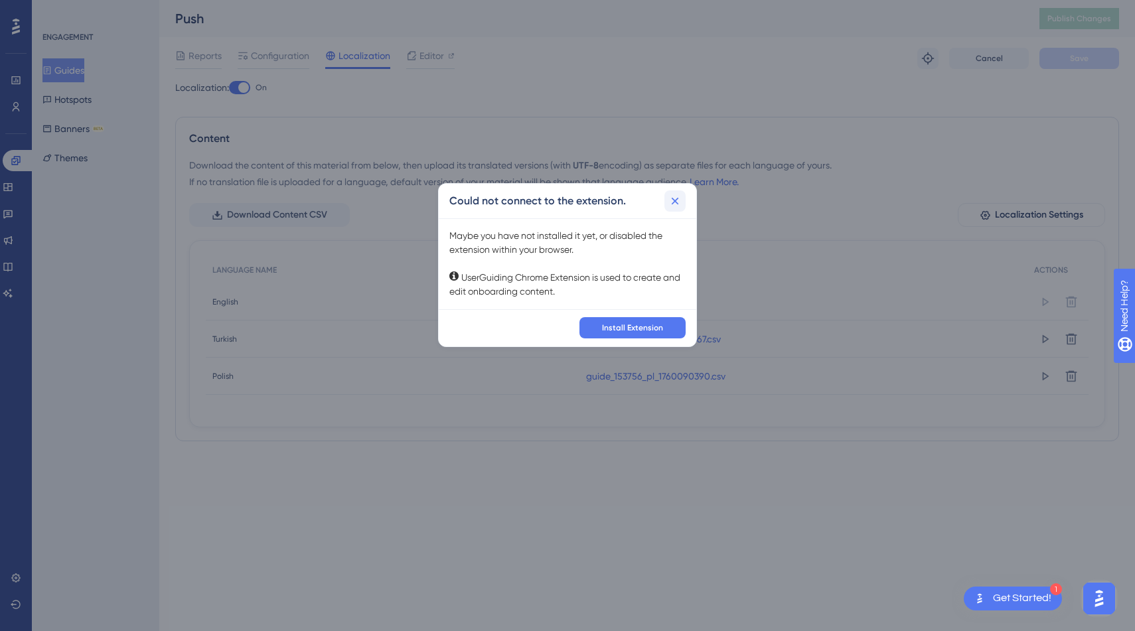
click at [669, 208] on button at bounding box center [674, 200] width 21 height 21
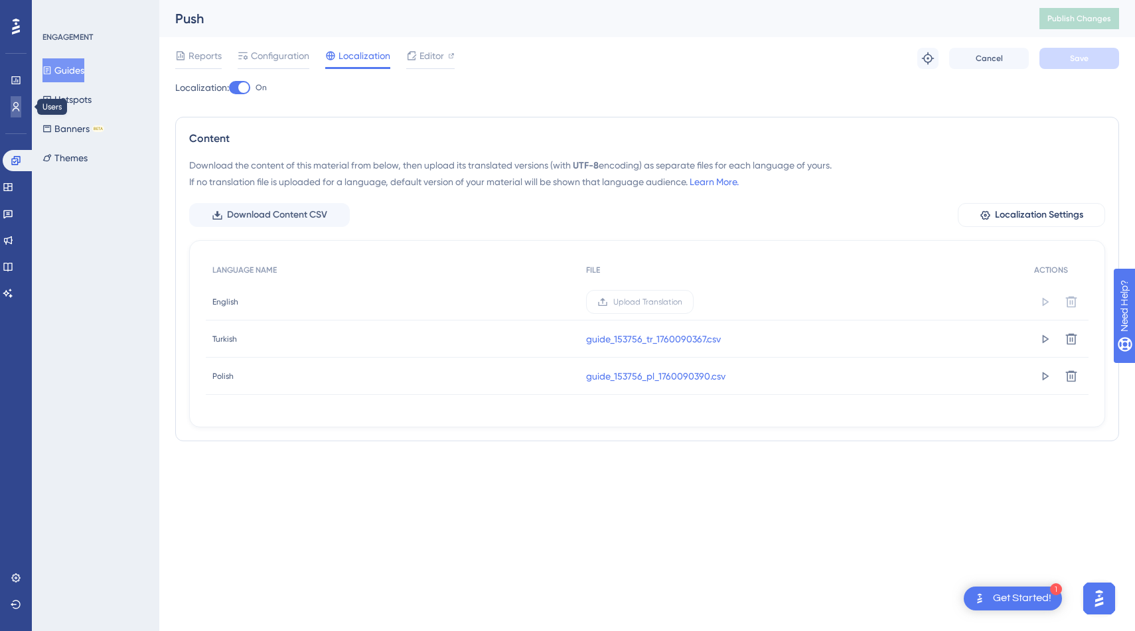
click at [16, 102] on icon at bounding box center [16, 107] width 11 height 11
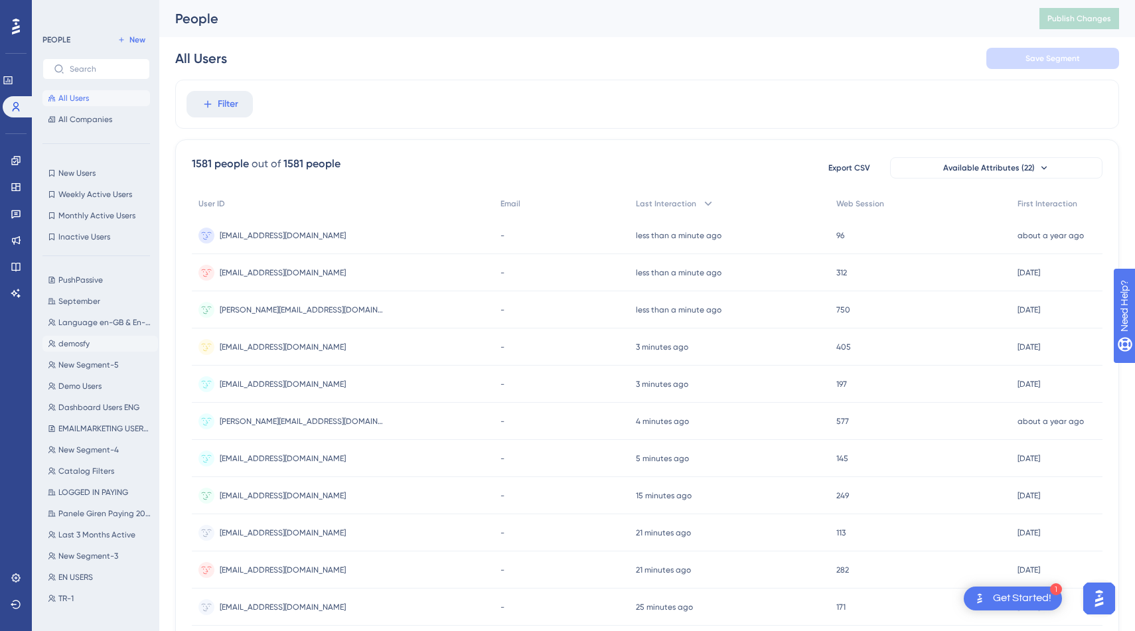
click at [85, 341] on span "demosfy" at bounding box center [73, 343] width 31 height 11
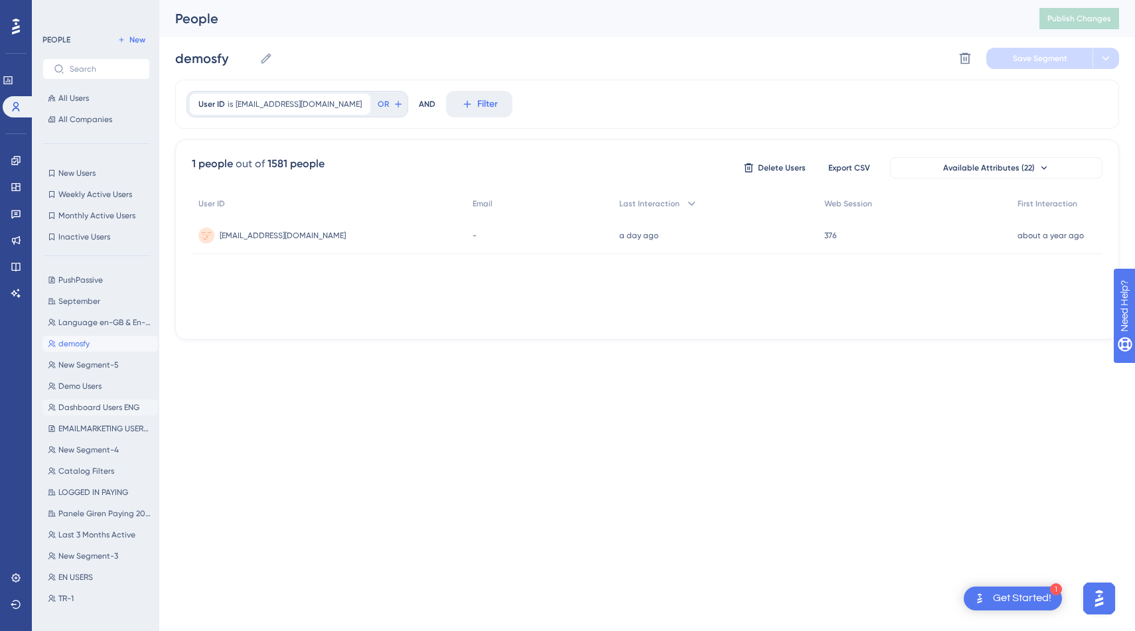
click at [87, 404] on span "Dashboard Users ENG" at bounding box center [98, 407] width 81 height 11
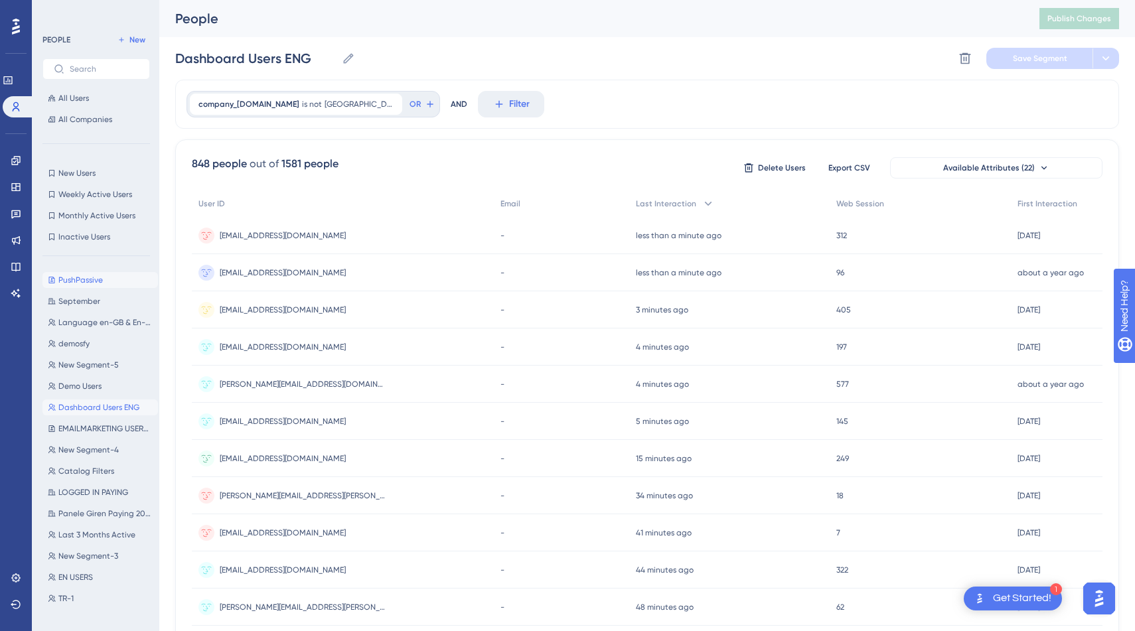
click at [96, 278] on span "PushPassive" at bounding box center [80, 280] width 44 height 11
type input "PushPassive"
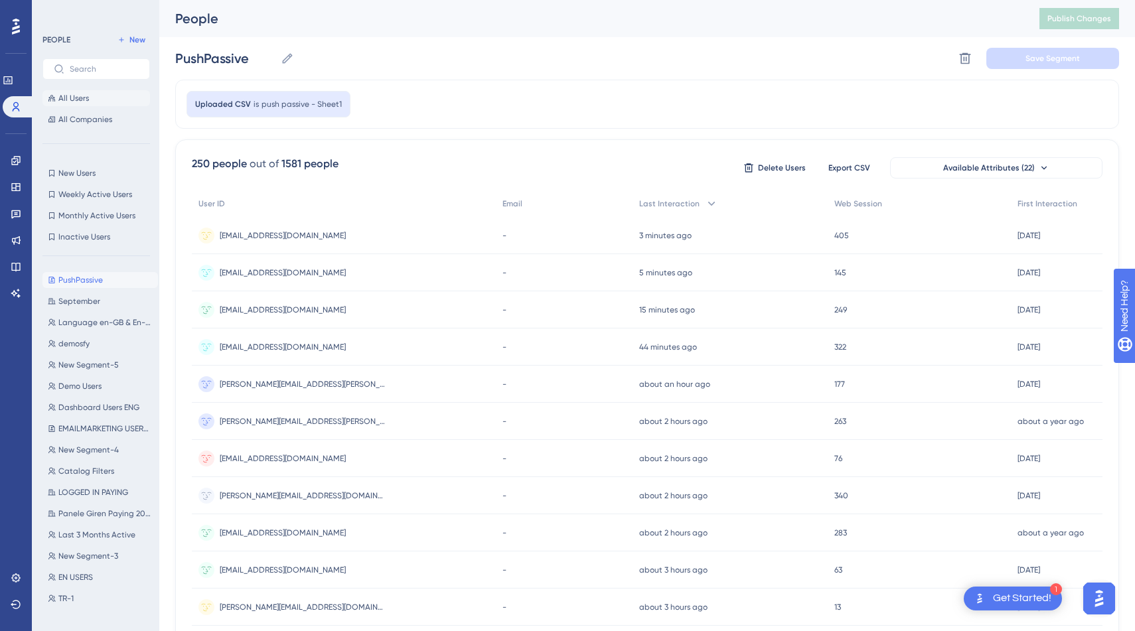
click at [91, 96] on button "All Users" at bounding box center [95, 98] width 107 height 16
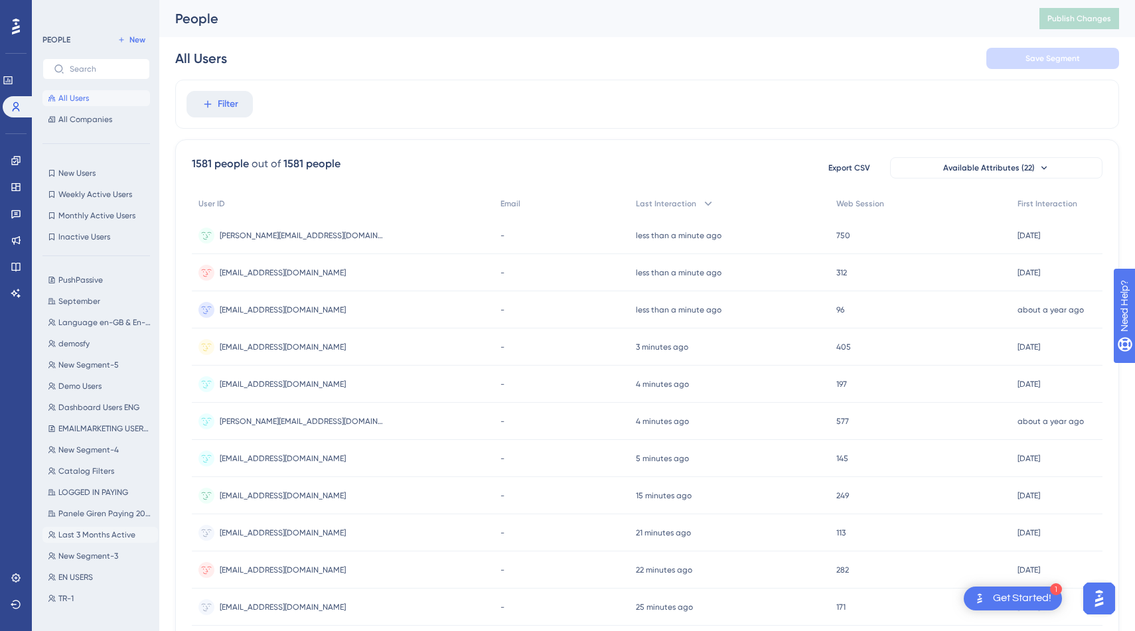
click at [93, 531] on span "Last 3 Months Active" at bounding box center [96, 534] width 77 height 11
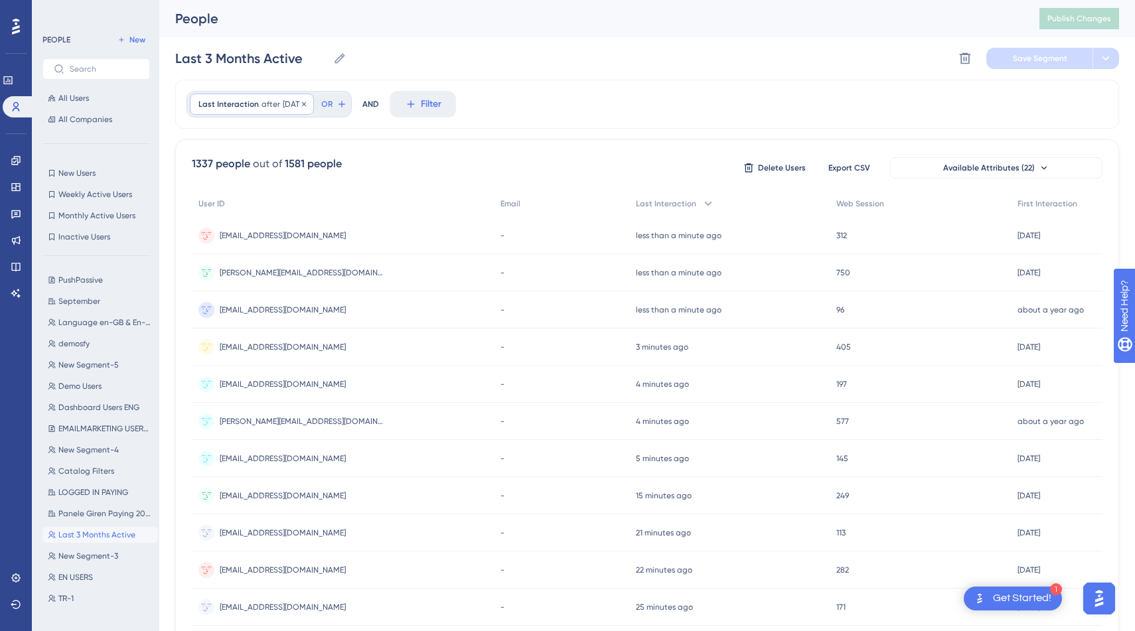
click at [288, 107] on span "12/1/2024" at bounding box center [294, 104] width 23 height 11
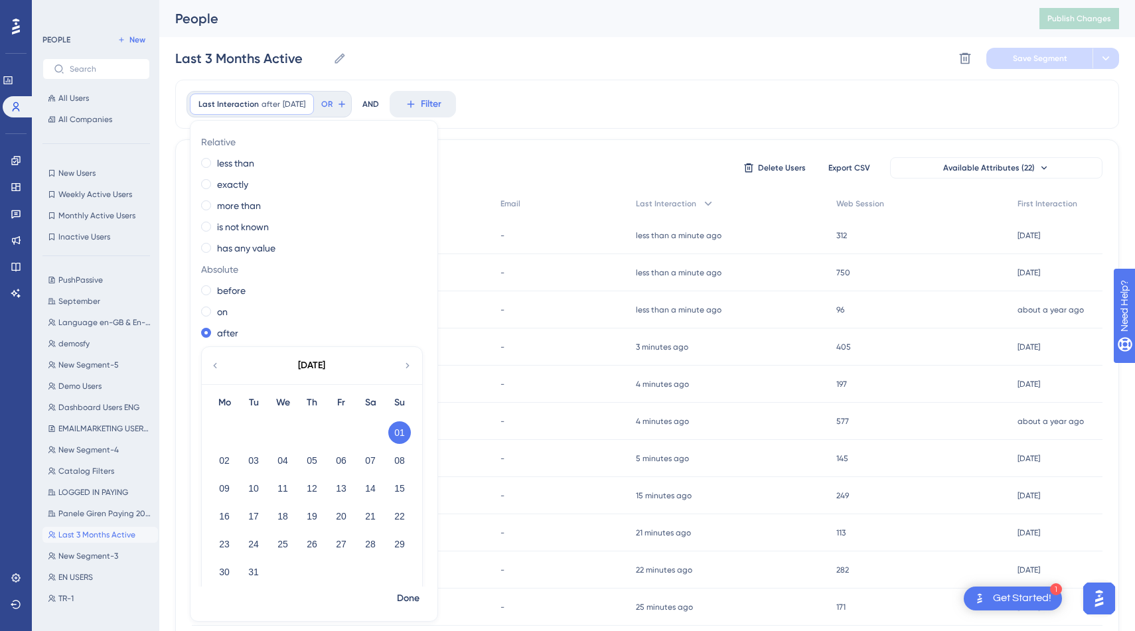
click at [520, 92] on div "Last Interaction after 12/1/2024 12/1/2024 Remove Relative less than exactly mo…" at bounding box center [646, 104] width 943 height 49
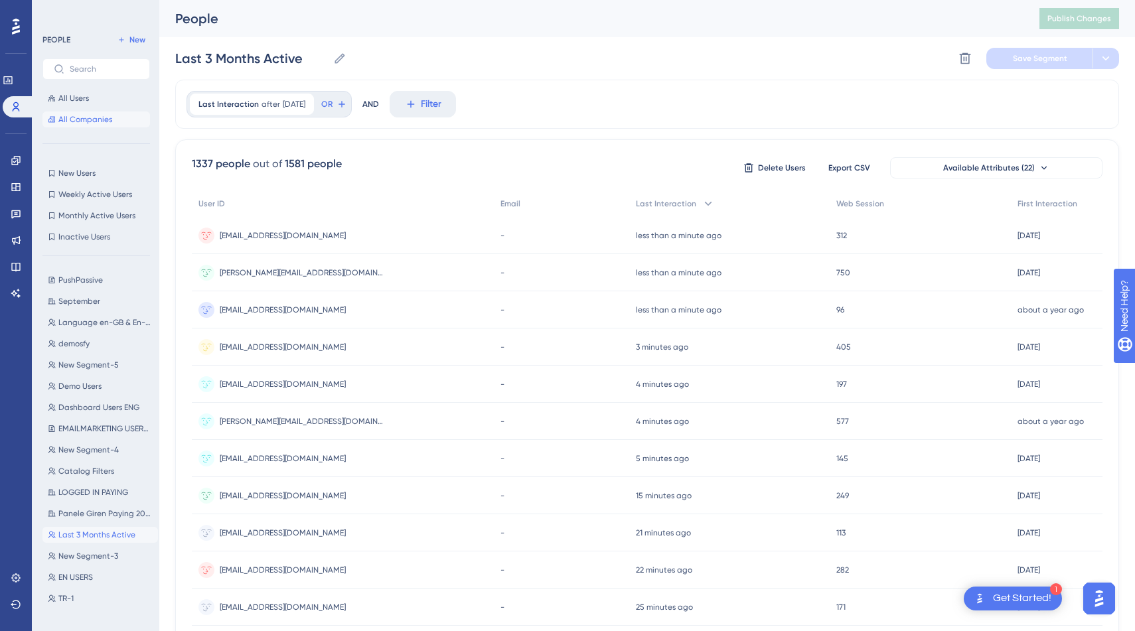
click at [101, 113] on button "All Companies" at bounding box center [95, 119] width 107 height 16
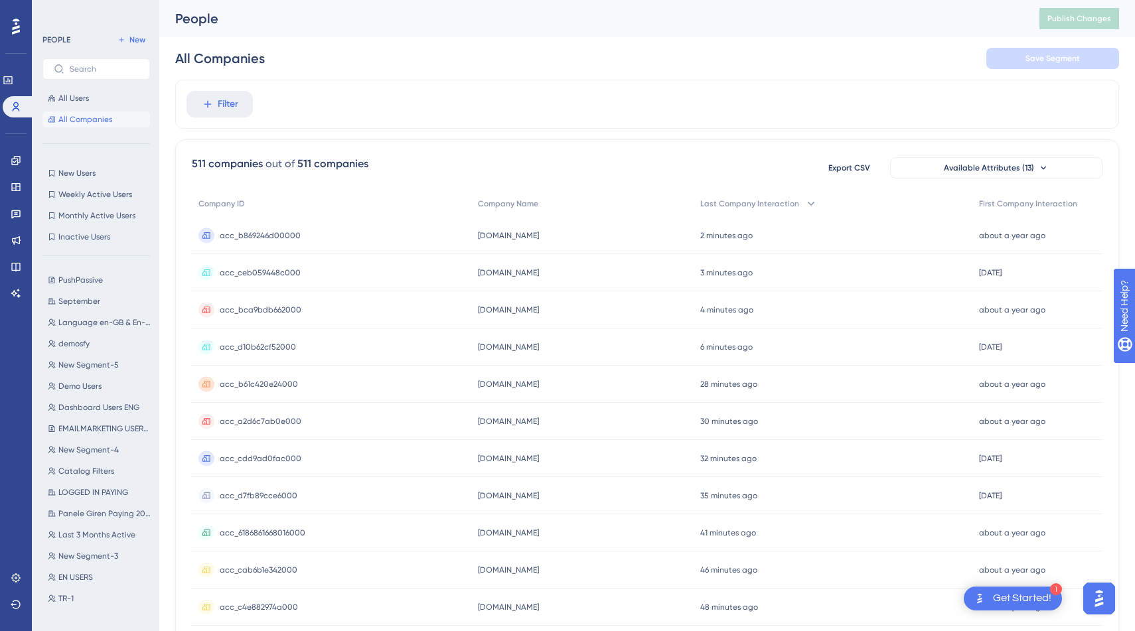
click at [362, 234] on div "acc_b869246d00000 acc_b869246d00000" at bounding box center [331, 235] width 279 height 37
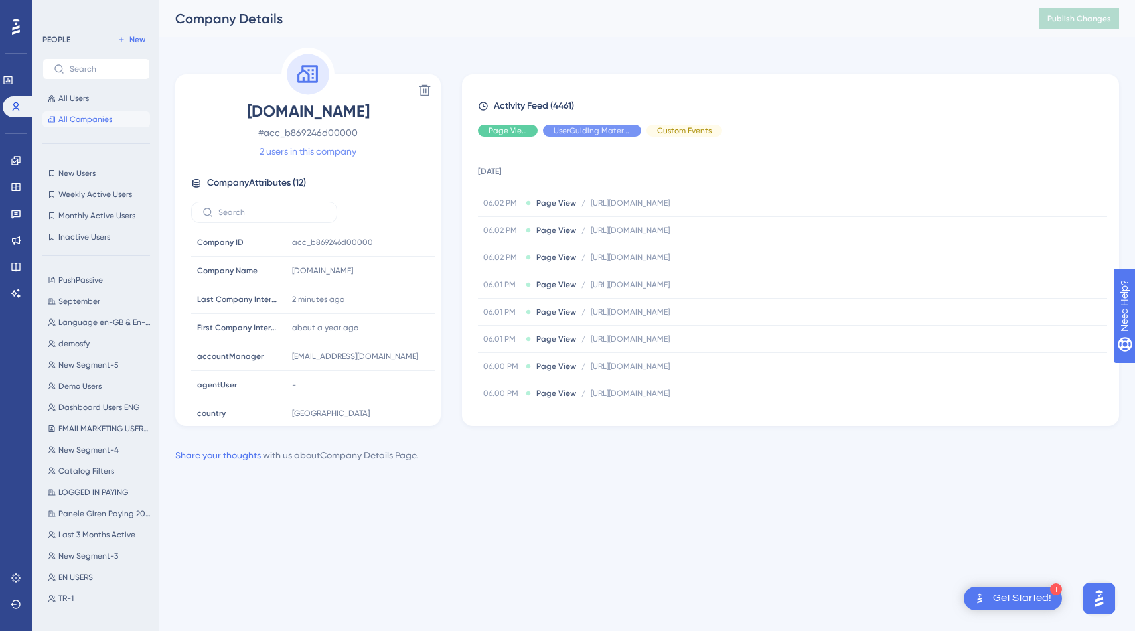
click at [326, 153] on link "2 users in this company" at bounding box center [307, 151] width 97 height 16
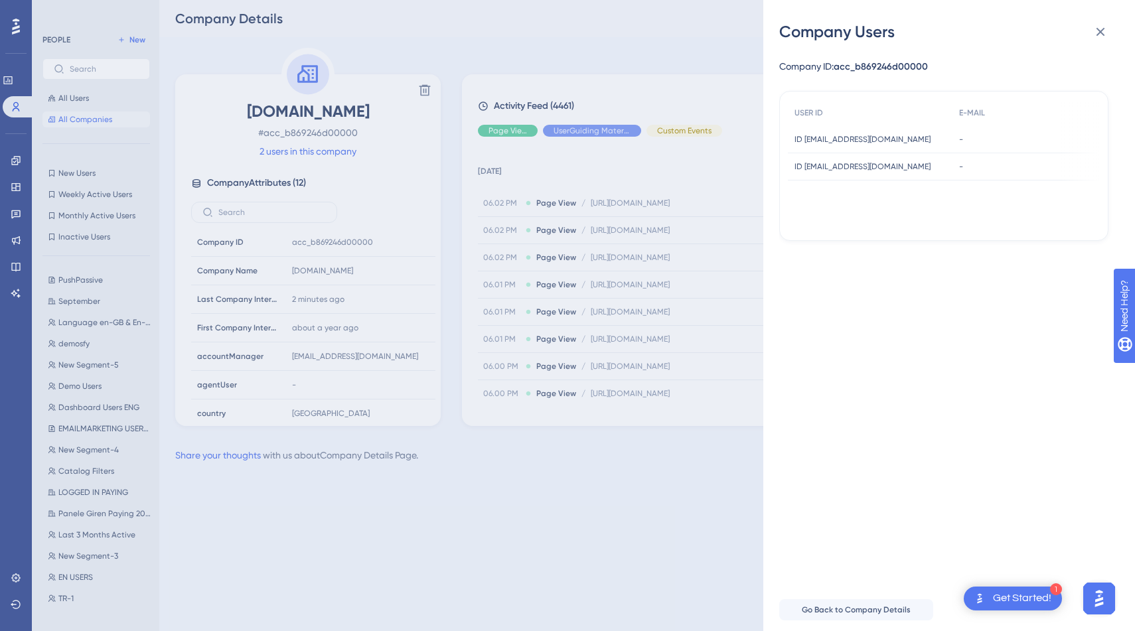
click at [876, 136] on span "ID ahmet@spreadon.com" at bounding box center [862, 139] width 136 height 11
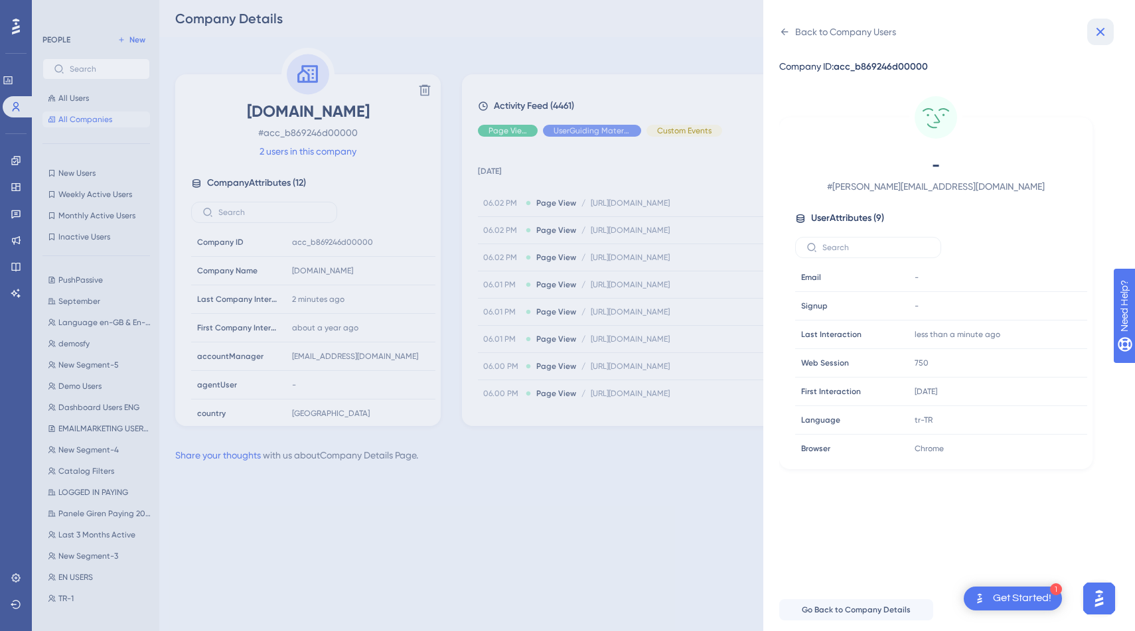
click at [1099, 31] on icon at bounding box center [1100, 32] width 9 height 9
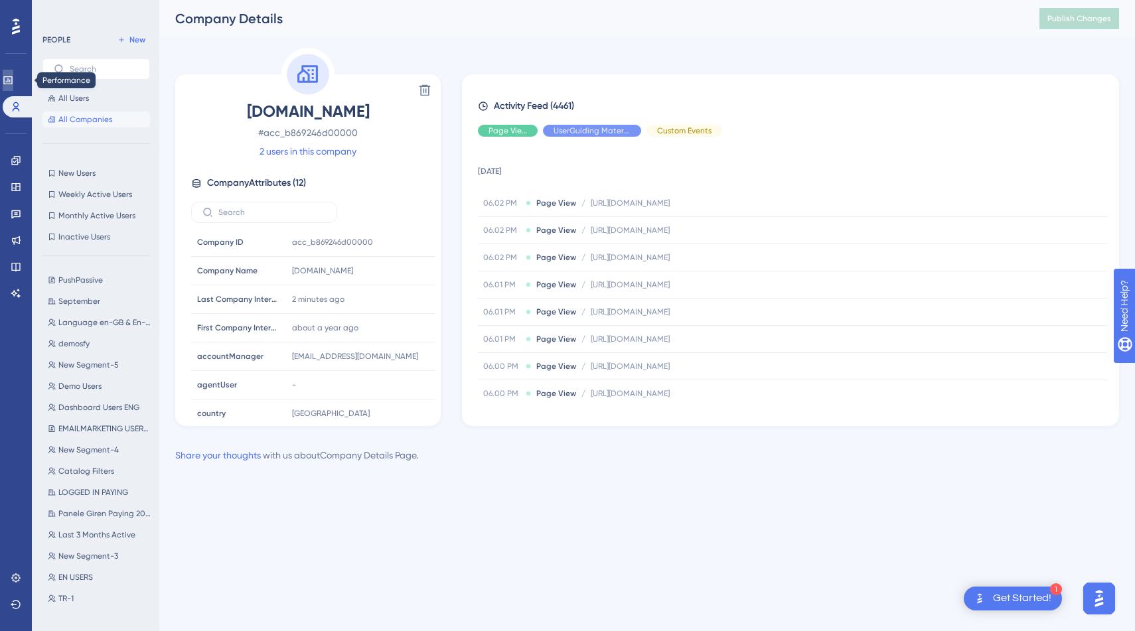
click at [13, 79] on icon at bounding box center [8, 80] width 11 height 11
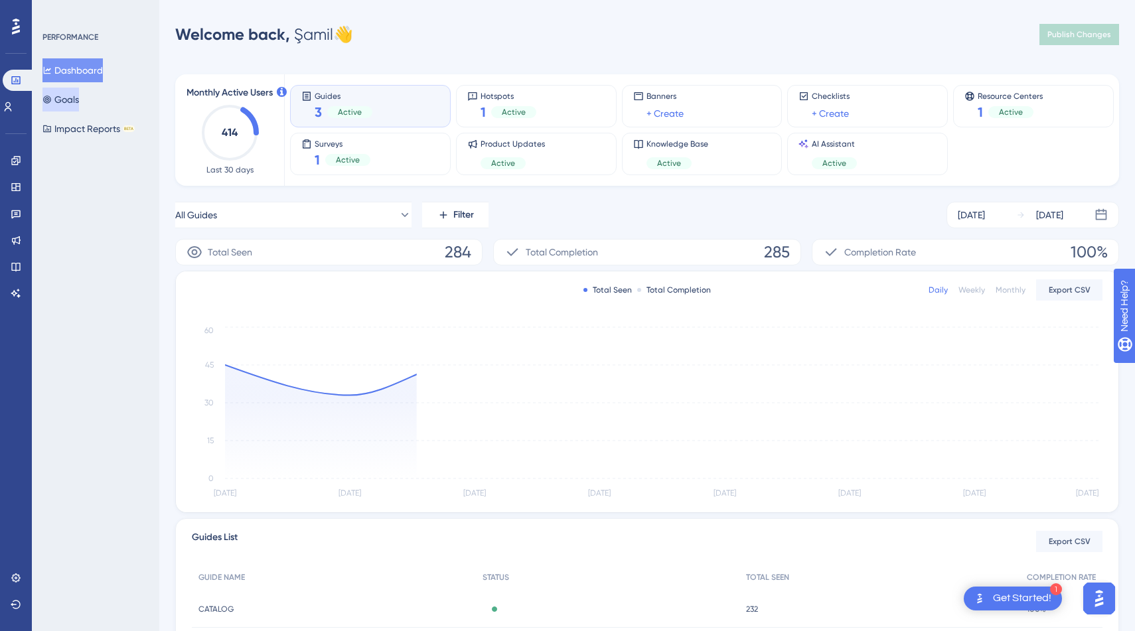
click at [79, 98] on button "Goals" at bounding box center [60, 100] width 36 height 24
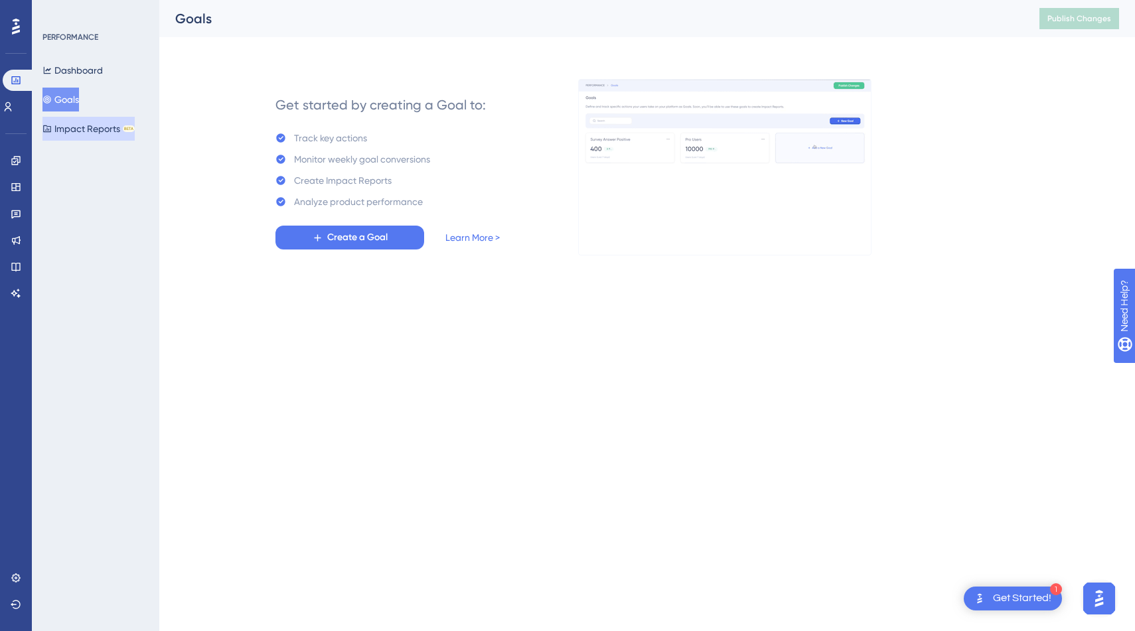
click at [92, 125] on button "Impact Reports BETA" at bounding box center [88, 129] width 92 height 24
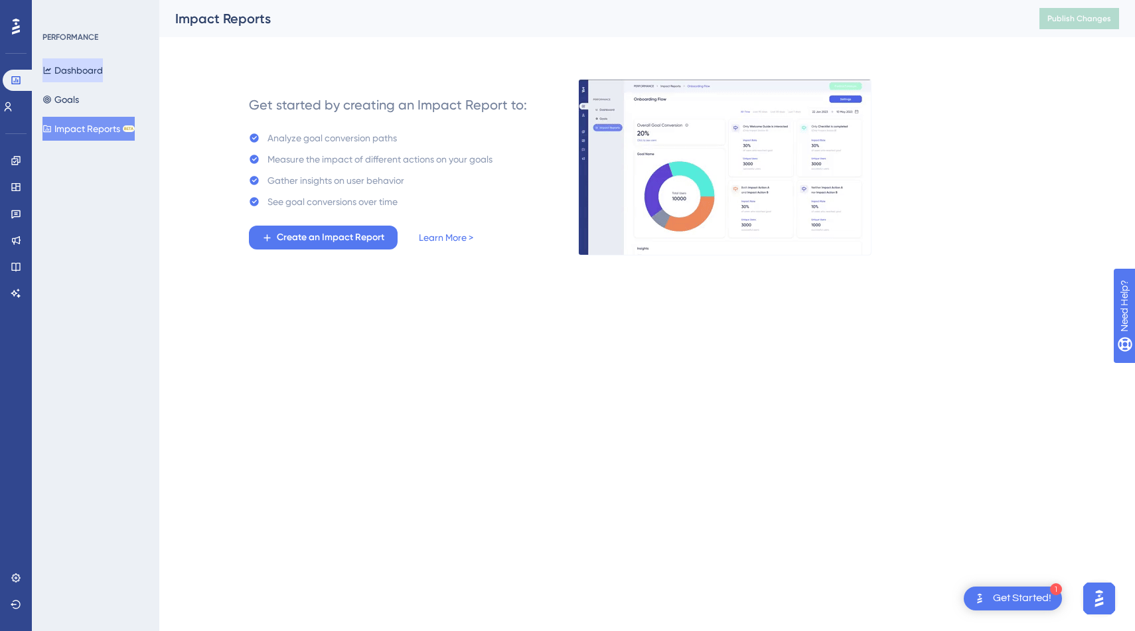
click at [89, 69] on button "Dashboard" at bounding box center [72, 70] width 60 height 24
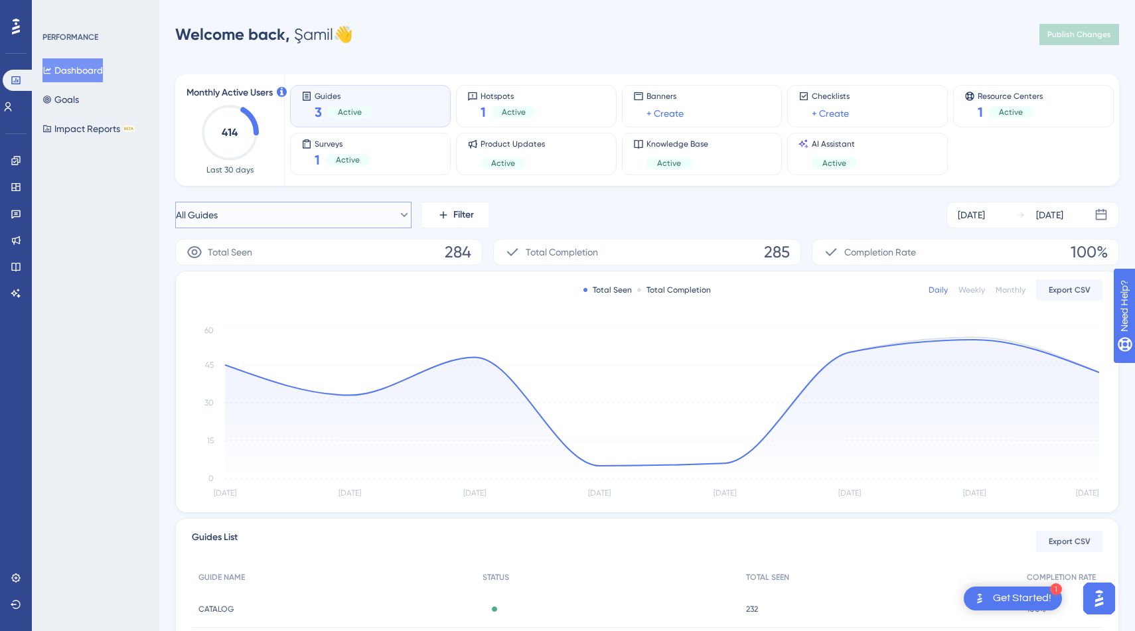
click at [208, 219] on span "All Guides" at bounding box center [197, 215] width 42 height 16
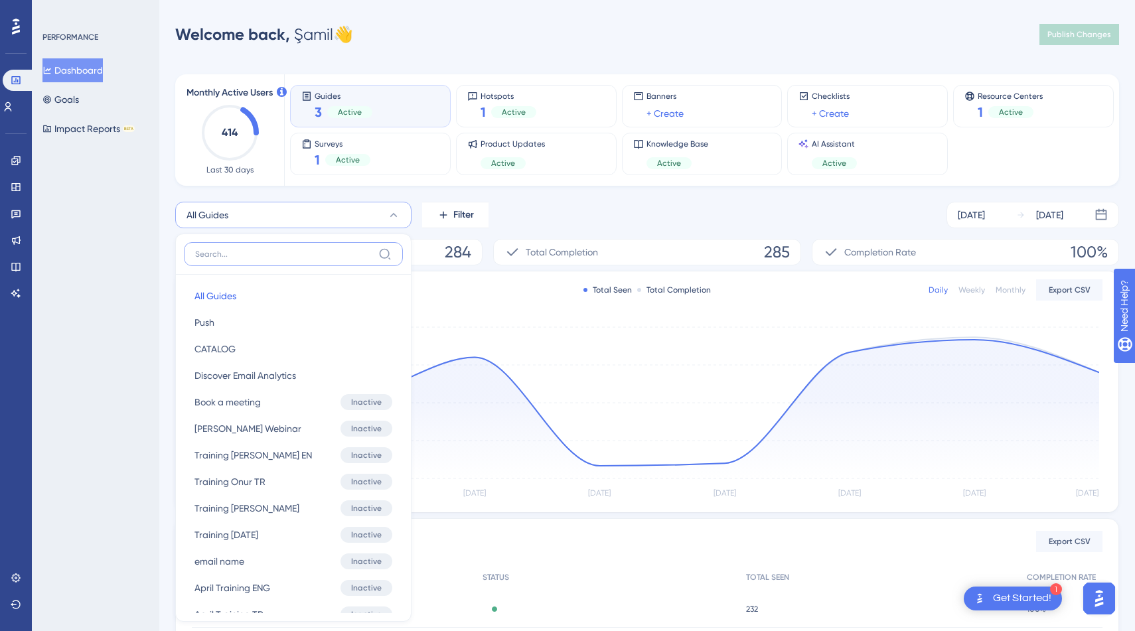
scroll to position [109, 0]
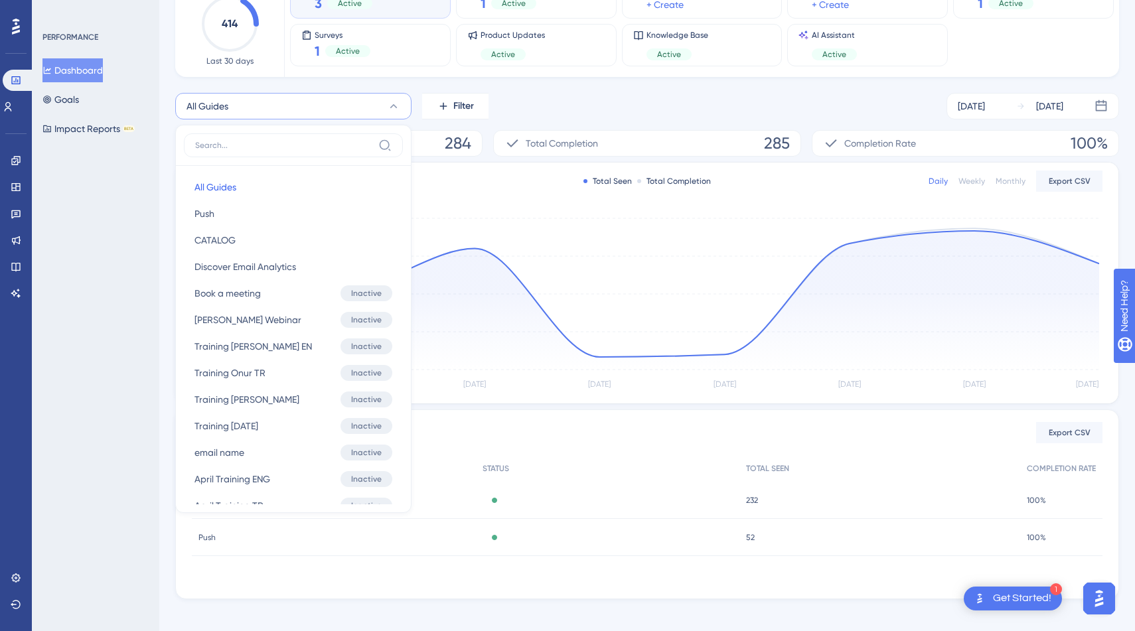
click at [151, 169] on div "PERFORMANCE Dashboard Goals Impact Reports BETA" at bounding box center [95, 315] width 127 height 631
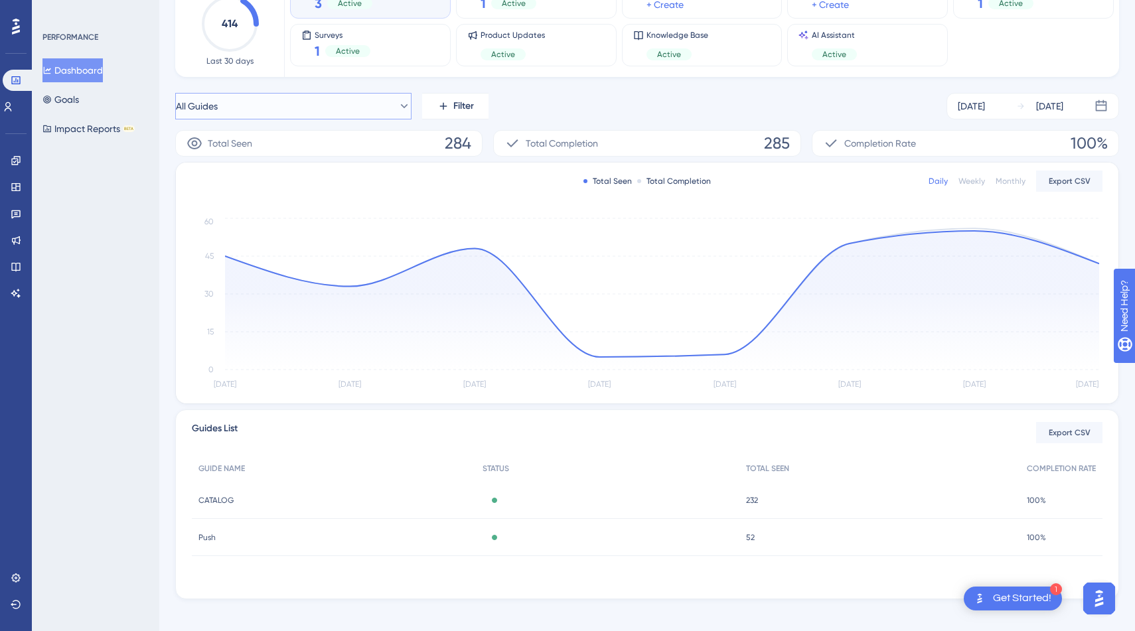
click at [208, 106] on span "All Guides" at bounding box center [197, 106] width 42 height 16
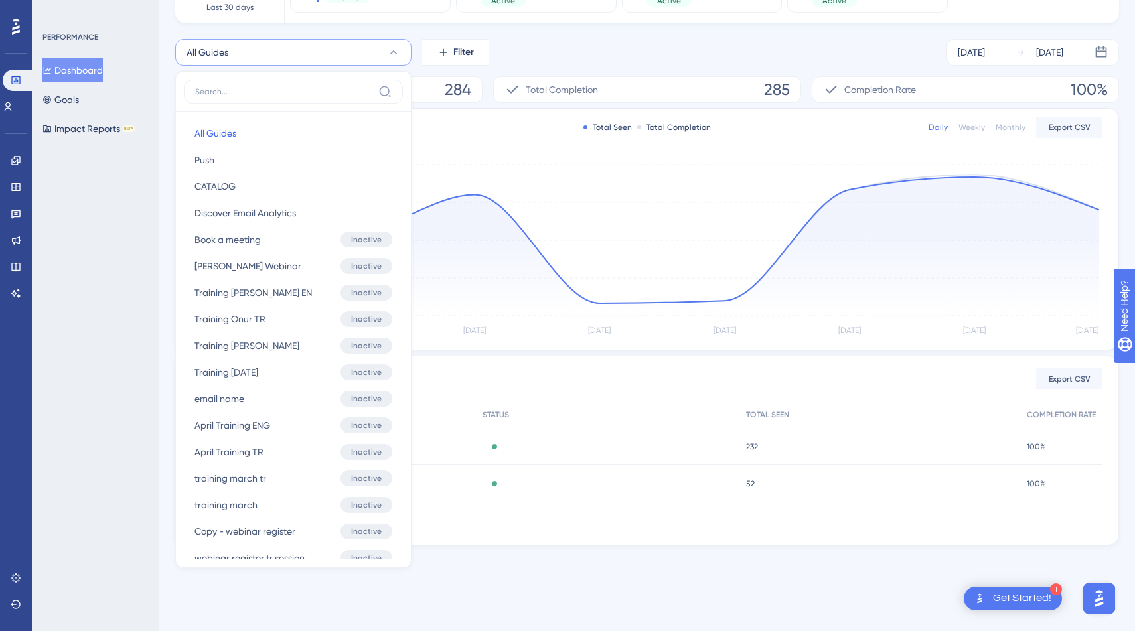
click at [140, 167] on div "PERFORMANCE Dashboard Goals Impact Reports BETA" at bounding box center [95, 315] width 127 height 631
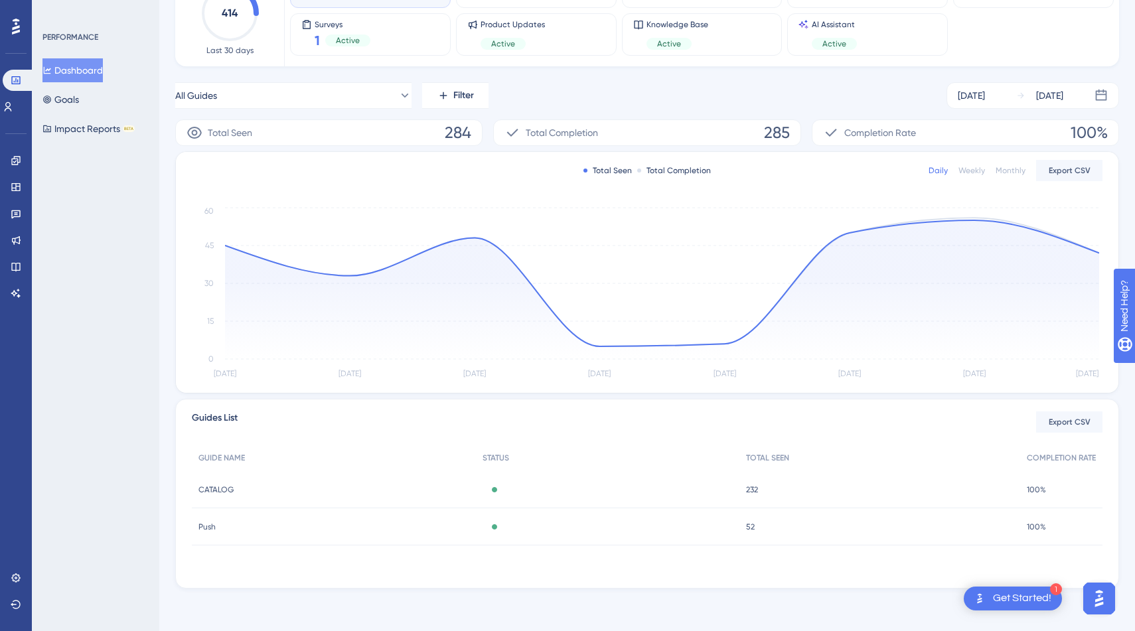
click at [145, 184] on div "PERFORMANCE Dashboard Goals Impact Reports BETA" at bounding box center [95, 315] width 127 height 631
click at [321, 71] on div "Monthly Active Users 414 Last 30 days Guides 3 Active Hotspots 1 Active Banners…" at bounding box center [646, 264] width 943 height 650
click at [79, 105] on button "Goals" at bounding box center [60, 100] width 36 height 24
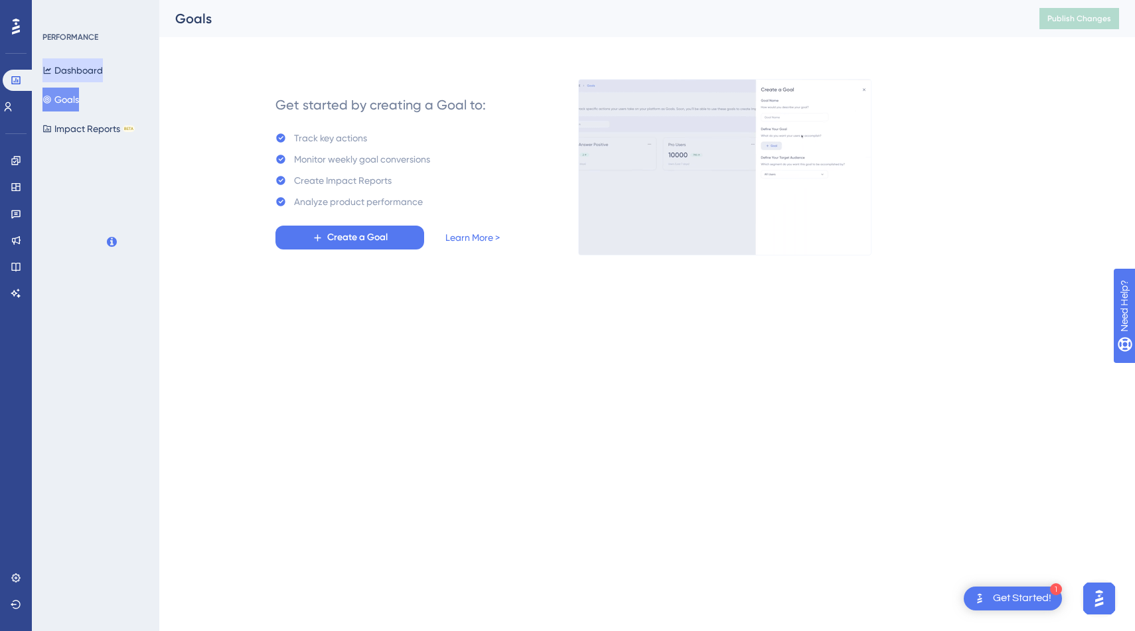
click at [103, 75] on button "Dashboard" at bounding box center [72, 70] width 60 height 24
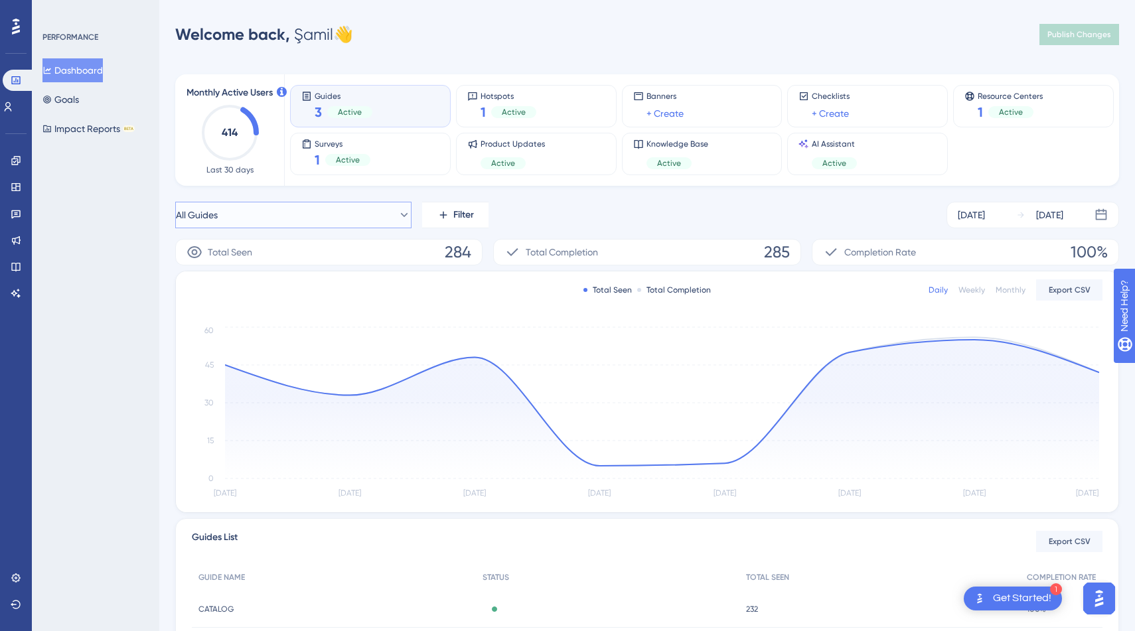
click at [326, 216] on button "All Guides" at bounding box center [293, 215] width 236 height 27
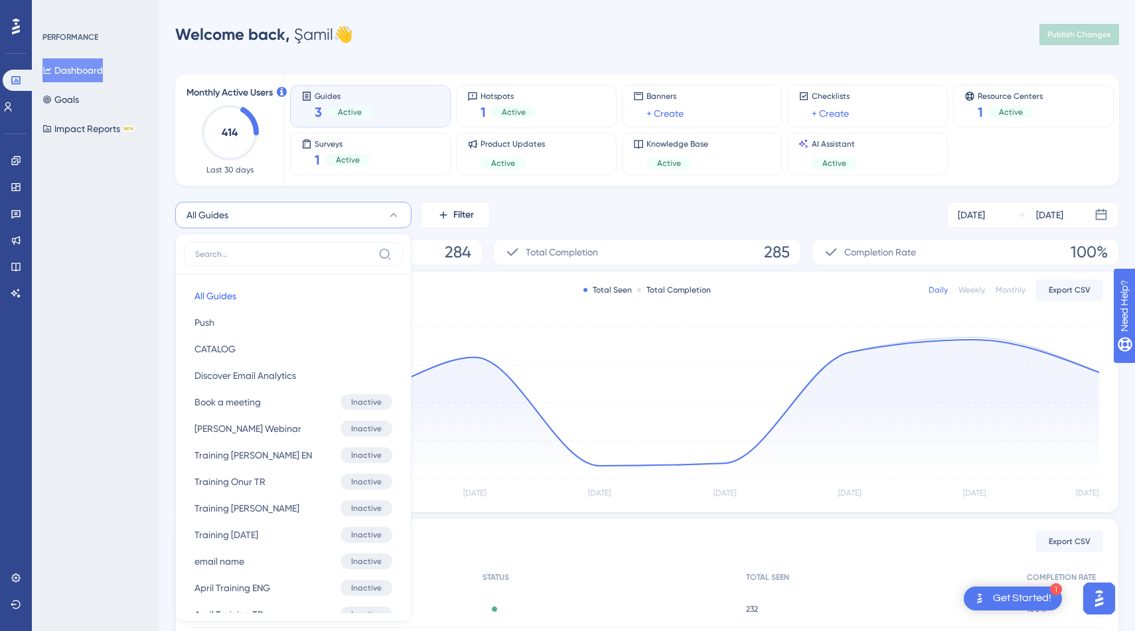
scroll to position [109, 0]
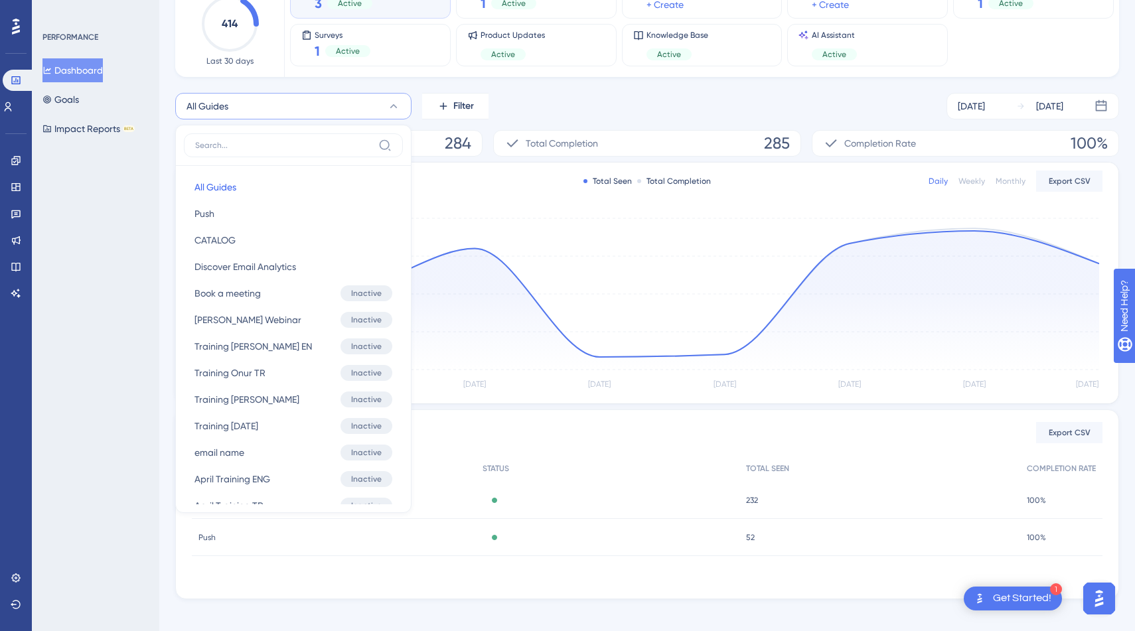
click at [340, 82] on div "Monthly Active Users 414 Last 30 days Guides 3 Active Hotspots 1 Active Banners…" at bounding box center [646, 275] width 943 height 650
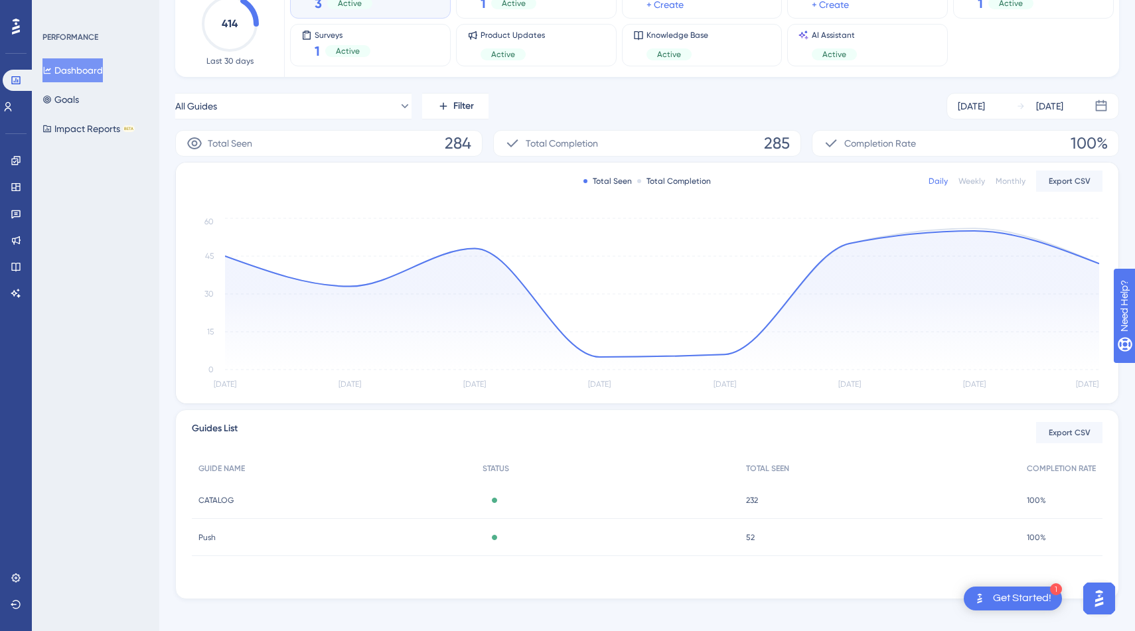
click at [15, 27] on icon at bounding box center [16, 27] width 8 height 16
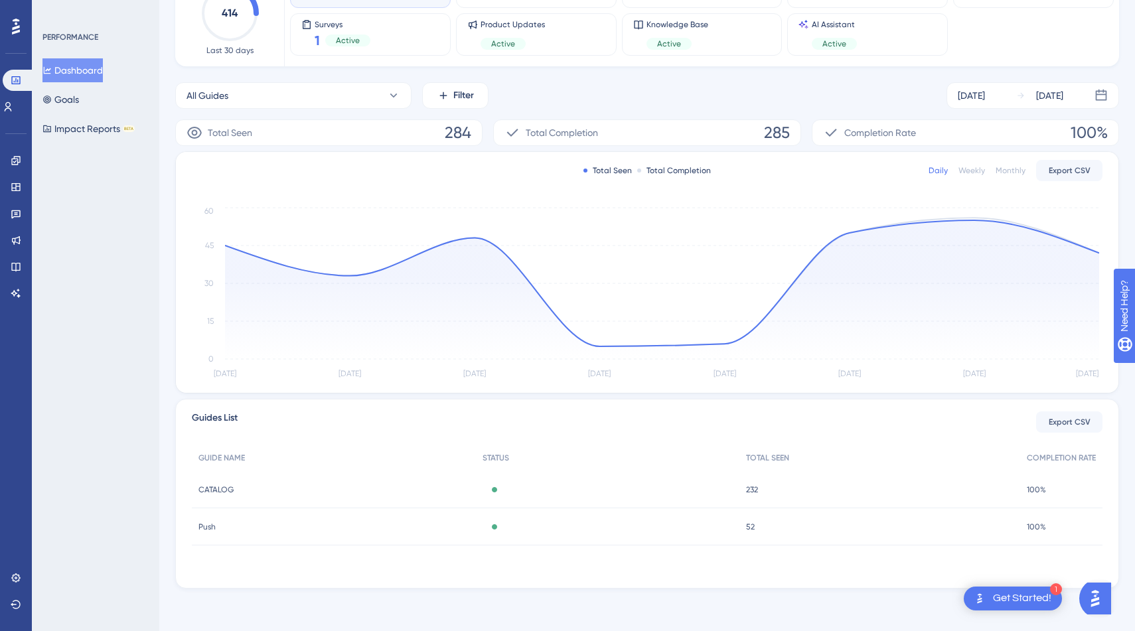
click at [140, 208] on div "PERFORMANCE Dashboard Goals Impact Reports BETA" at bounding box center [95, 315] width 127 height 631
click at [15, 30] on icon at bounding box center [16, 26] width 8 height 17
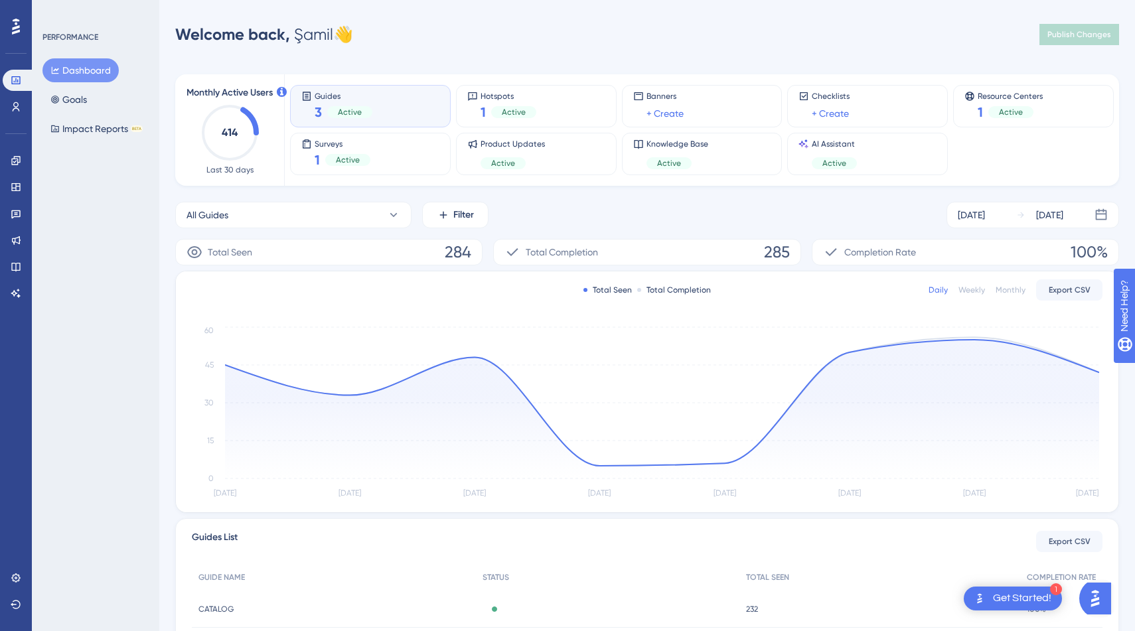
click at [150, 96] on div "PERFORMANCE Dashboard Goals Impact Reports BETA" at bounding box center [95, 315] width 127 height 631
